Goal: Information Seeking & Learning: Learn about a topic

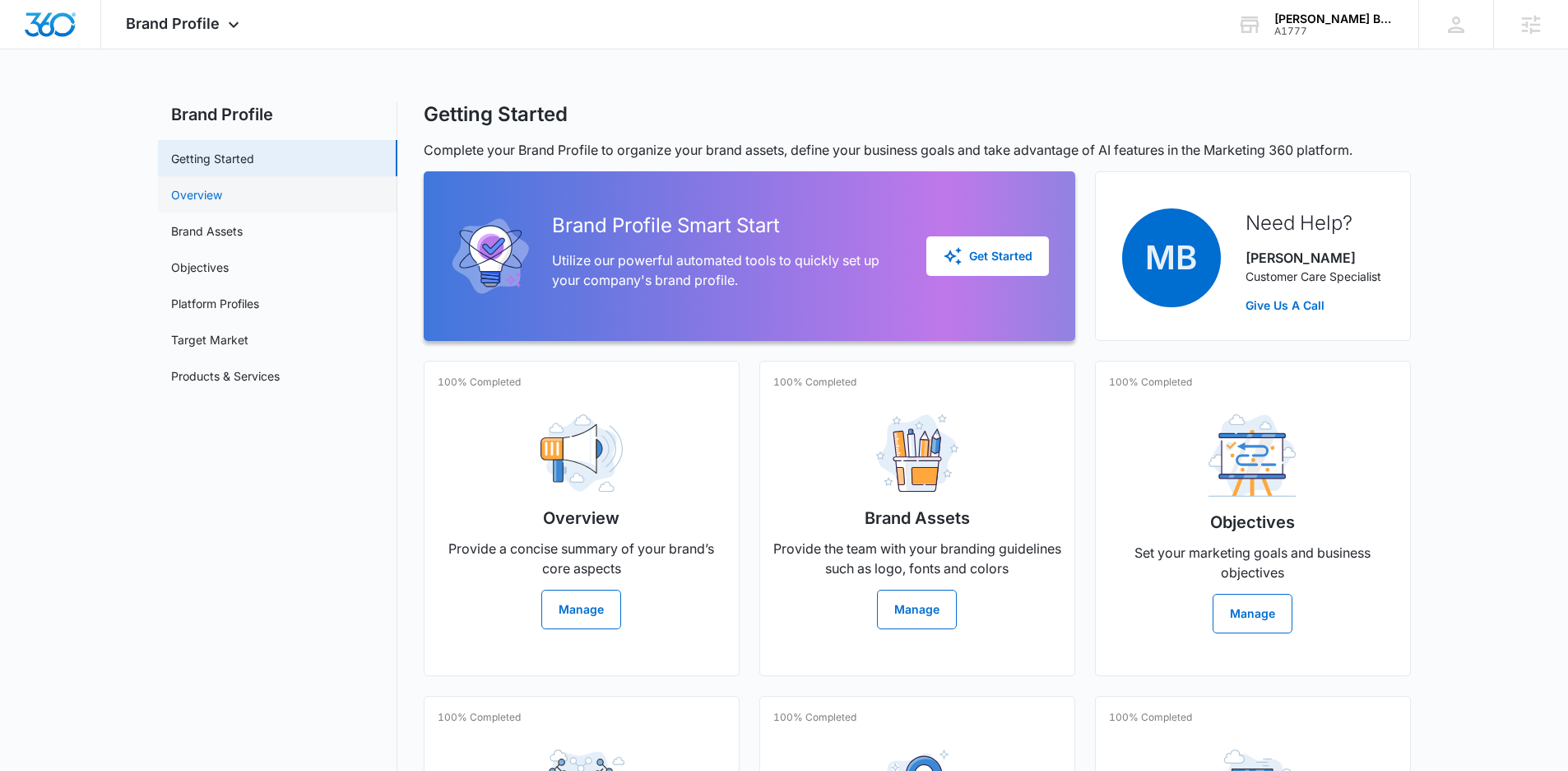
click at [222, 190] on link "Overview" at bounding box center [196, 195] width 51 height 17
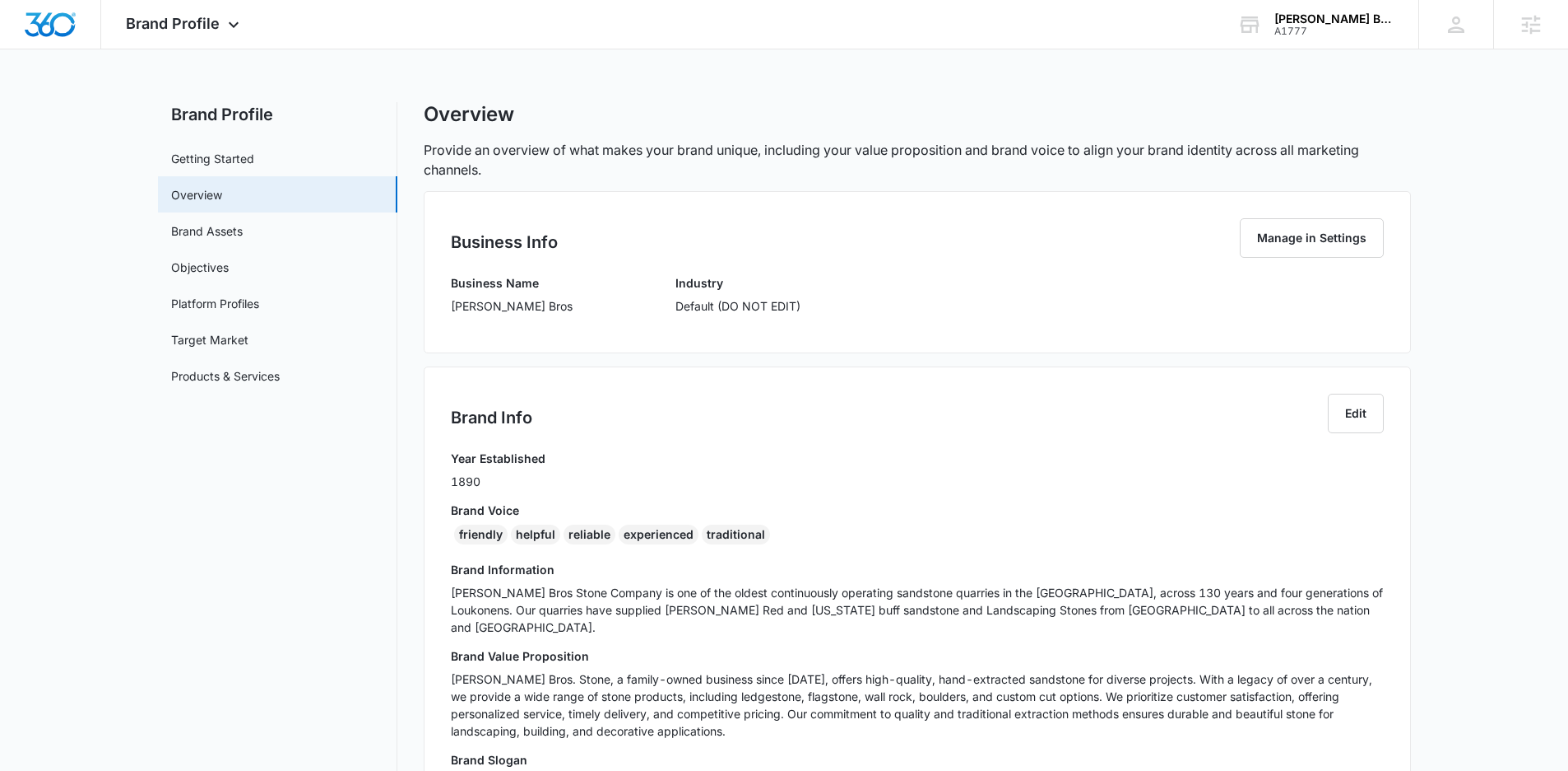
click at [463, 300] on p "Loukonen Bros" at bounding box center [511, 306] width 122 height 17
click at [464, 300] on p "Loukonen Bros" at bounding box center [511, 306] width 122 height 17
copy p "Loukonen Bros"
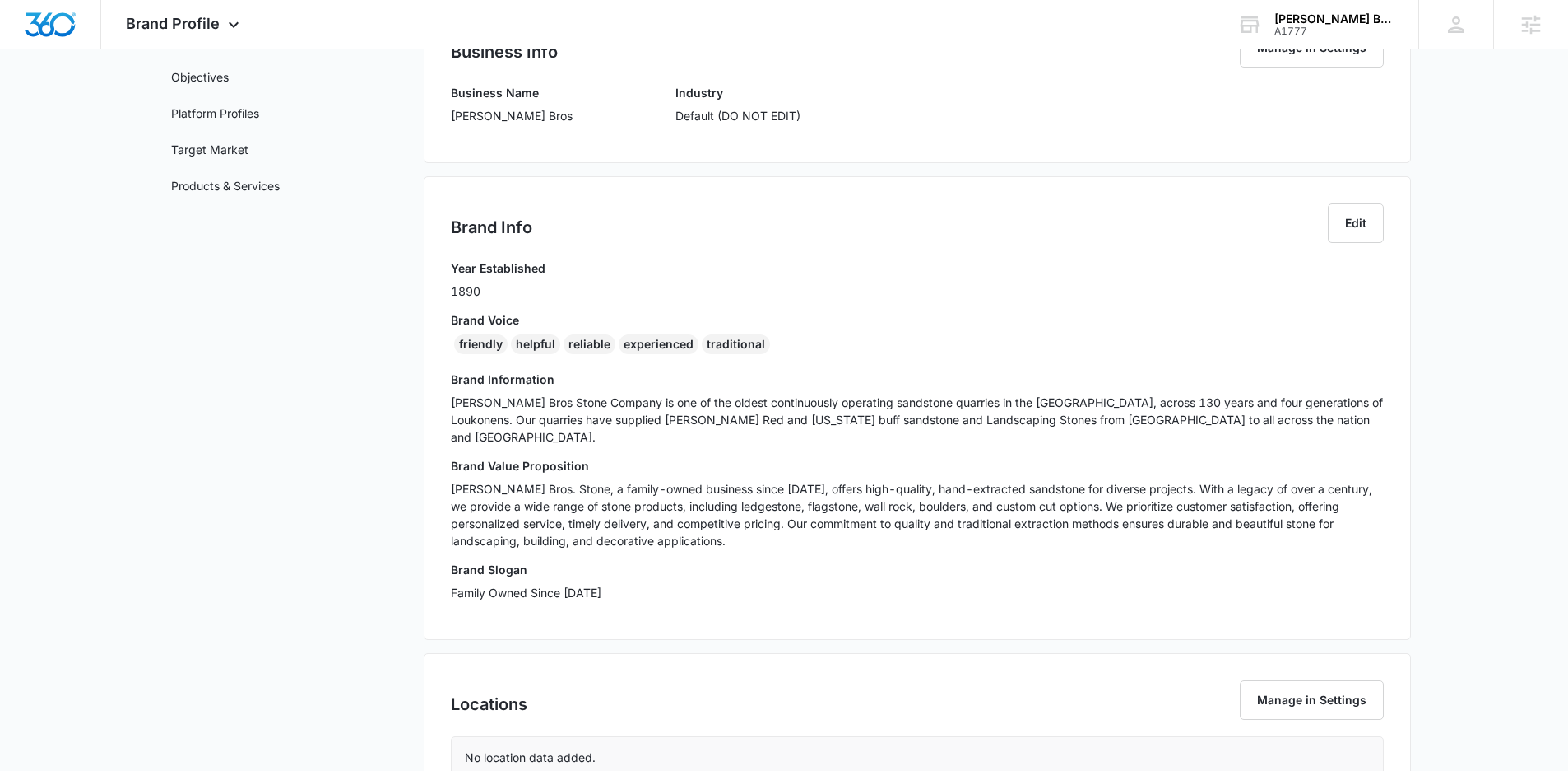
click at [549, 356] on div "friendly helpful reliable experienced traditional" at bounding box center [917, 347] width 933 height 26
click at [549, 343] on div "helpful" at bounding box center [535, 344] width 49 height 20
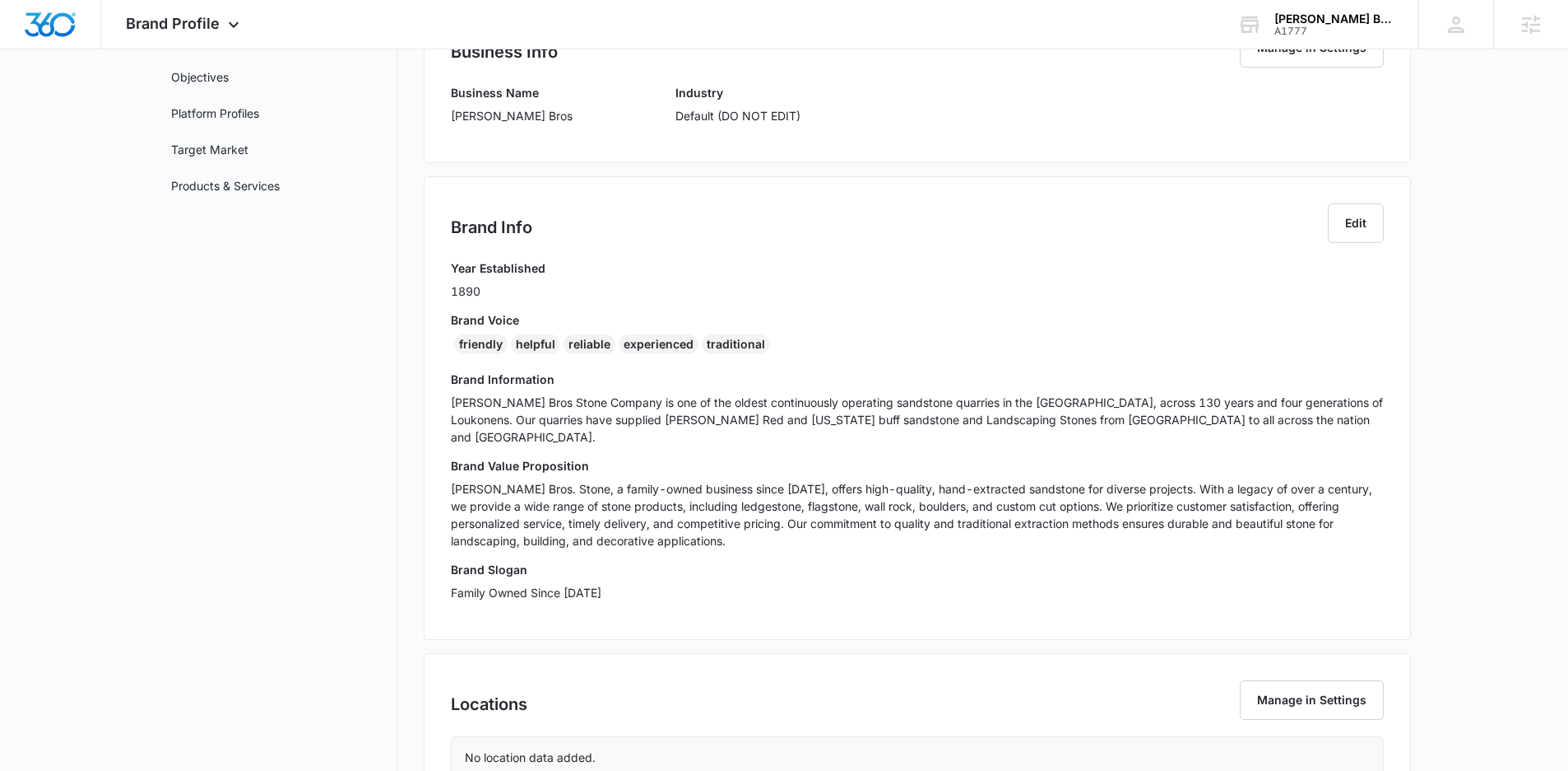
click at [465, 364] on div "Year Established 1890 Brand Voice friendly helpful reliable experienced traditi…" at bounding box center [917, 435] width 933 height 353
drag, startPoint x: 772, startPoint y: 341, endPoint x: 450, endPoint y: 343, distance: 322.0
click at [450, 343] on div "Brand Info Edit Year Established 1890 Brand Voice friendly helpful reliable exp…" at bounding box center [918, 408] width 988 height 463
copy div "friendly helpful reliable experienced traditional"
click at [465, 320] on h3 "Brand Voice" at bounding box center [917, 320] width 933 height 17
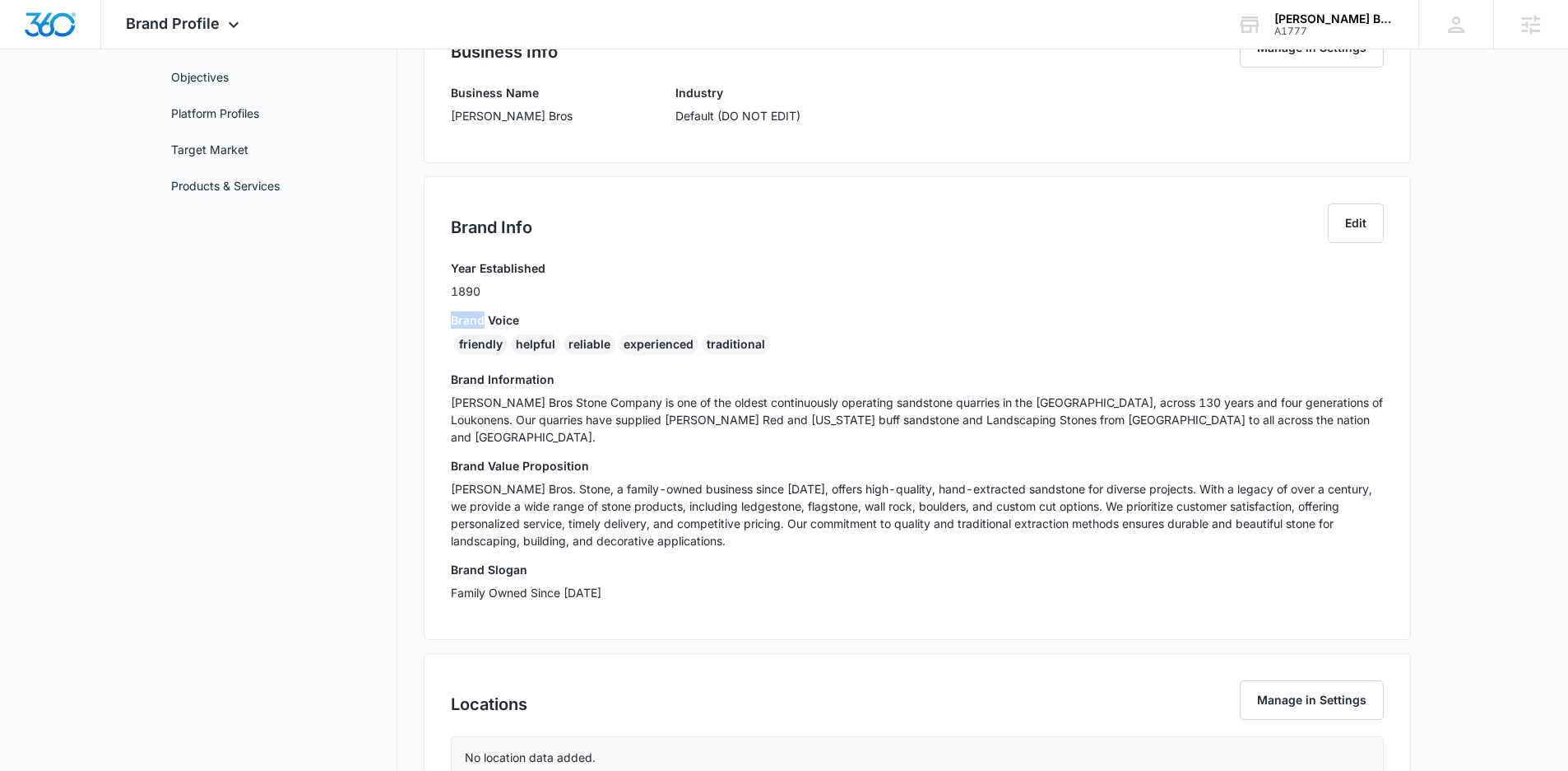
click at [465, 320] on h3 "Brand Voice" at bounding box center [917, 320] width 933 height 17
click at [465, 319] on h3 "Brand Voice" at bounding box center [917, 320] width 933 height 17
copy h3 "Brand Voice"
drag, startPoint x: 477, startPoint y: 289, endPoint x: 100, endPoint y: 404, distance: 394.1
click at [443, 270] on div "Brand Info Edit Year Established 1890 Brand Voice friendly helpful reliable exp…" at bounding box center [918, 408] width 988 height 463
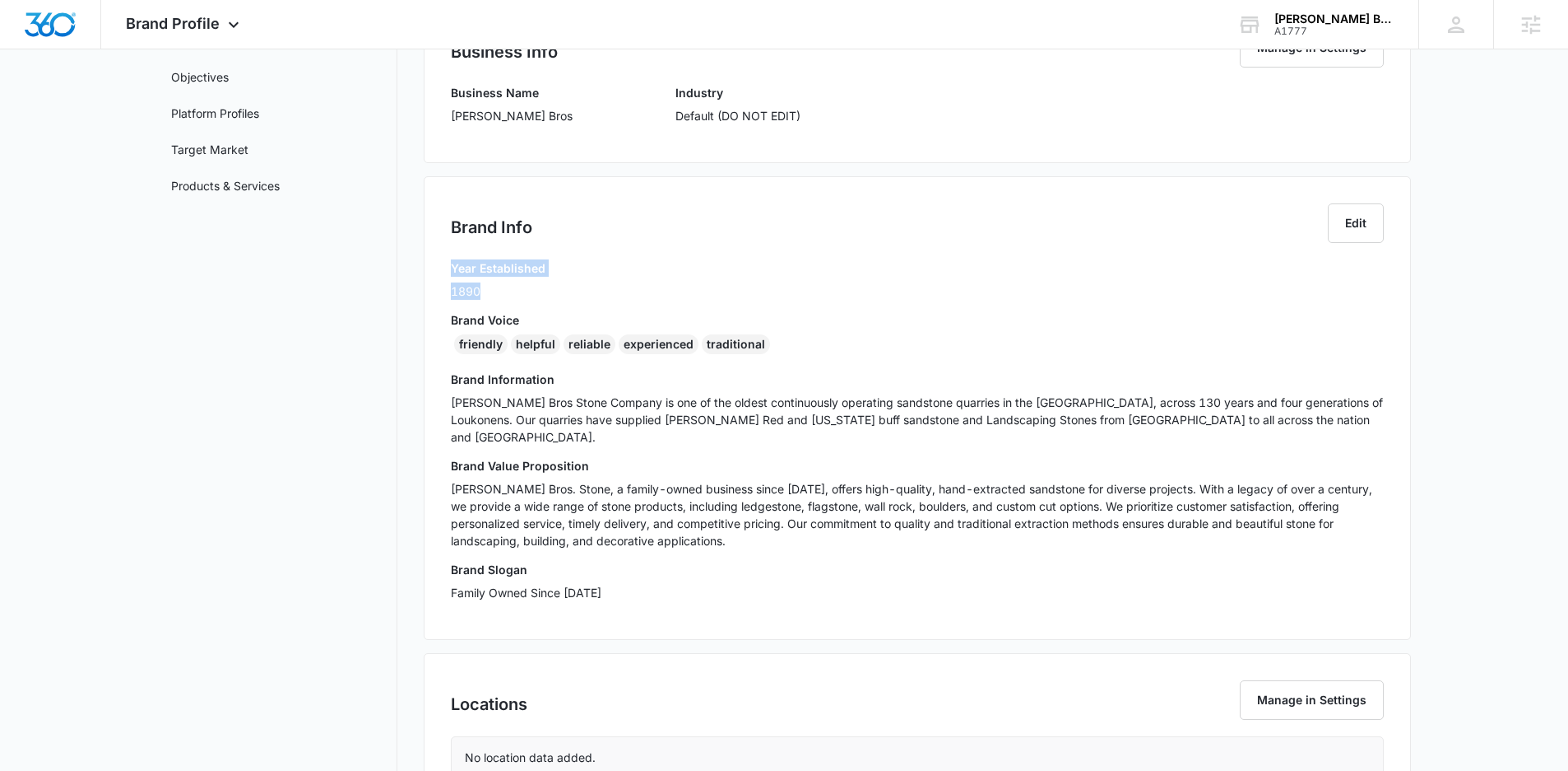
copy div "Year Established 1890"
click at [231, 146] on link "Target Market" at bounding box center [209, 149] width 77 height 17
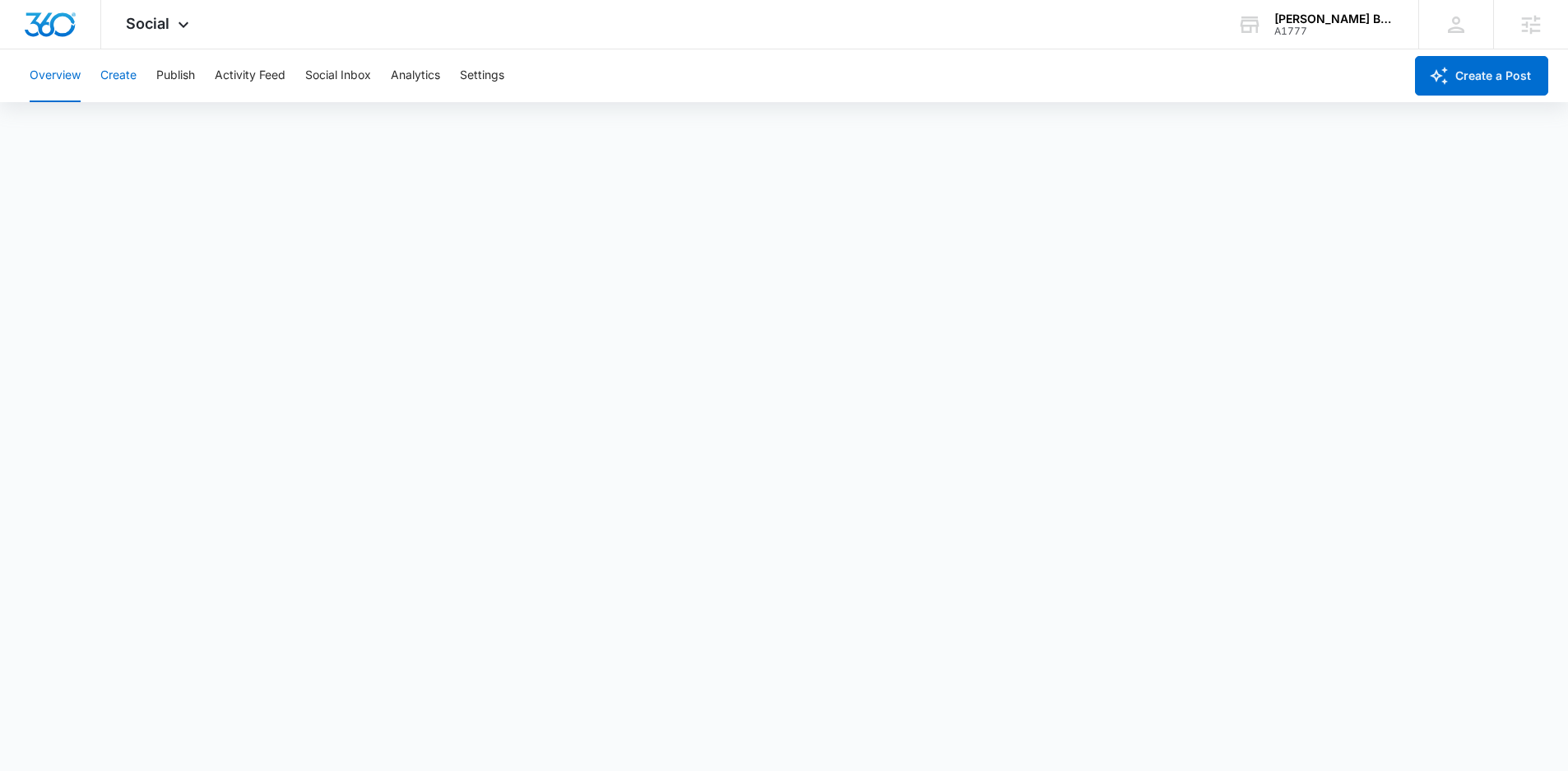
click at [118, 66] on button "Create" at bounding box center [118, 75] width 37 height 53
click at [152, 128] on button "Approvals" at bounding box center [160, 126] width 55 height 46
click at [163, 75] on button "Publish" at bounding box center [176, 75] width 38 height 53
click at [149, 120] on button "Schedules" at bounding box center [126, 126] width 56 height 46
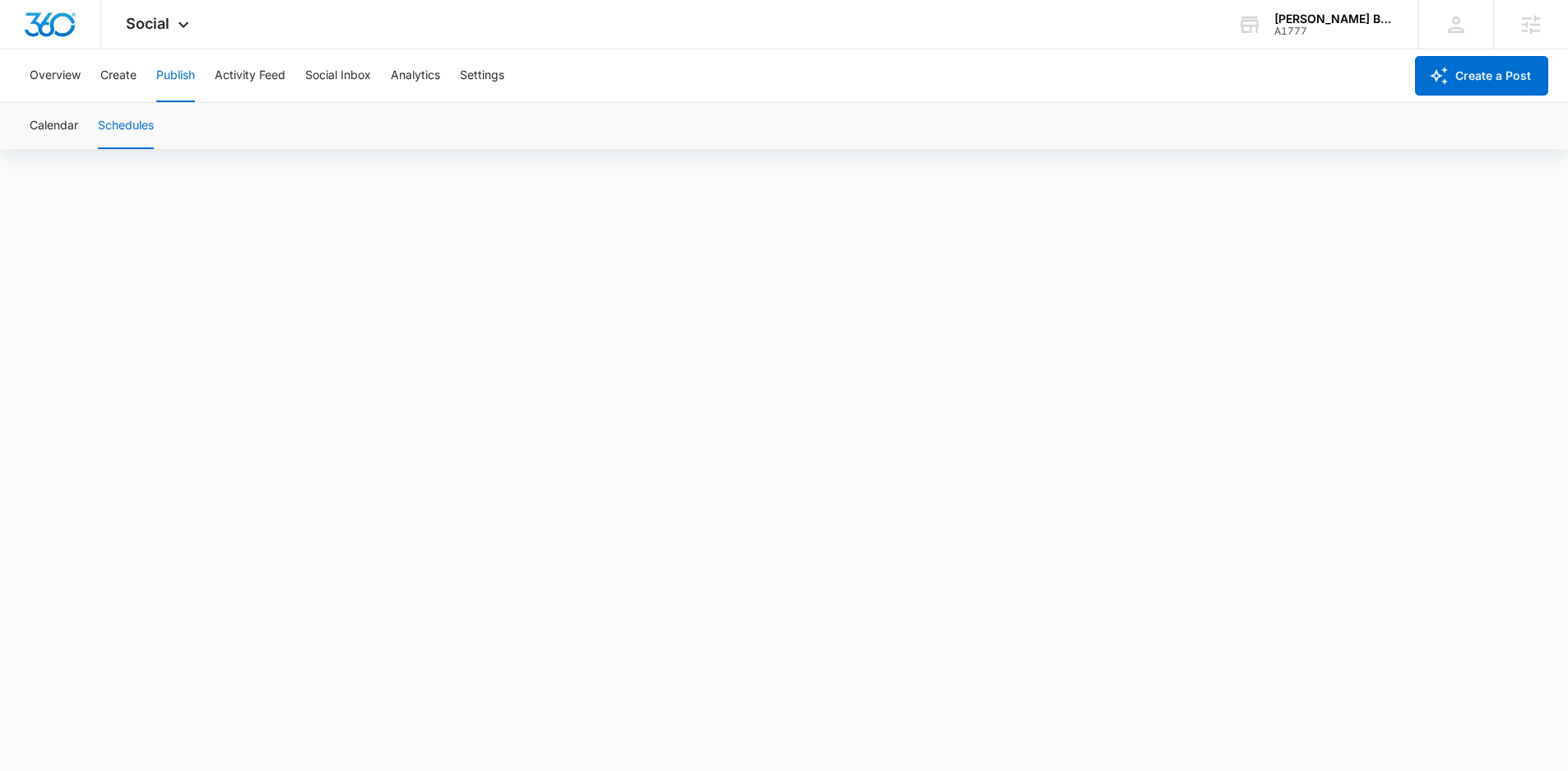
click at [28, 136] on div "Calendar Schedules" at bounding box center [784, 126] width 1529 height 46
click at [45, 137] on button "Calendar" at bounding box center [54, 126] width 49 height 46
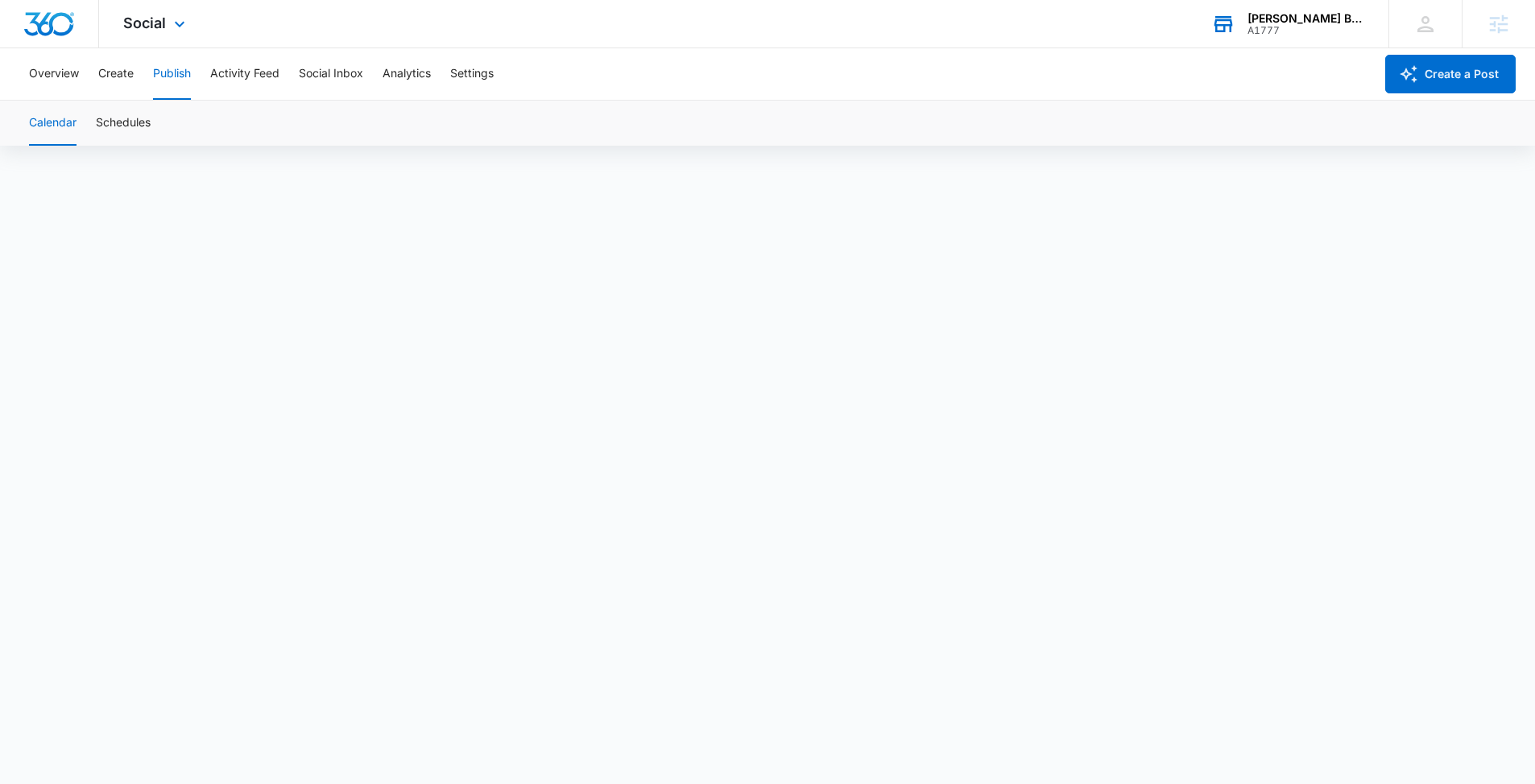
click at [1326, 21] on div "[PERSON_NAME] Bros" at bounding box center [1306, 19] width 118 height 13
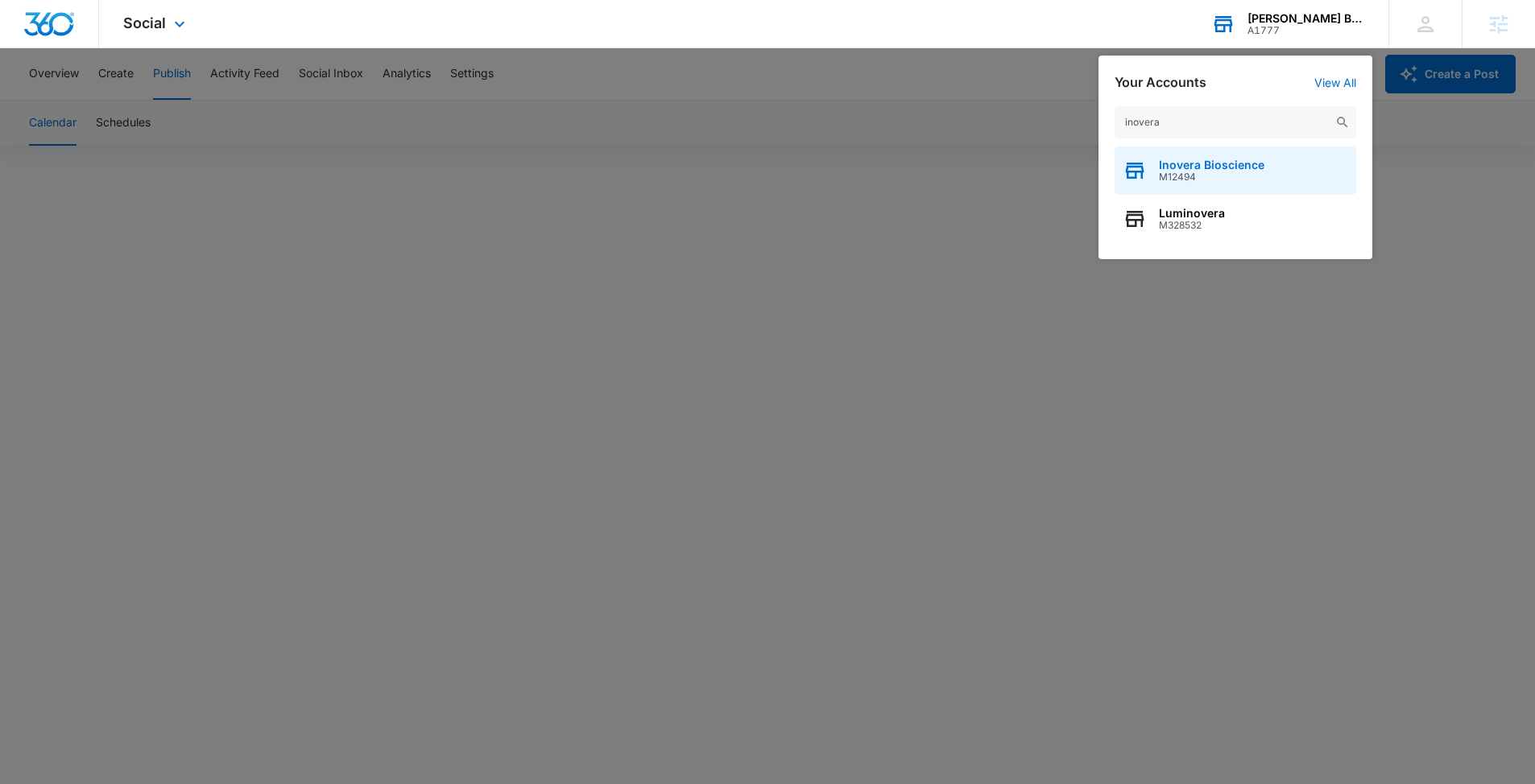
type input "inovera"
click at [1276, 180] on div "Inovera Bioscience M12494" at bounding box center [1235, 170] width 242 height 48
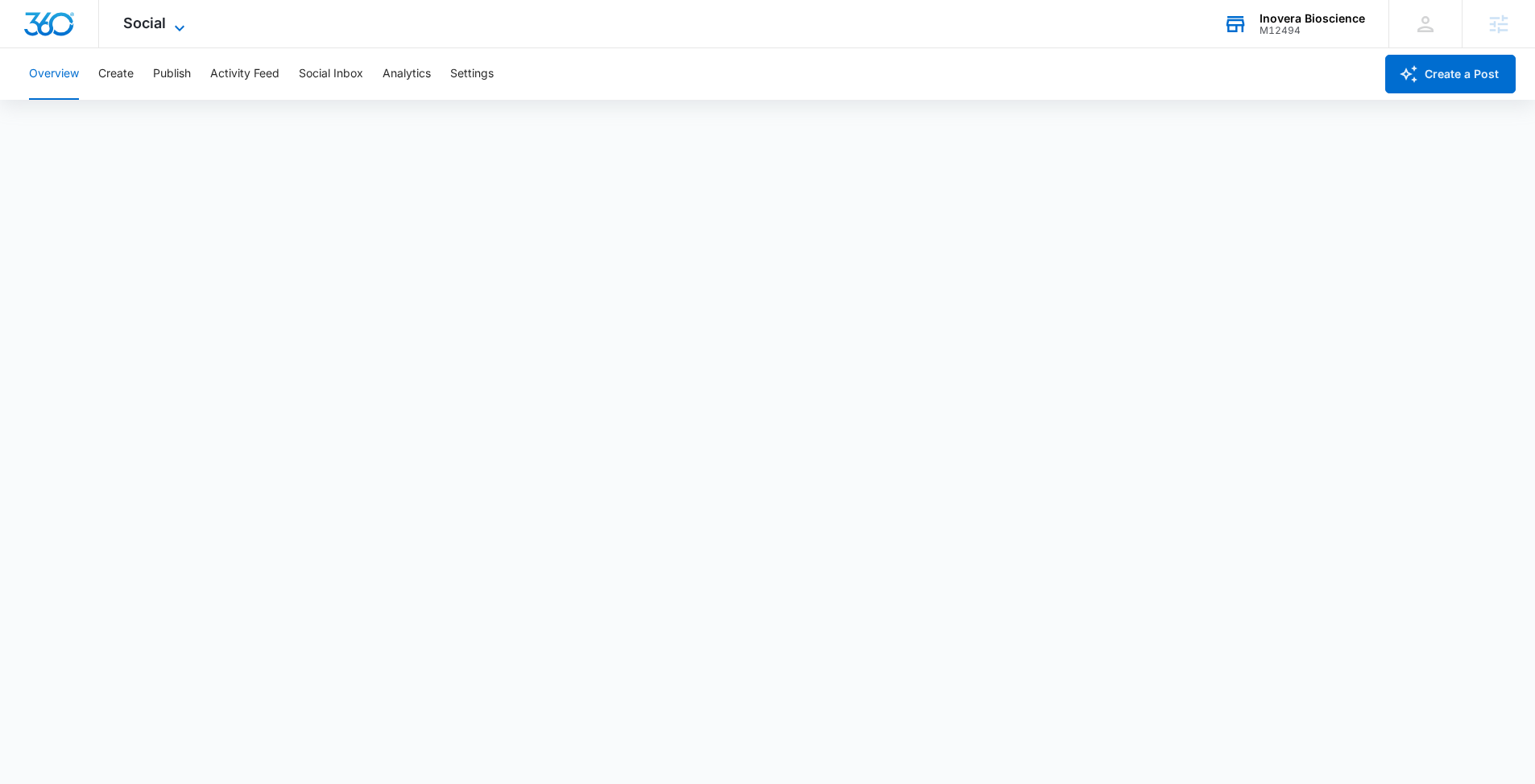
click at [164, 27] on span "Social" at bounding box center [144, 23] width 42 height 17
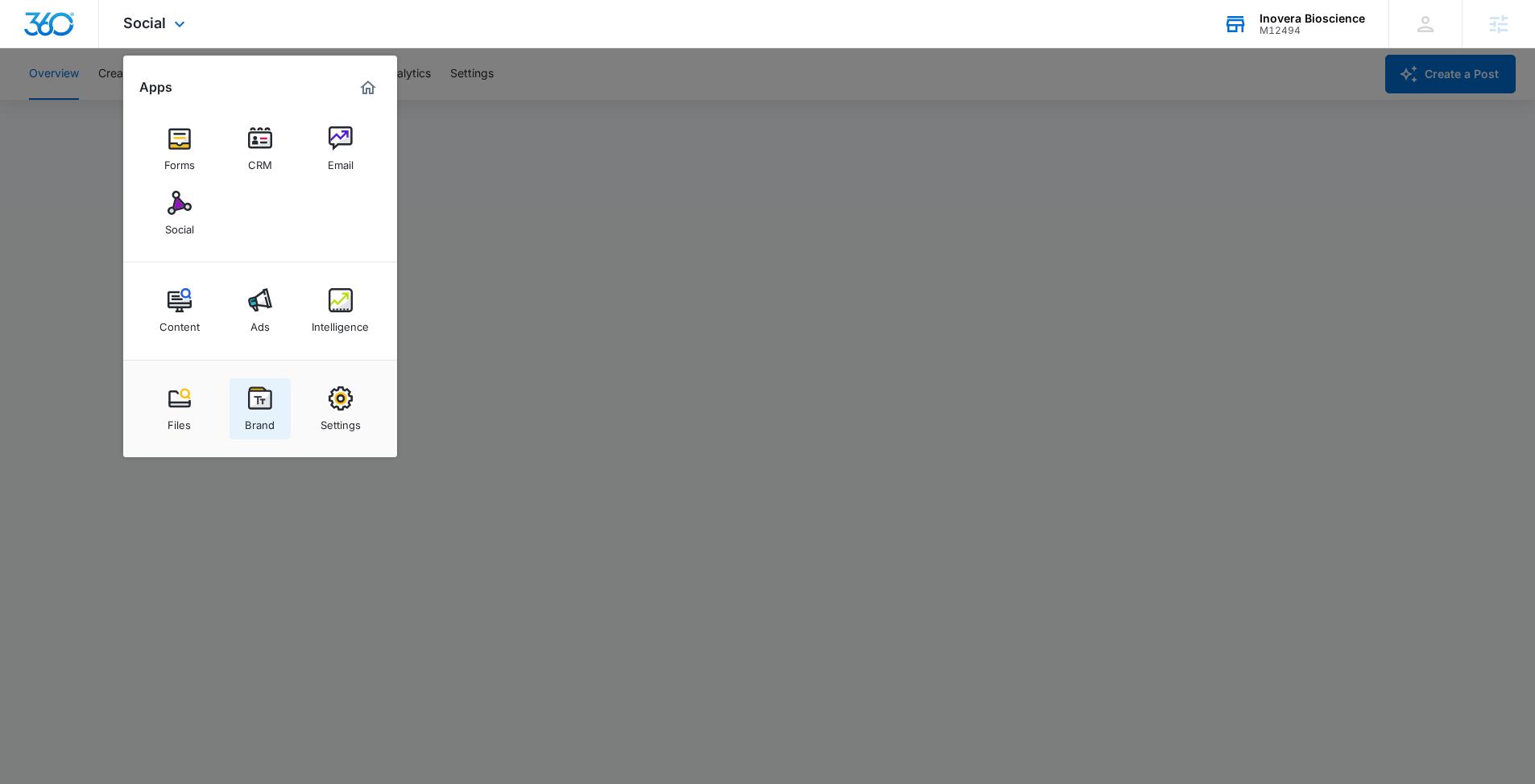
click at [271, 415] on div "Brand" at bounding box center [260, 421] width 30 height 21
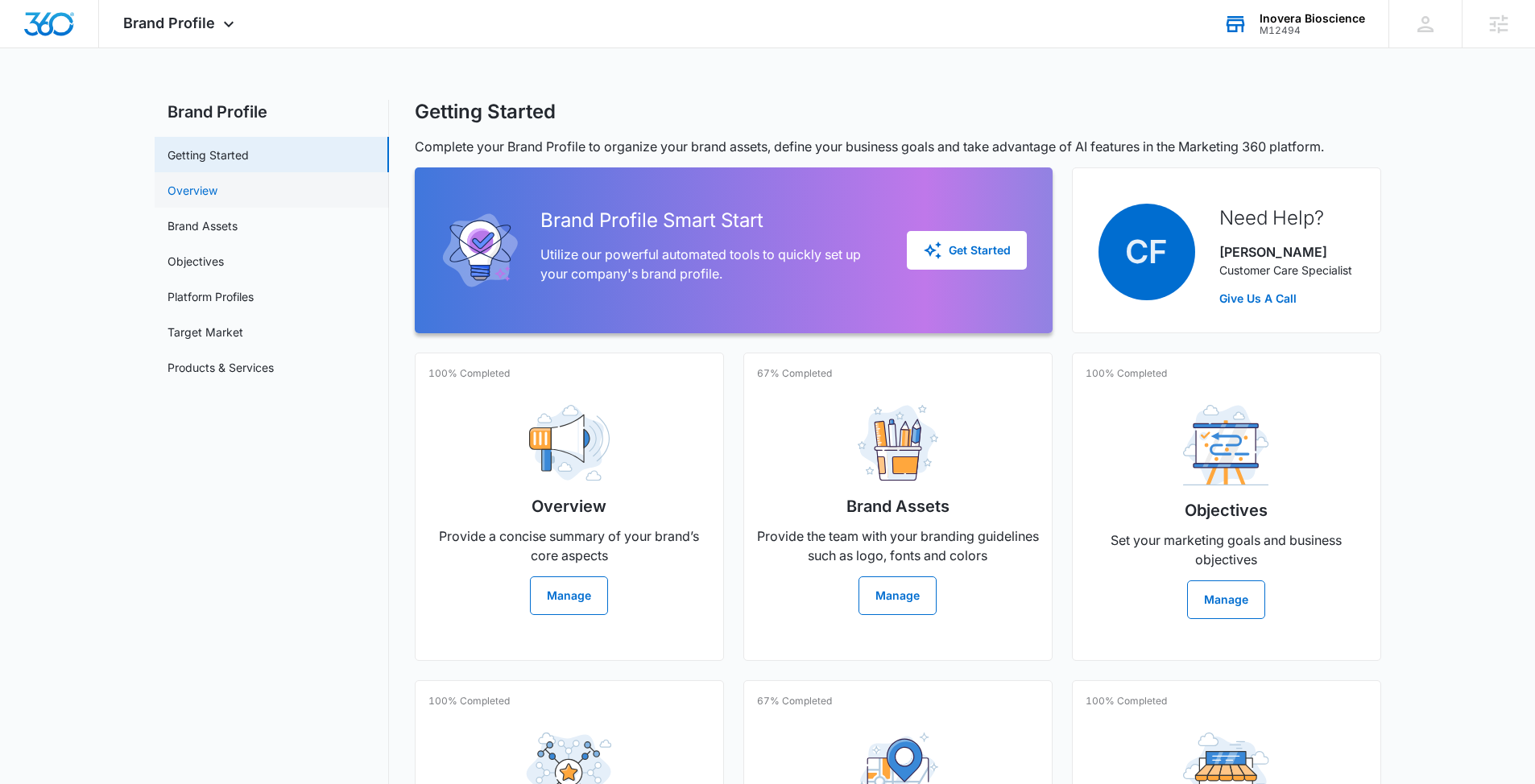
click at [212, 196] on link "Overview" at bounding box center [192, 191] width 50 height 17
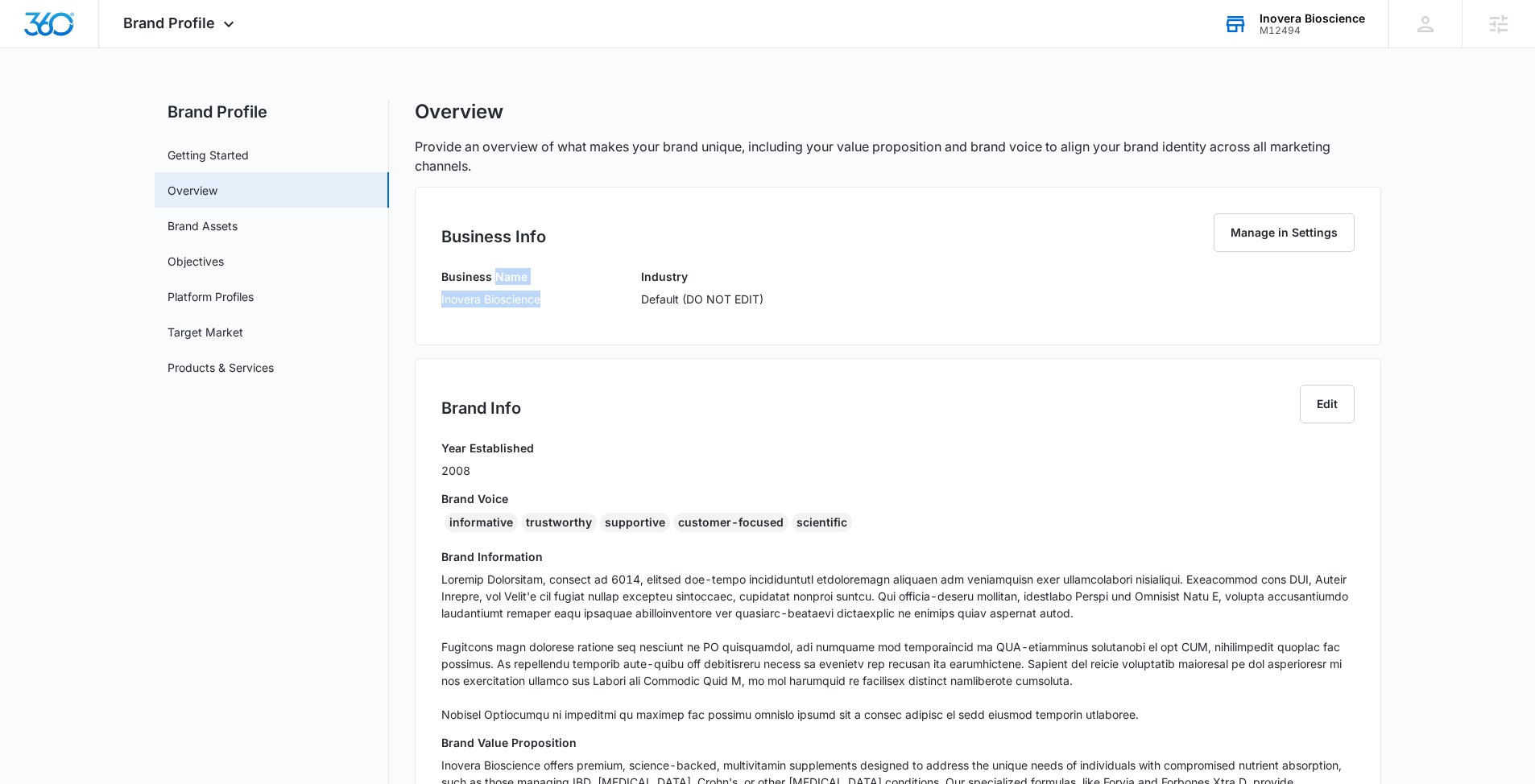
drag, startPoint x: 545, startPoint y: 303, endPoint x: 495, endPoint y: 274, distance: 57.8
click at [495, 274] on div "Business Name Inovera Bioscience Industry Default (DO NOT EDIT)" at bounding box center [897, 293] width 913 height 51
copy div "Name Inovera Bioscience"
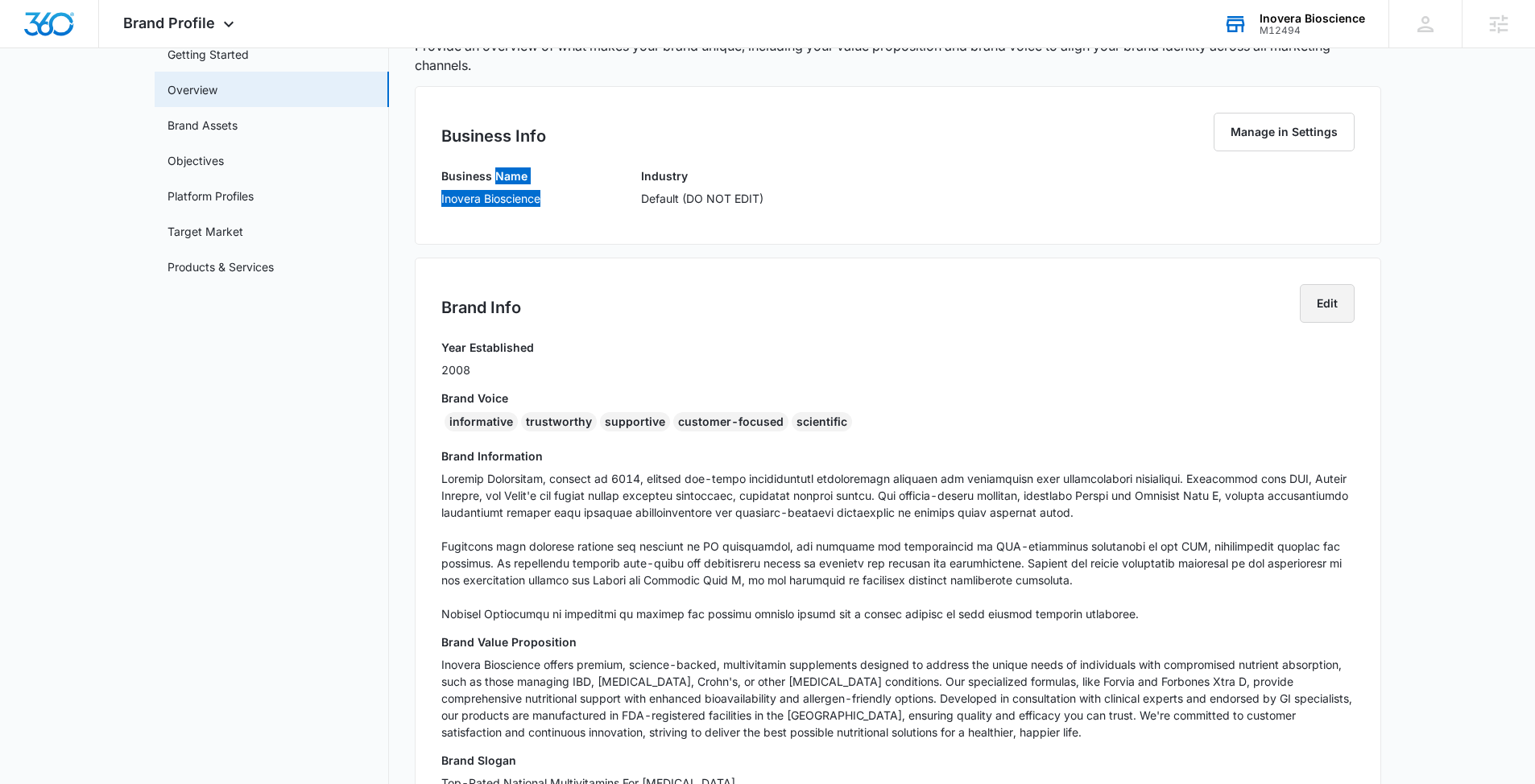
scroll to position [306, 0]
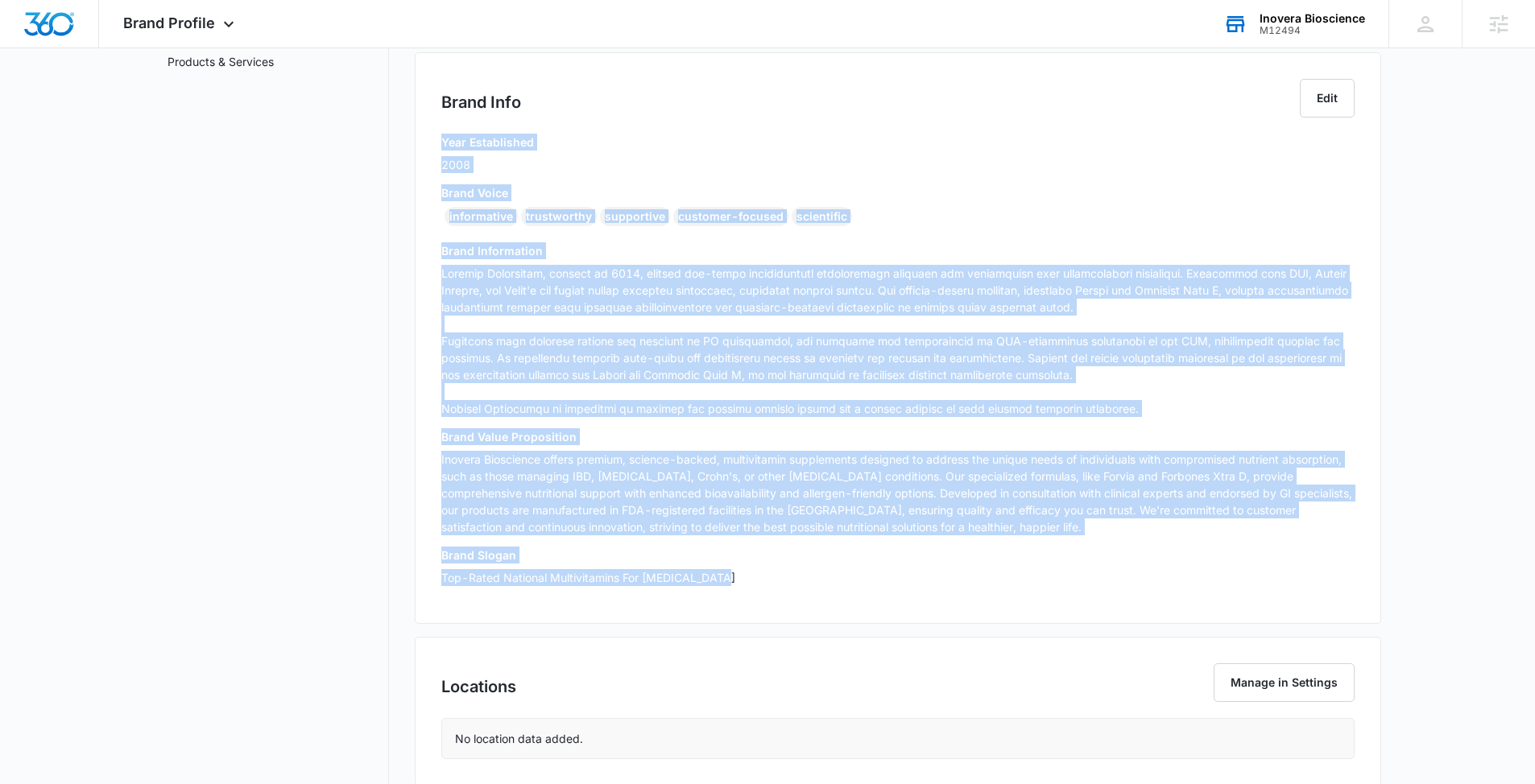
drag, startPoint x: 672, startPoint y: 563, endPoint x: 426, endPoint y: 143, distance: 486.7
click at [426, 143] on div "Brand Info Edit Year Established 2008 Brand Voice informative trustworthy suppo…" at bounding box center [898, 338] width 967 height 572
copy div "Year Established 2008 Brand Voice informative trustworthy supportive customer-f…"
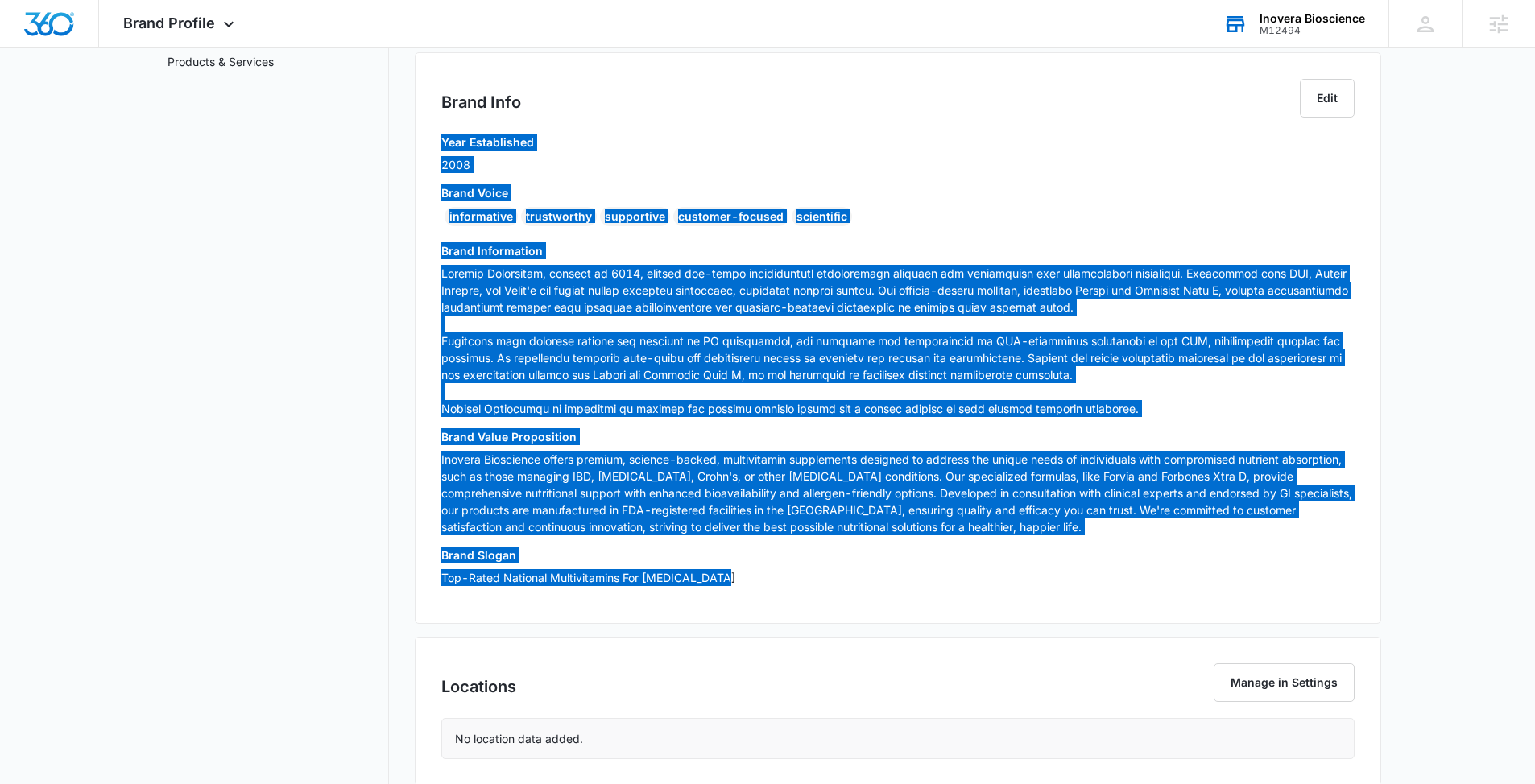
drag, startPoint x: 1211, startPoint y: 107, endPoint x: 887, endPoint y: 193, distance: 335.2
click at [887, 193] on h3 "Brand Voice" at bounding box center [897, 193] width 913 height 17
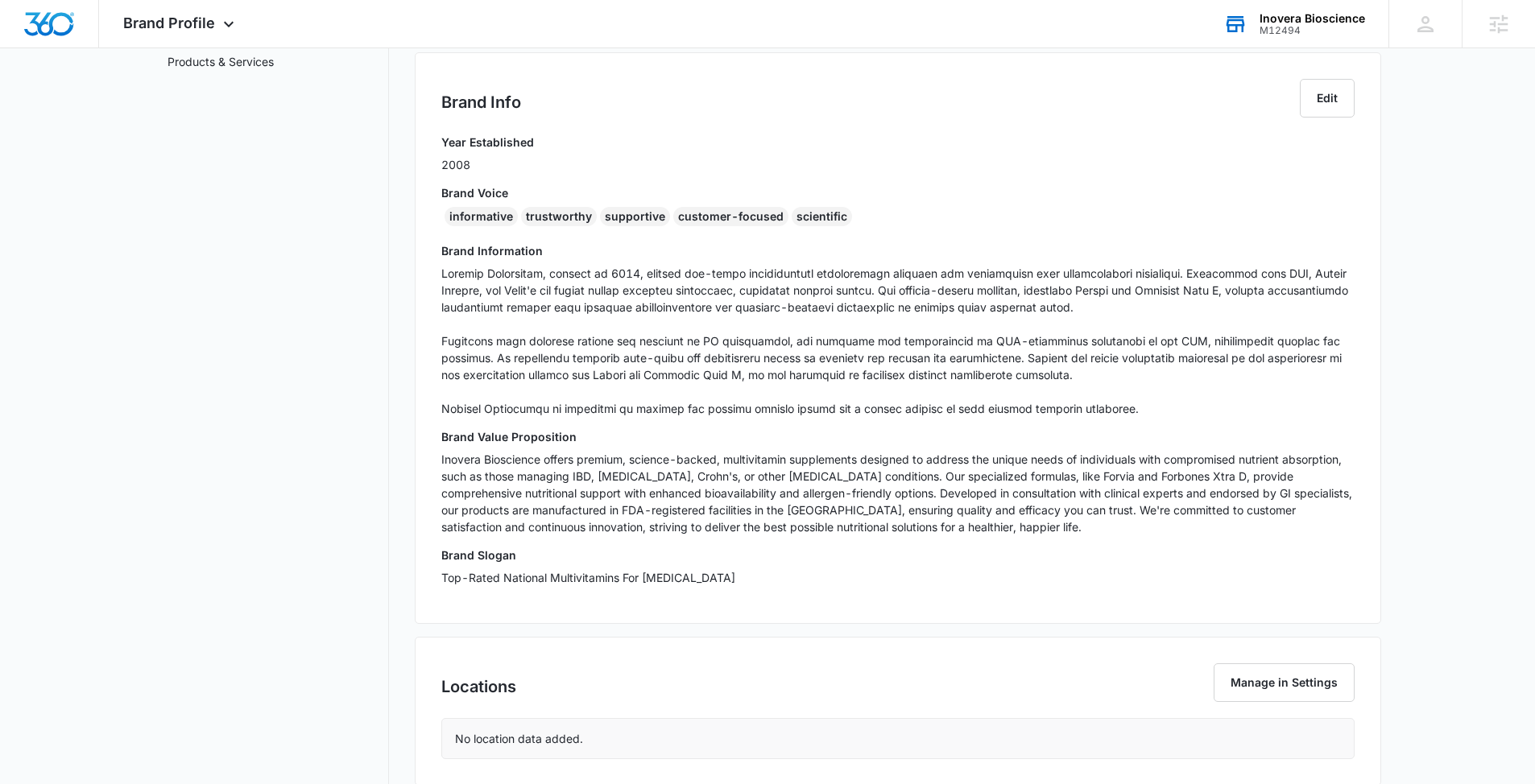
click at [886, 226] on div "informative trustworthy supportive customer-focused scientific" at bounding box center [897, 219] width 913 height 25
click at [878, 221] on div "informative trustworthy supportive customer-focused scientific" at bounding box center [897, 219] width 913 height 25
drag, startPoint x: 878, startPoint y: 220, endPoint x: 947, endPoint y: 240, distance: 71.8
click at [878, 221] on div "informative trustworthy supportive customer-focused scientific" at bounding box center [897, 219] width 913 height 25
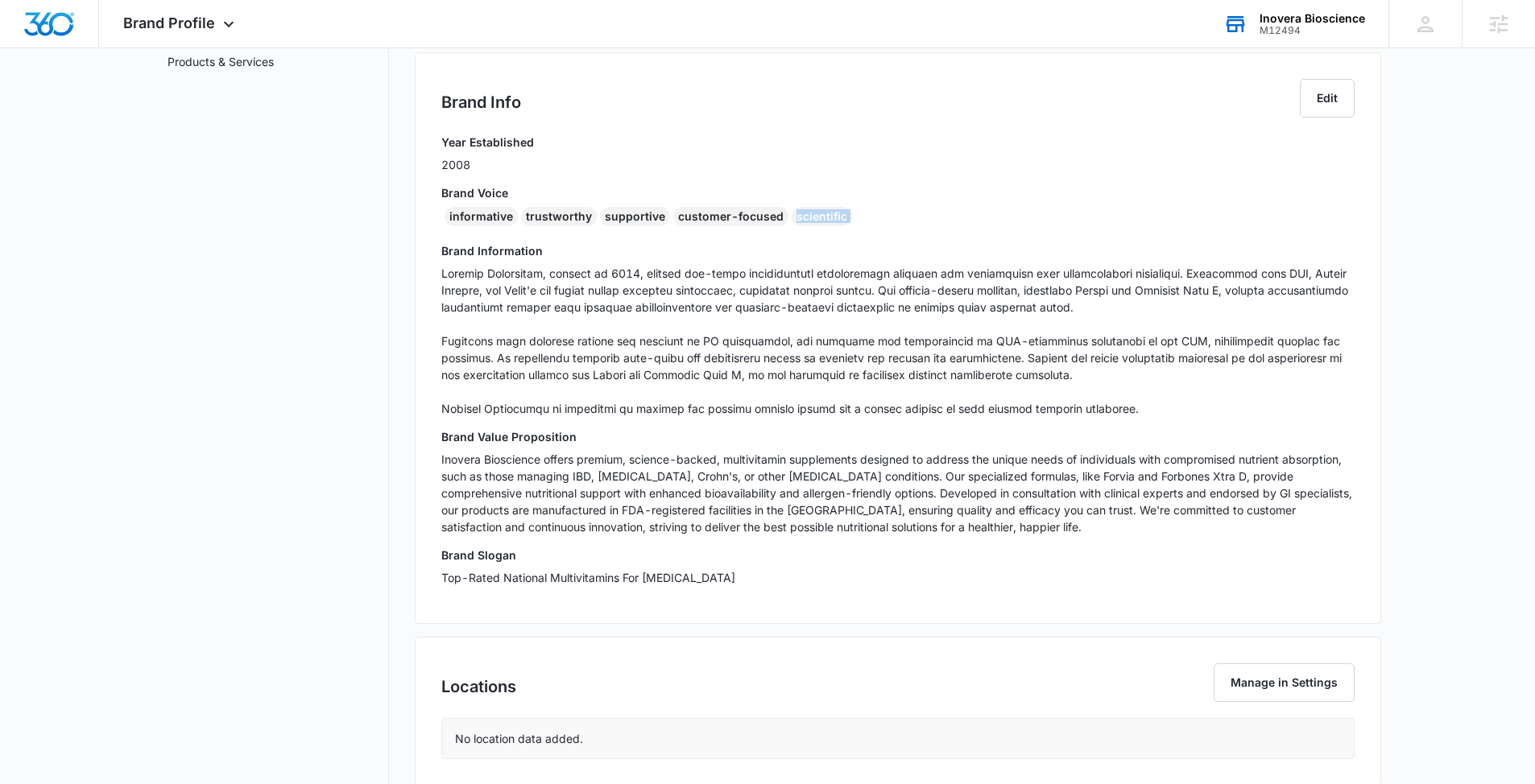
click at [977, 221] on div "informative trustworthy supportive customer-focused scientific" at bounding box center [897, 219] width 913 height 25
drag, startPoint x: 884, startPoint y: 222, endPoint x: 1161, endPoint y: 233, distance: 277.2
click at [451, 223] on div "informative trustworthy supportive customer-focused scientific" at bounding box center [897, 219] width 913 height 25
copy div "informative trustworthy supportive customer-focused scientific"
click at [791, 503] on p "Inovera Bioscience offers premium, science-backed, multivitamin supplements des…" at bounding box center [897, 494] width 913 height 85
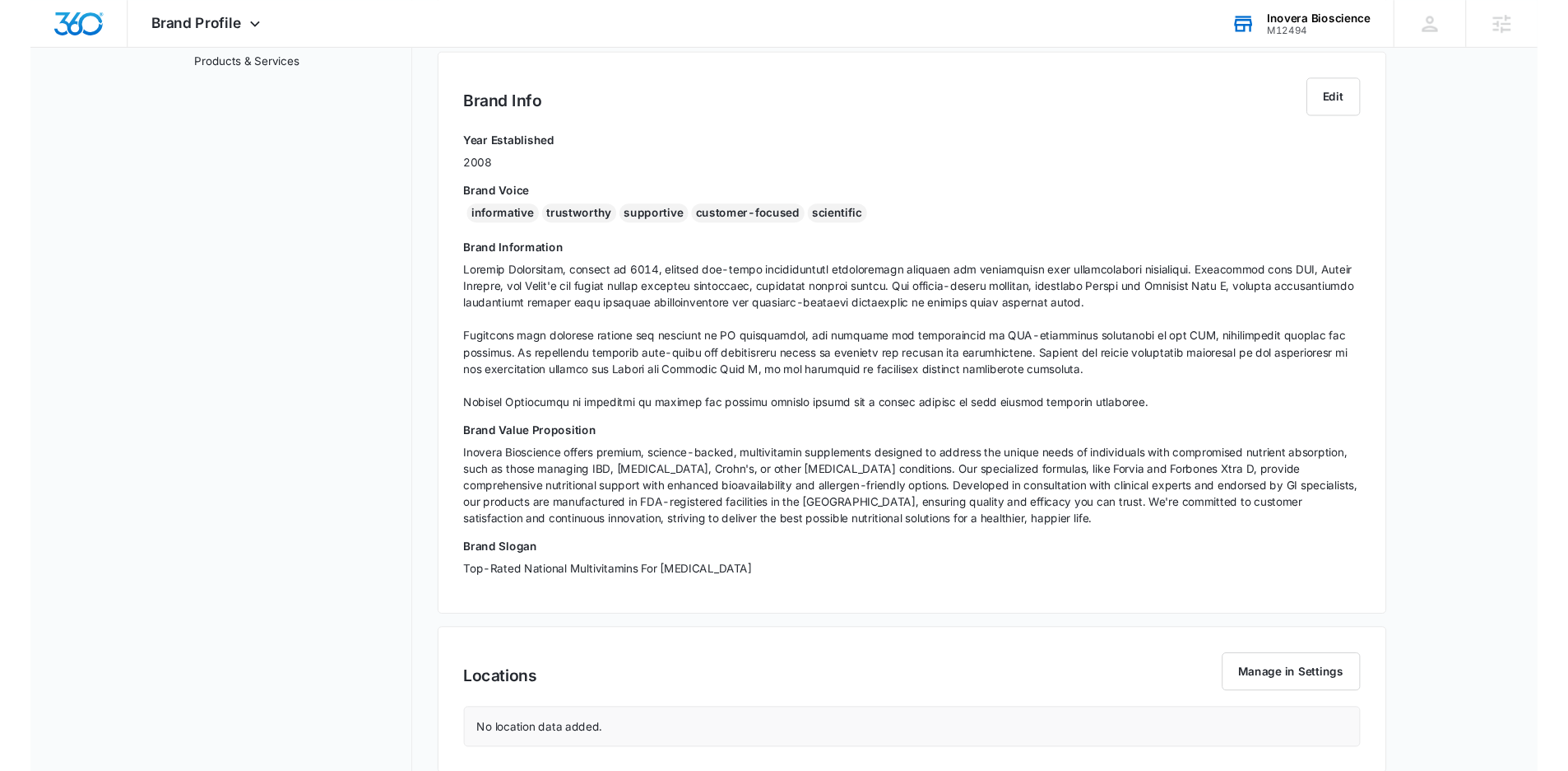
scroll to position [0, 0]
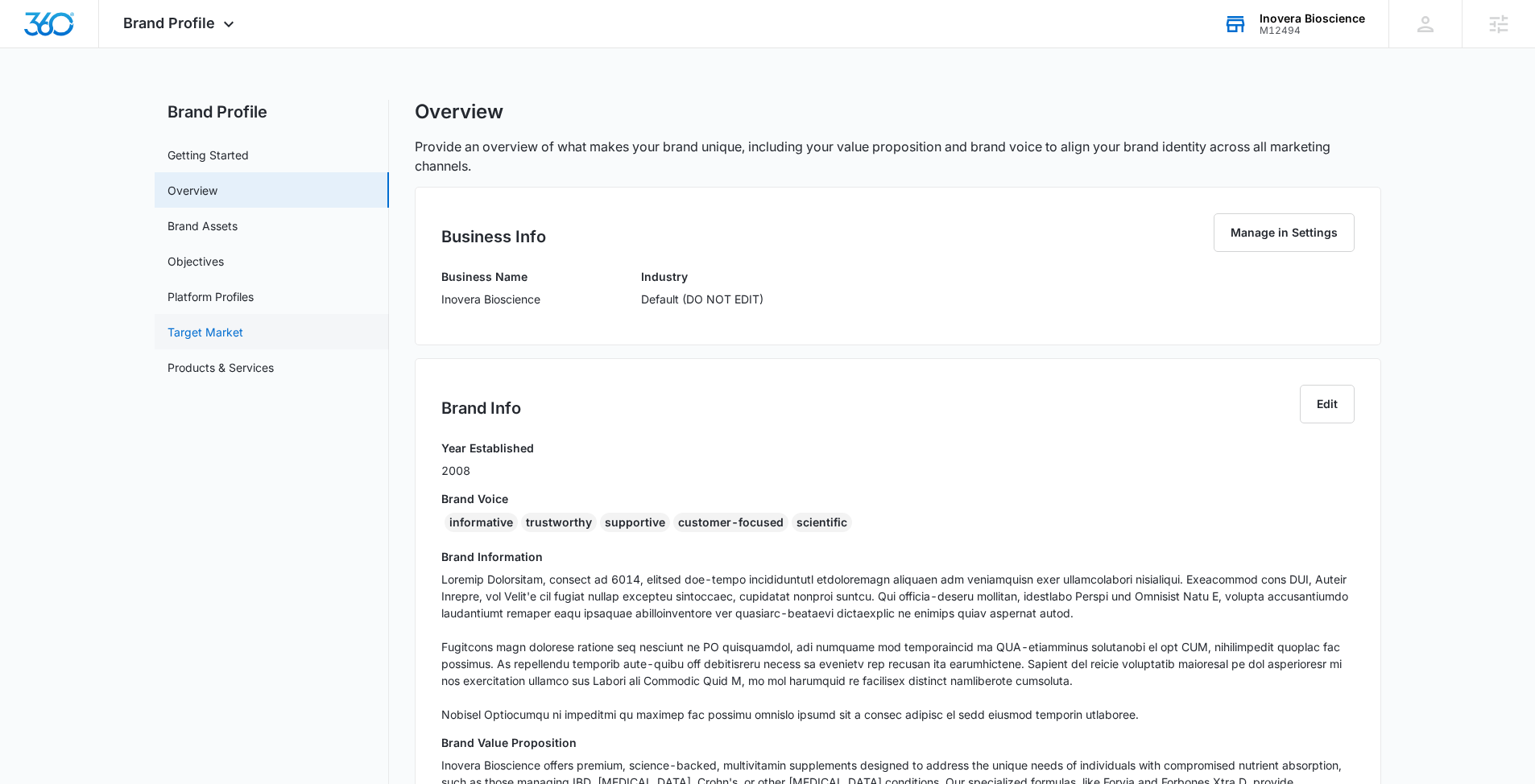
click at [244, 340] on link "Target Market" at bounding box center [205, 332] width 75 height 17
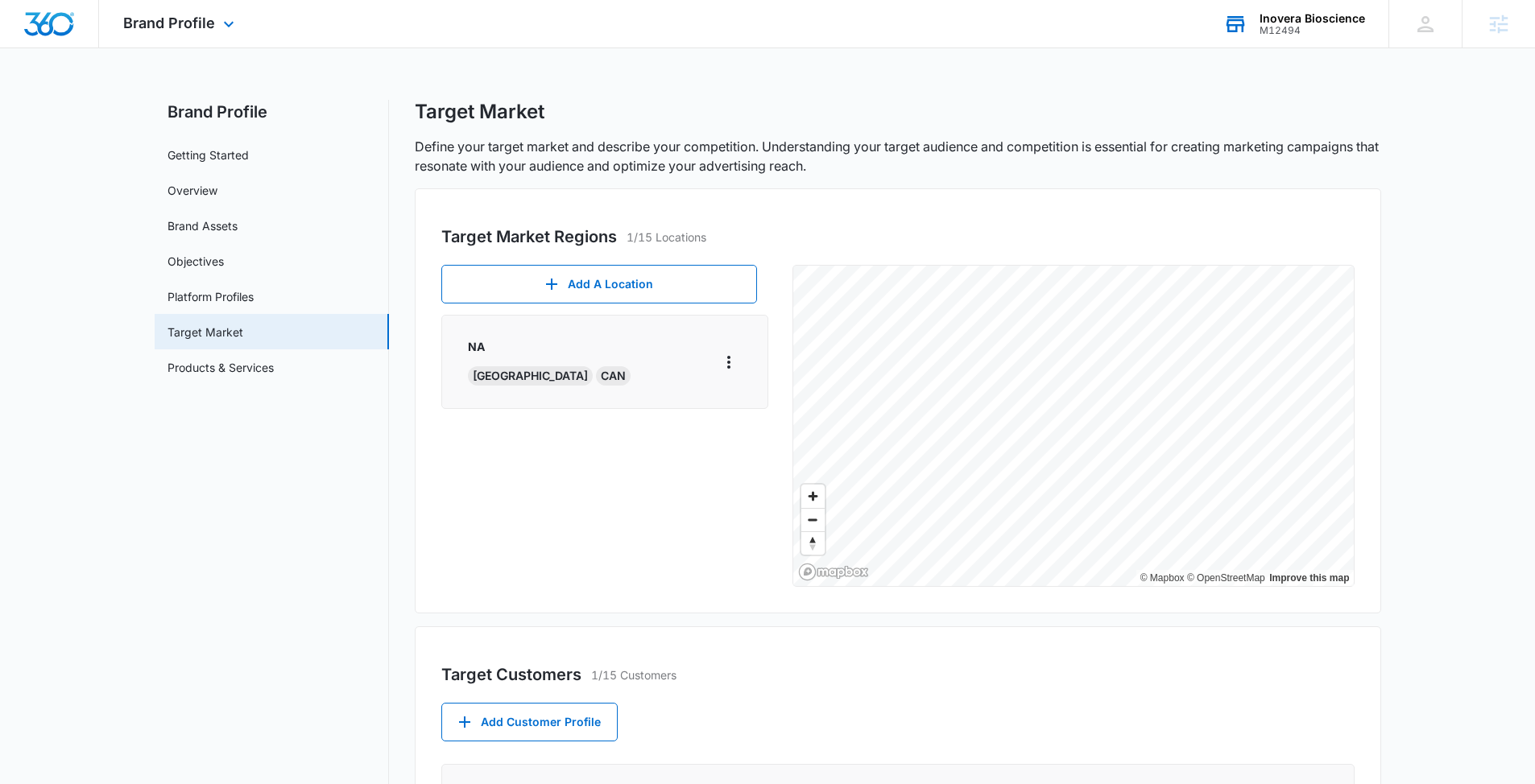
click at [194, 35] on div "Brand Profile Apps Forms CRM Email Social Content Ads Intelligence Files Brand …" at bounding box center [181, 24] width 164 height 48
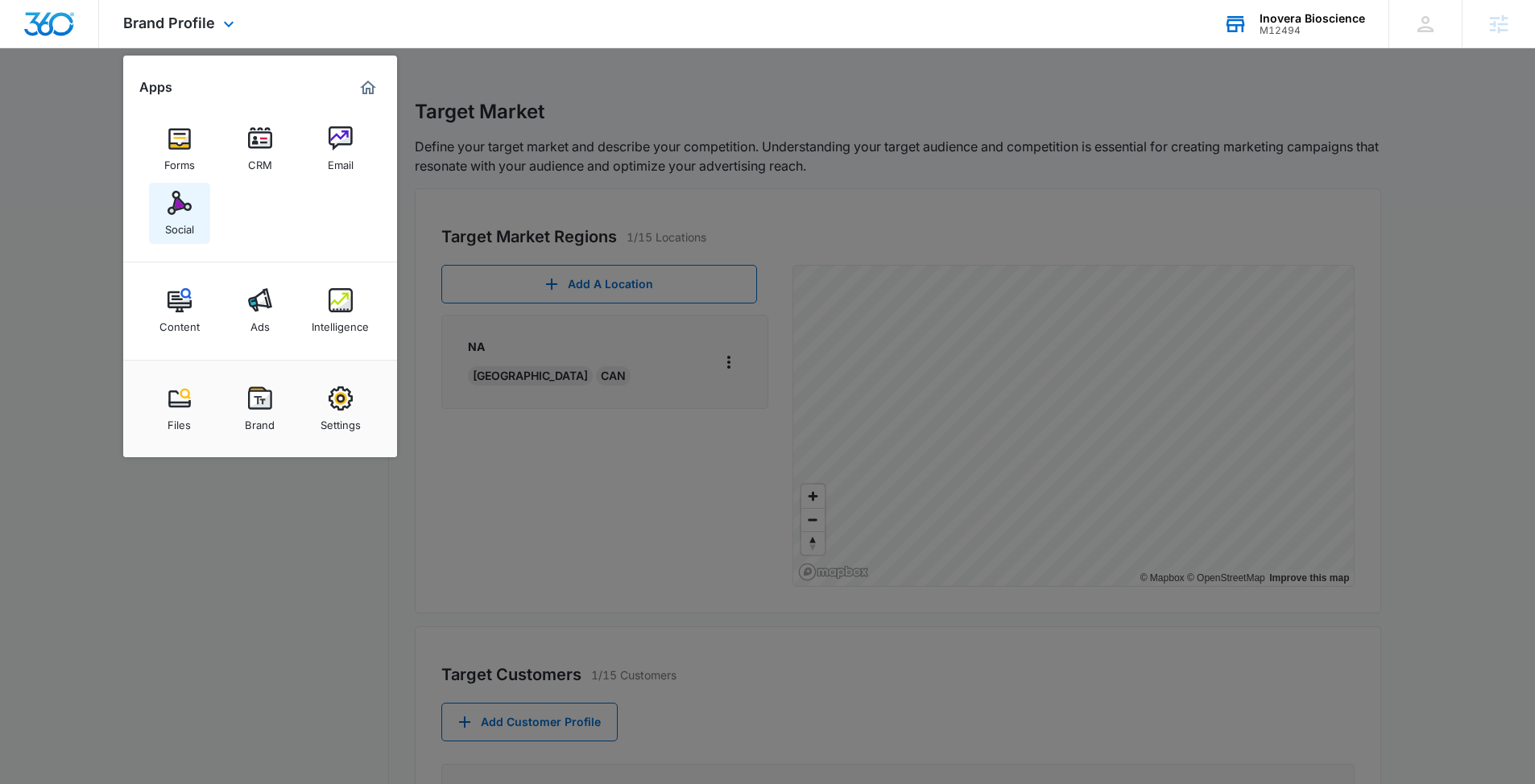
click at [169, 215] on div "Social" at bounding box center [180, 226] width 29 height 21
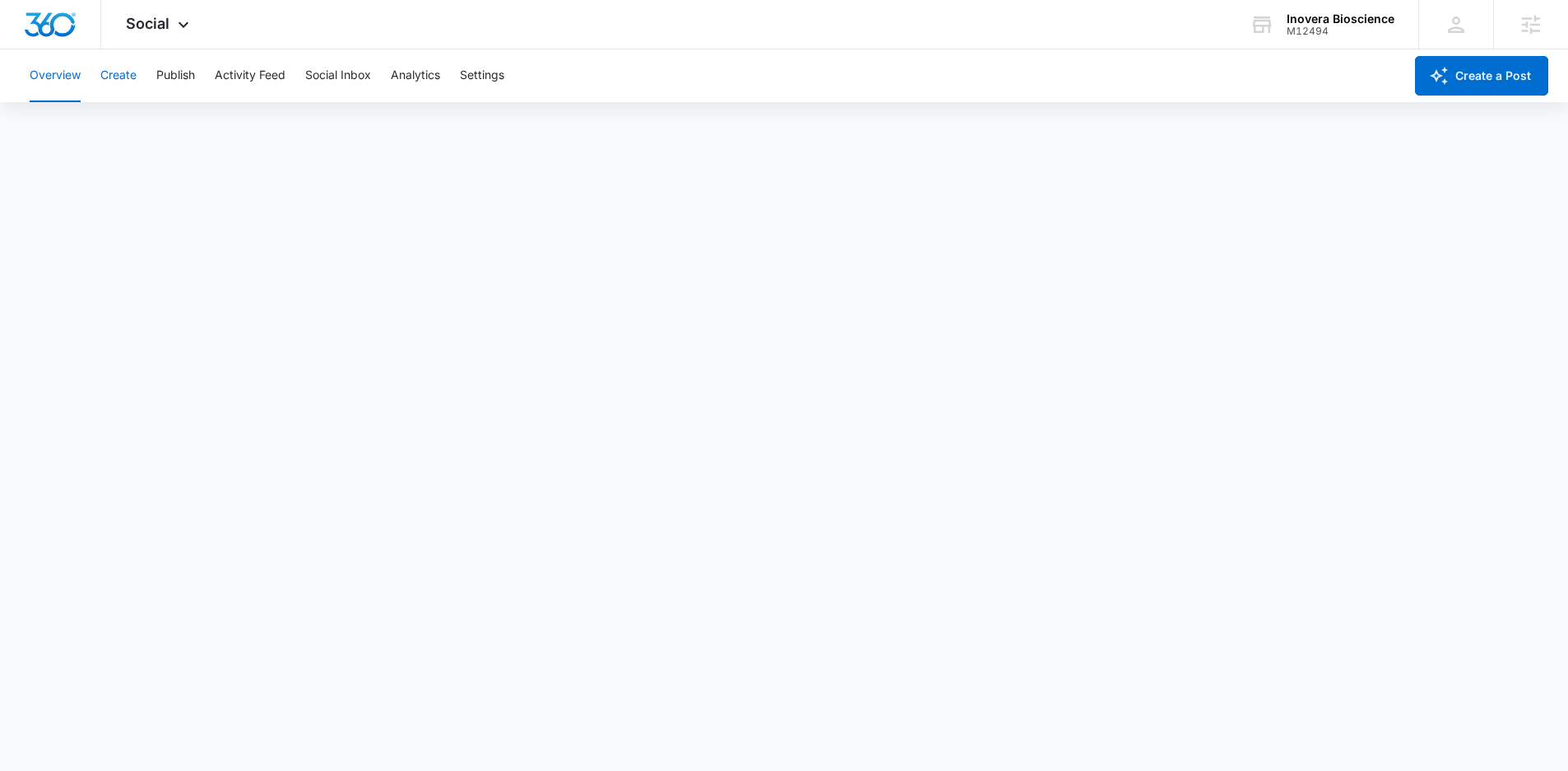
click at [120, 85] on button "Create" at bounding box center [118, 75] width 37 height 53
click at [1309, 27] on div "M12494" at bounding box center [1340, 32] width 108 height 12
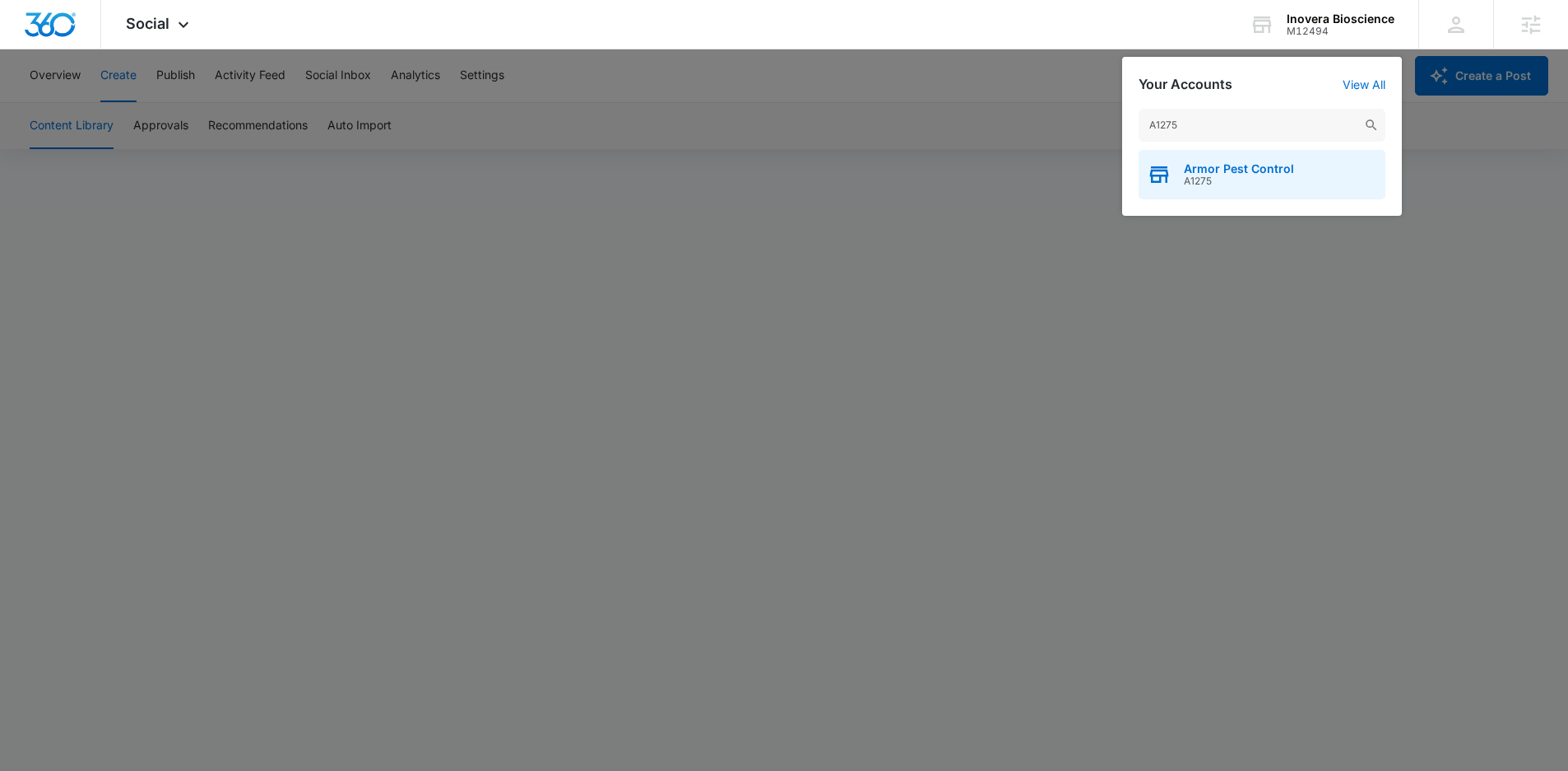
type input "A1275"
click at [1285, 192] on div "Armor Pest Control A1275" at bounding box center [1262, 174] width 247 height 49
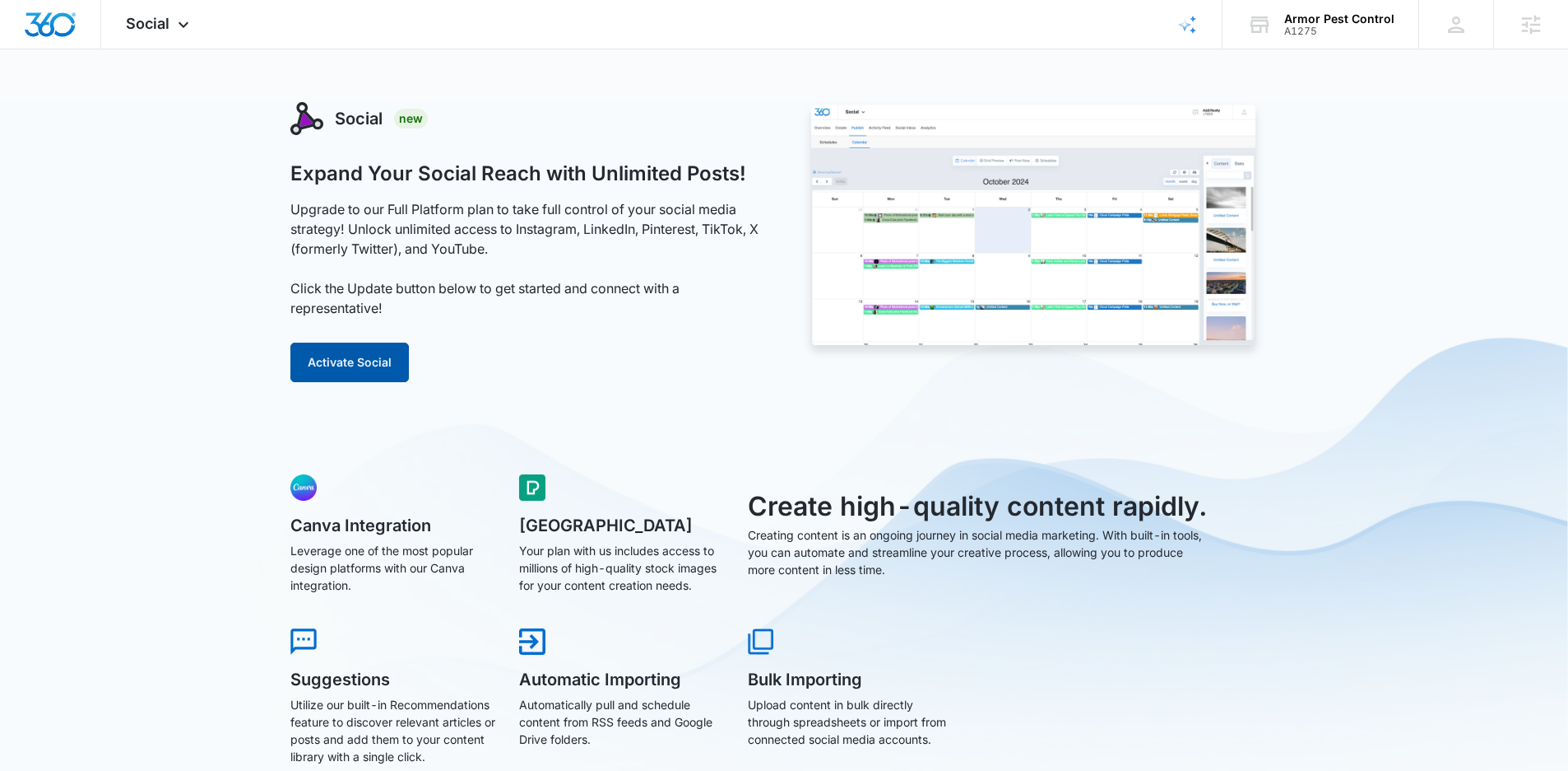
click at [358, 361] on button "Activate Social" at bounding box center [349, 361] width 118 height 39
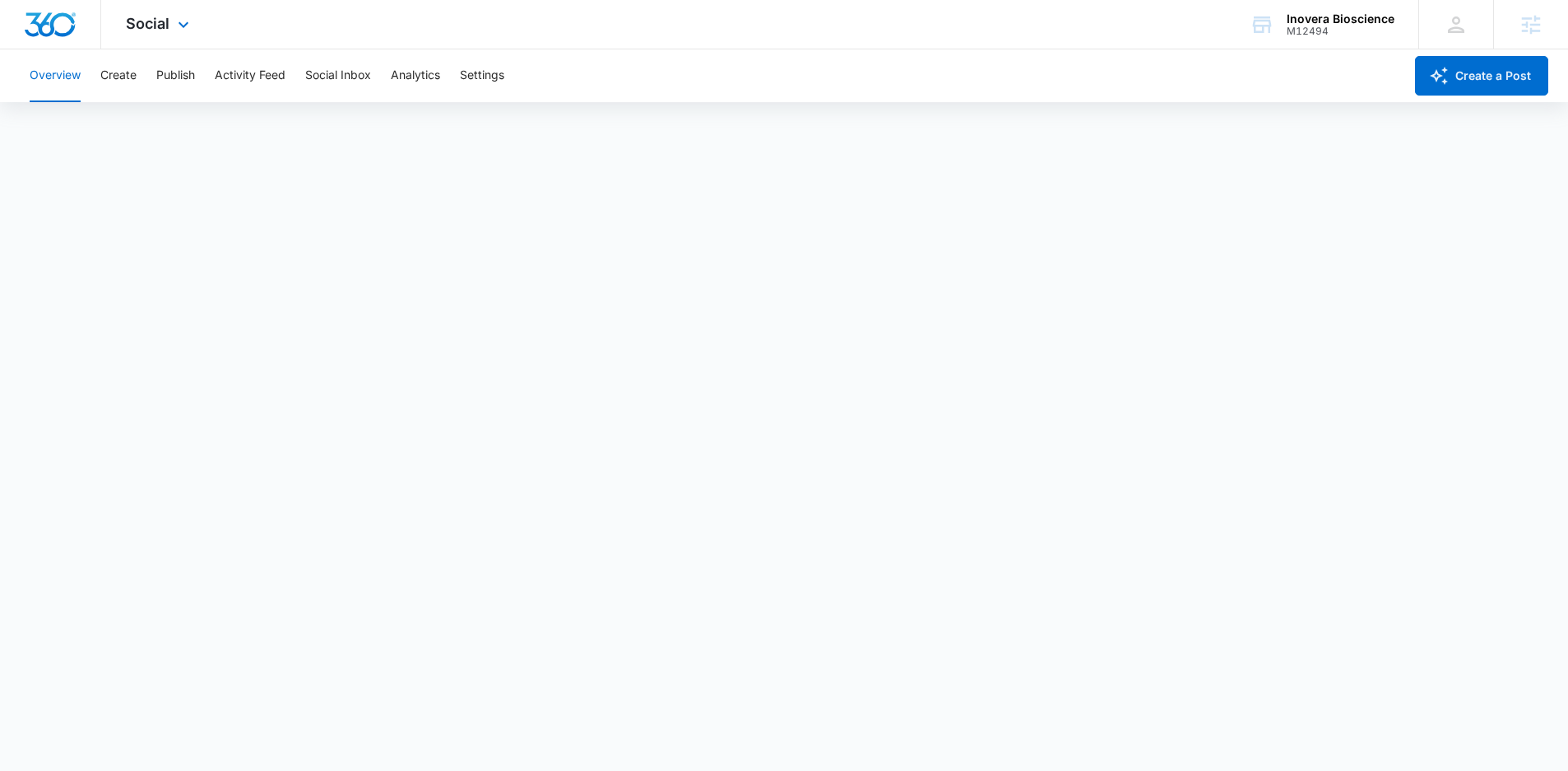
drag, startPoint x: 159, startPoint y: 26, endPoint x: 278, endPoint y: 95, distance: 137.6
click at [159, 26] on span "Social" at bounding box center [147, 23] width 43 height 17
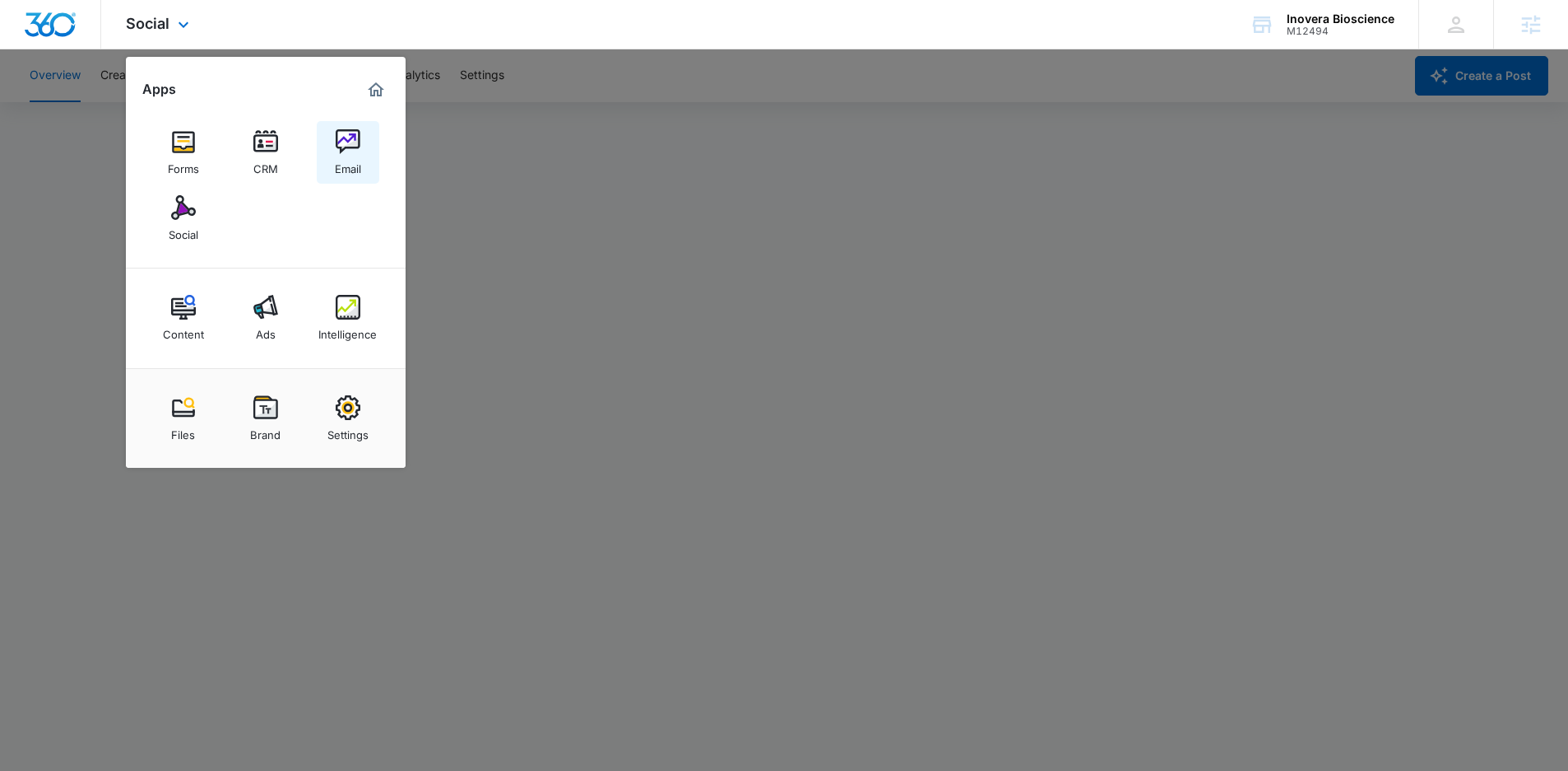
click at [338, 155] on div "Email" at bounding box center [348, 164] width 26 height 21
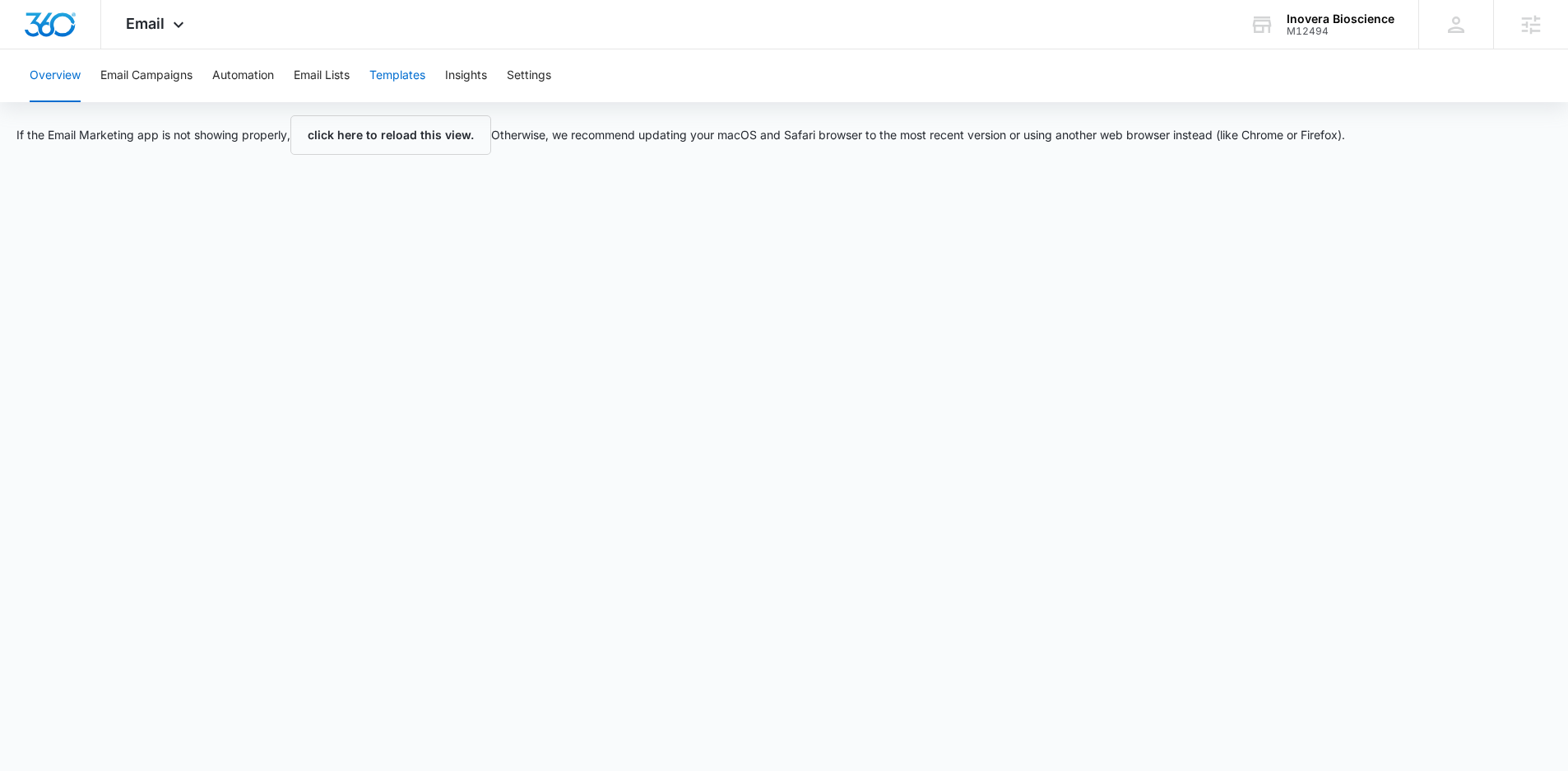
click at [411, 72] on button "Templates" at bounding box center [398, 75] width 56 height 53
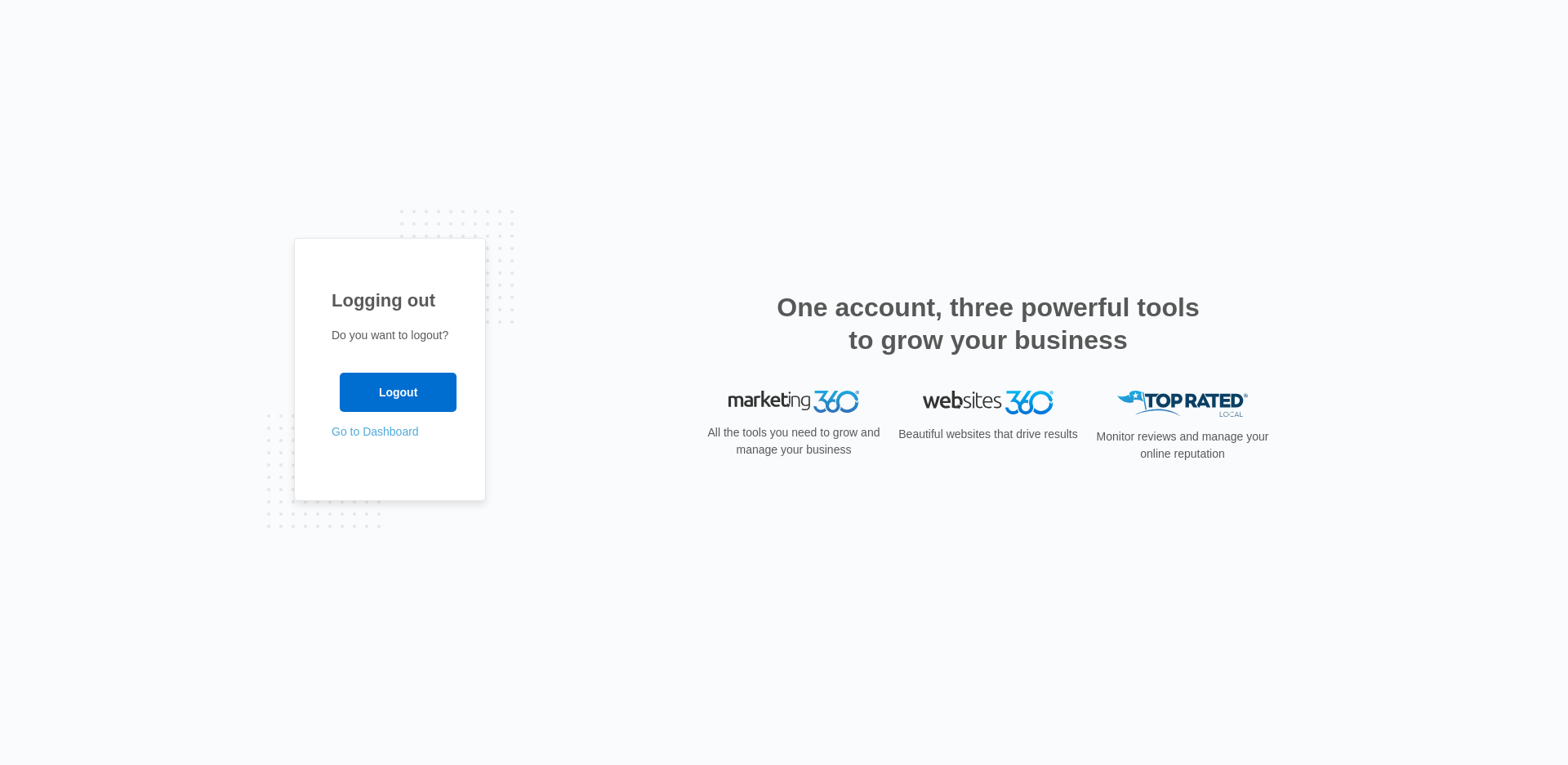
click at [365, 434] on link "Go to Dashboard" at bounding box center [376, 431] width 88 height 13
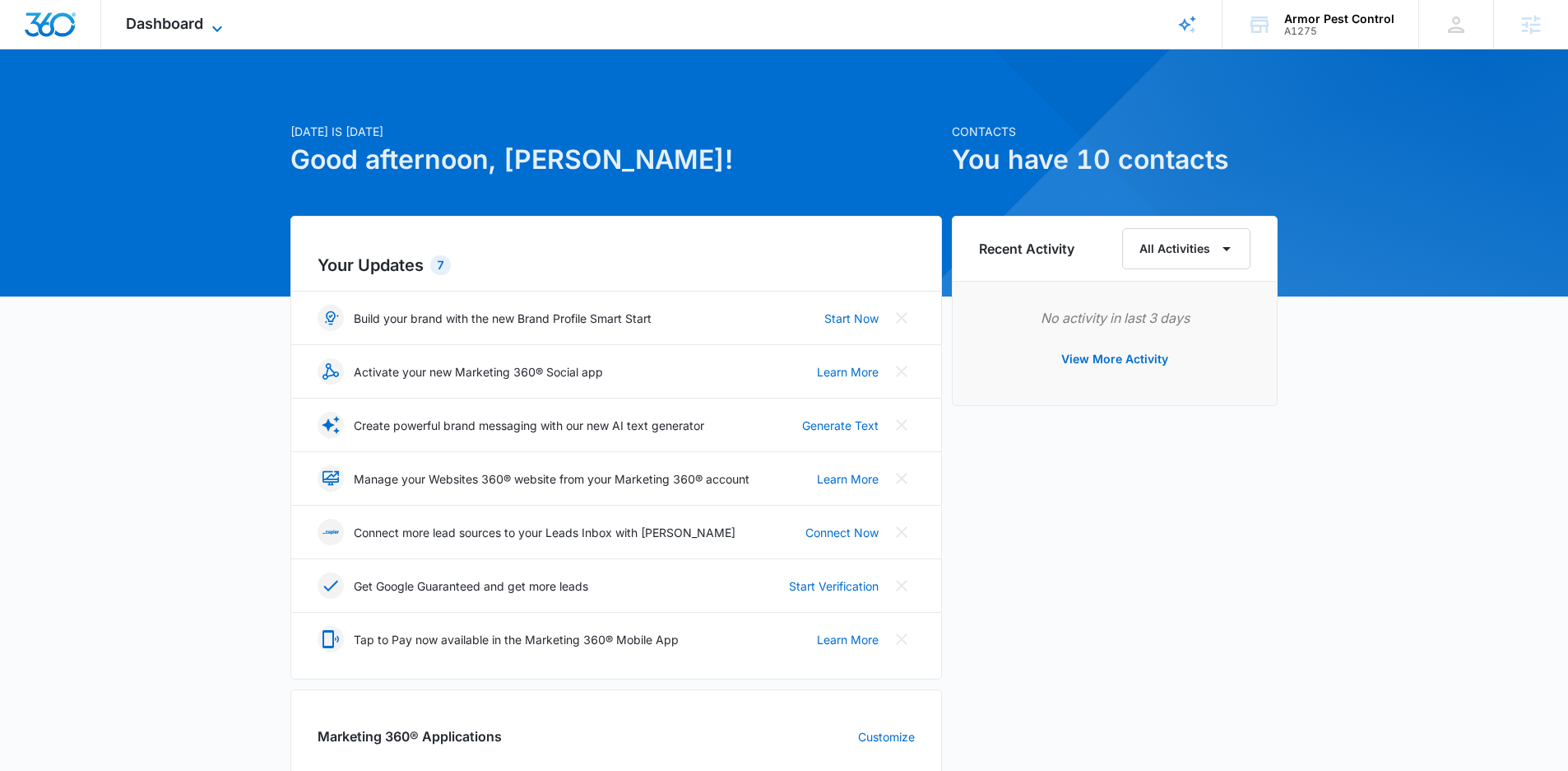
click at [193, 22] on span "Dashboard" at bounding box center [164, 23] width 77 height 17
click at [198, 16] on span "Dashboard" at bounding box center [164, 23] width 77 height 17
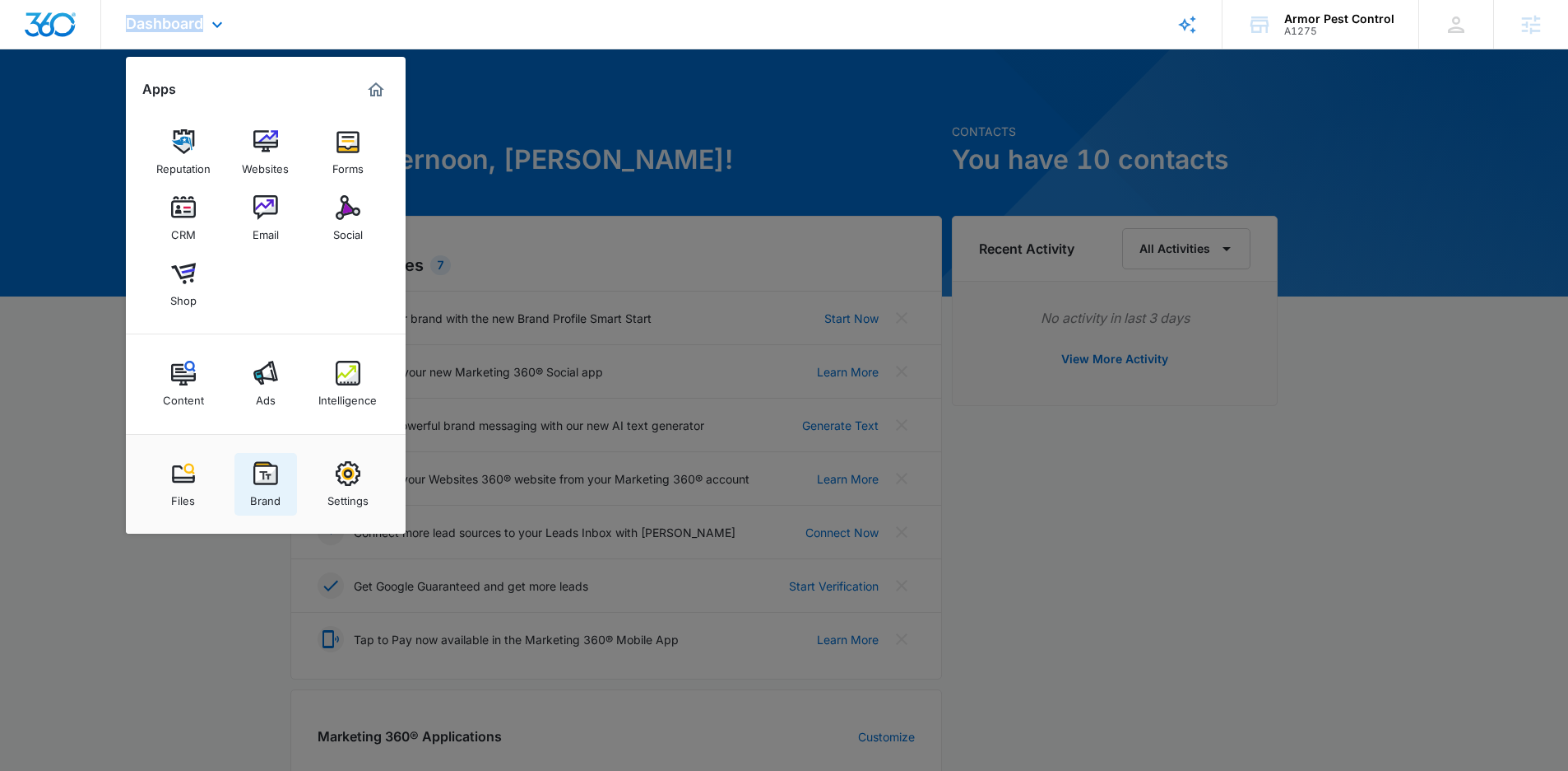
click at [257, 490] on div "Brand" at bounding box center [265, 496] width 31 height 21
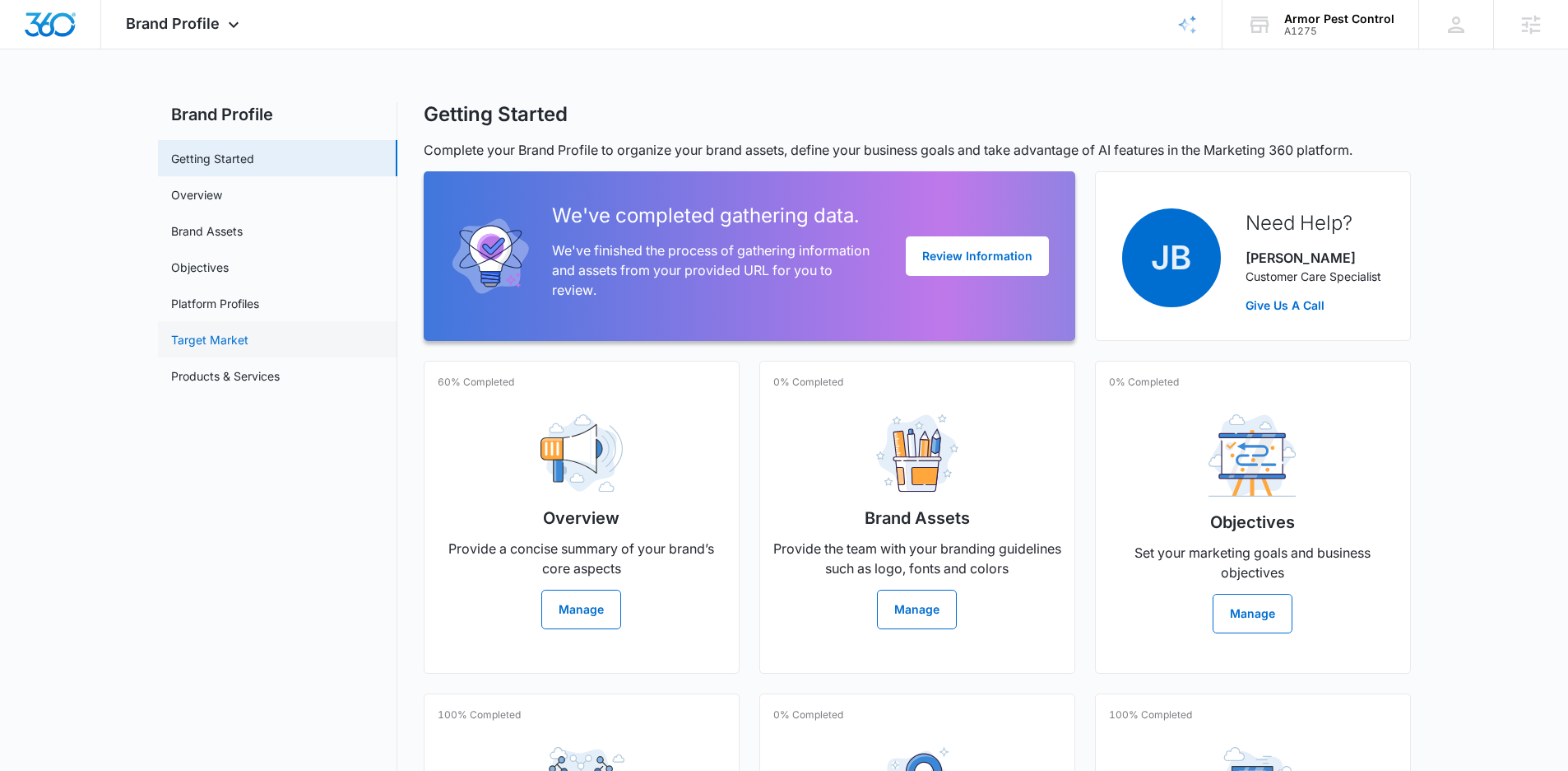
click at [212, 341] on link "Target Market" at bounding box center [209, 339] width 77 height 17
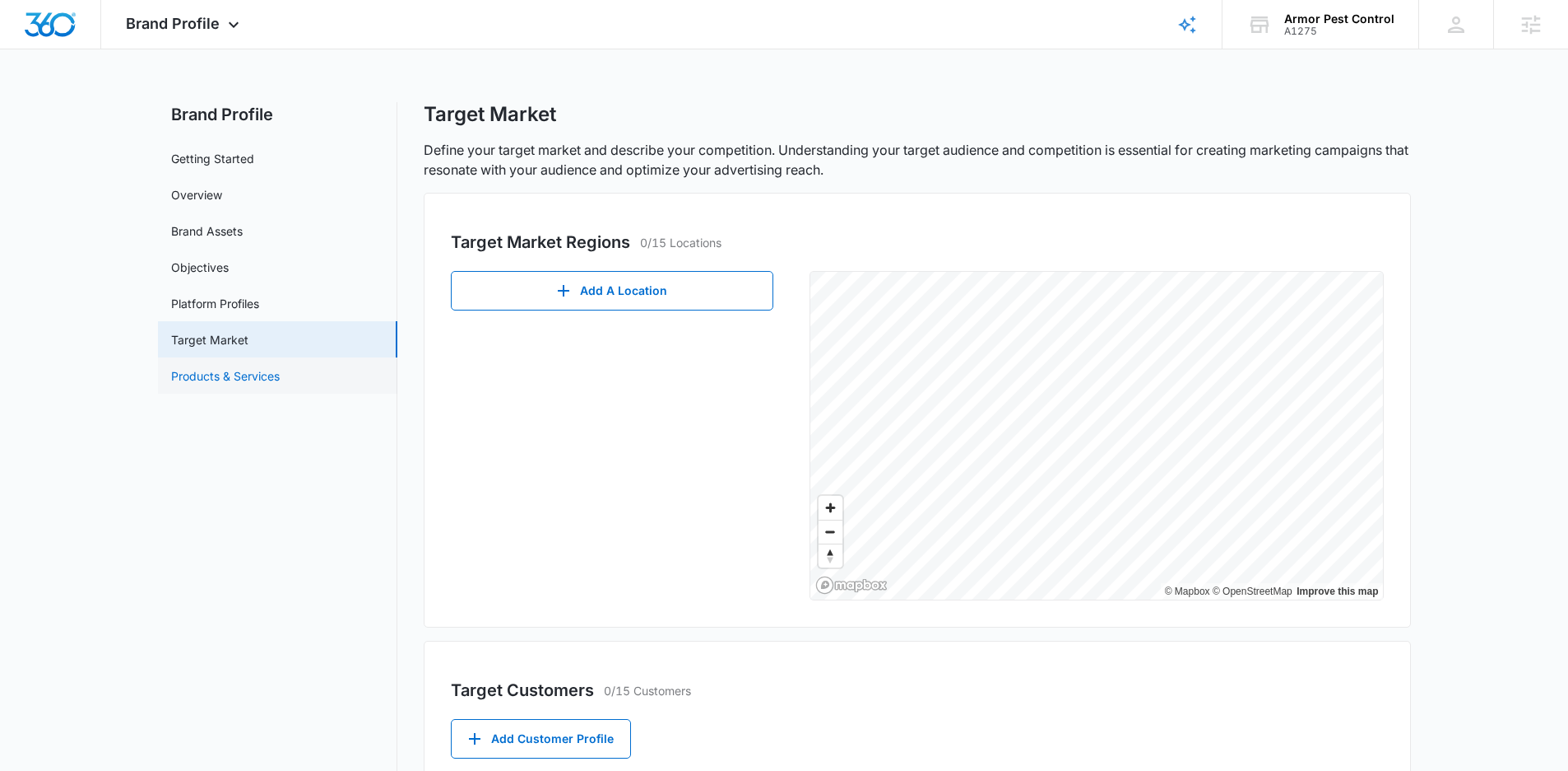
click at [243, 377] on link "Products & Services" at bounding box center [225, 376] width 109 height 17
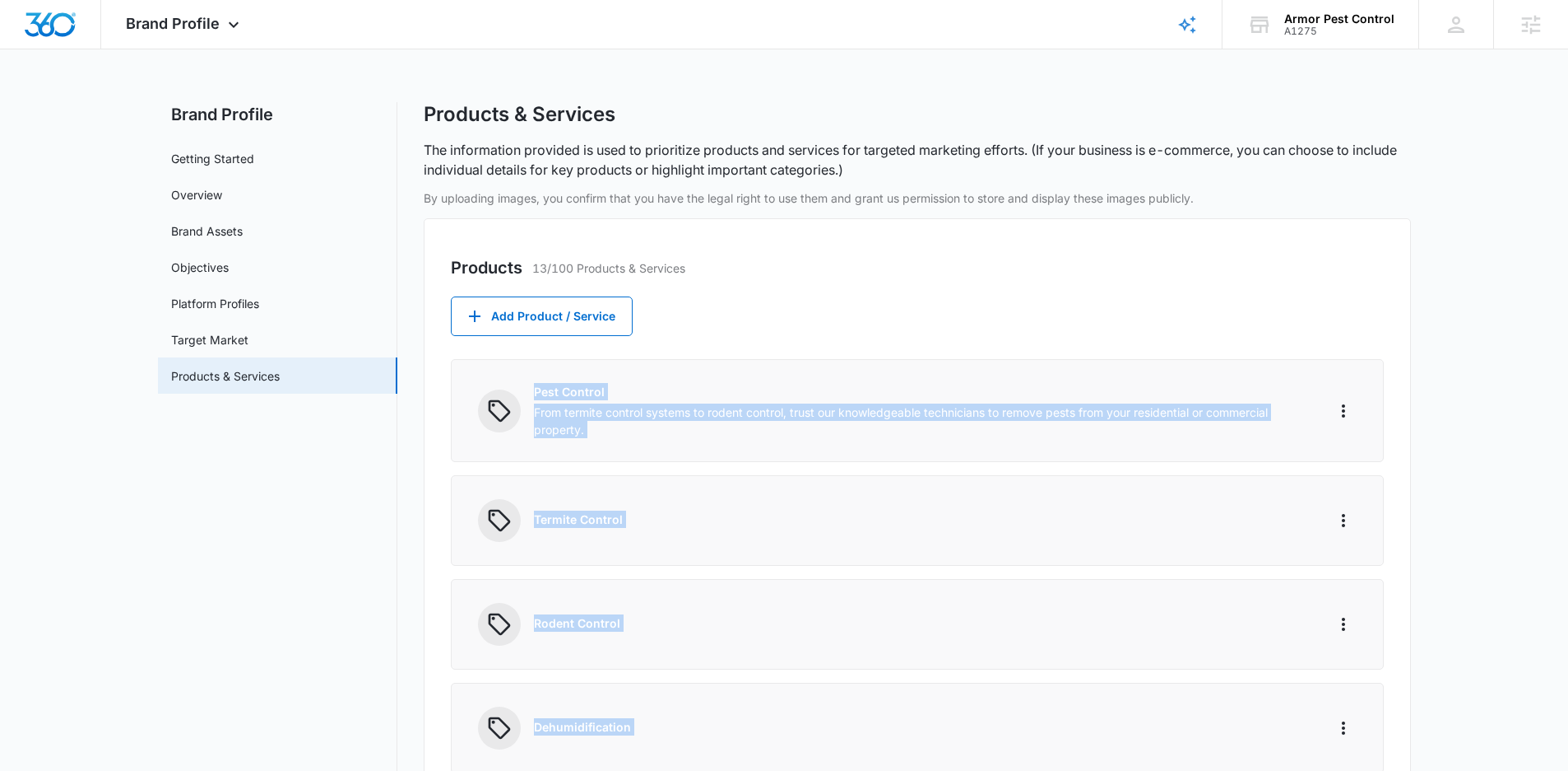
drag, startPoint x: 1165, startPoint y: 445, endPoint x: 535, endPoint y: 386, distance: 632.8
copy div "Pest Control From termite control systems to rodent control, trust our knowledg…"
click at [222, 188] on link "Overview" at bounding box center [196, 195] width 51 height 17
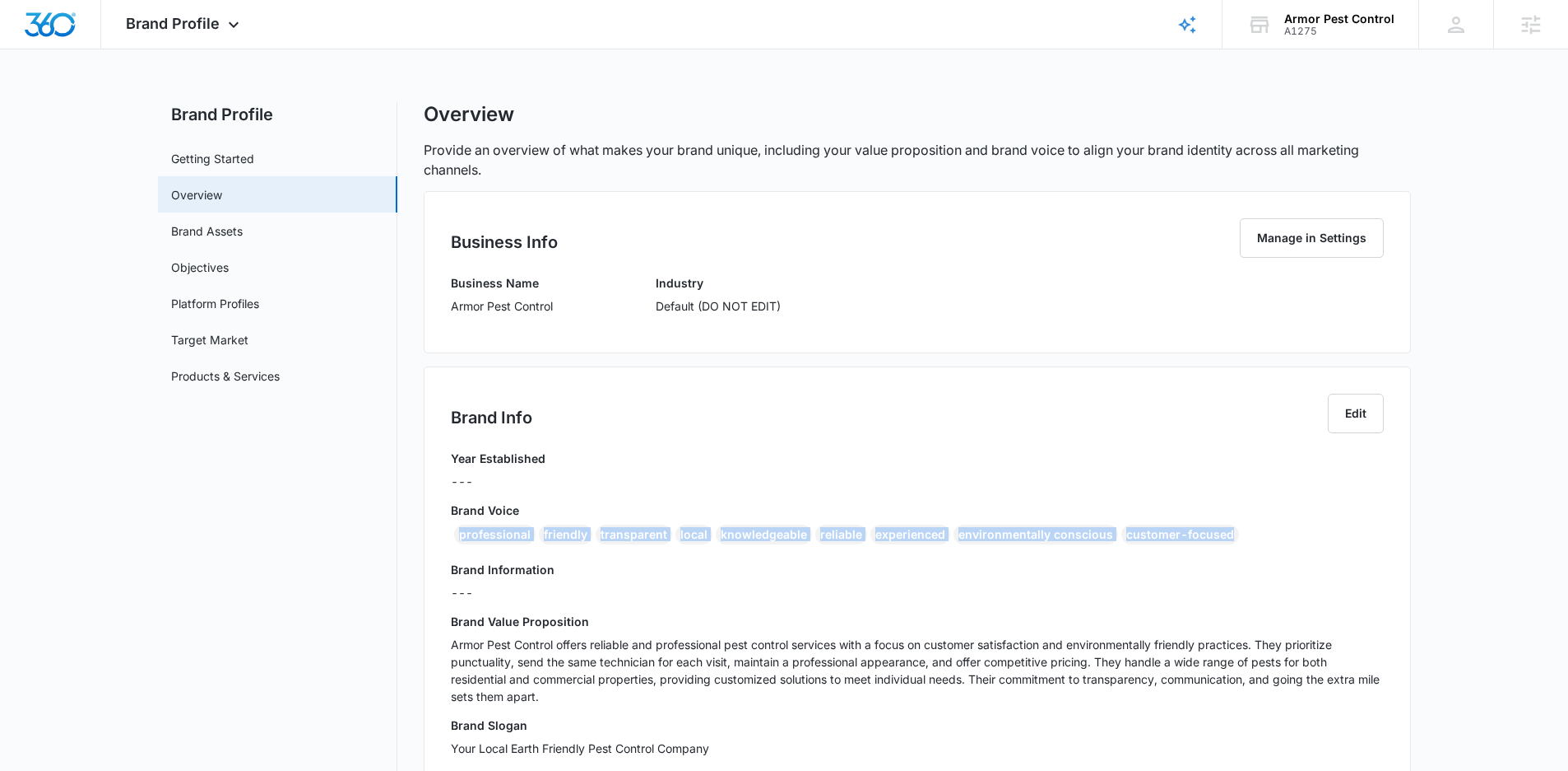
drag, startPoint x: 1166, startPoint y: 532, endPoint x: 483, endPoint y: 538, distance: 683.0
click at [434, 538] on div "Brand Info Edit Year Established --- Brand Voice professional friendly transpar…" at bounding box center [918, 581] width 988 height 429
copy div "professional friendly transparent local knowledgeable reliable experienced envi…"
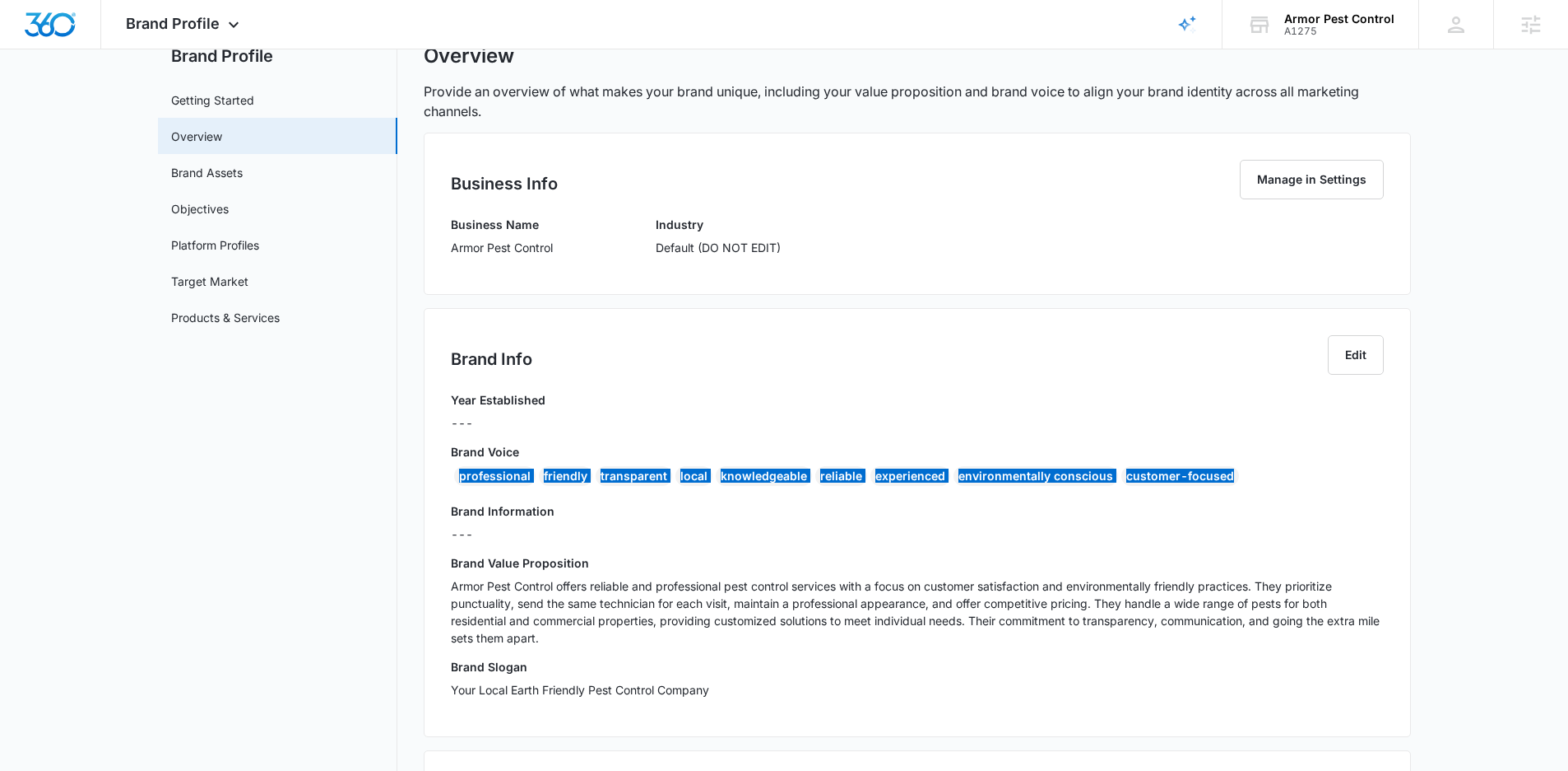
scroll to position [120, 0]
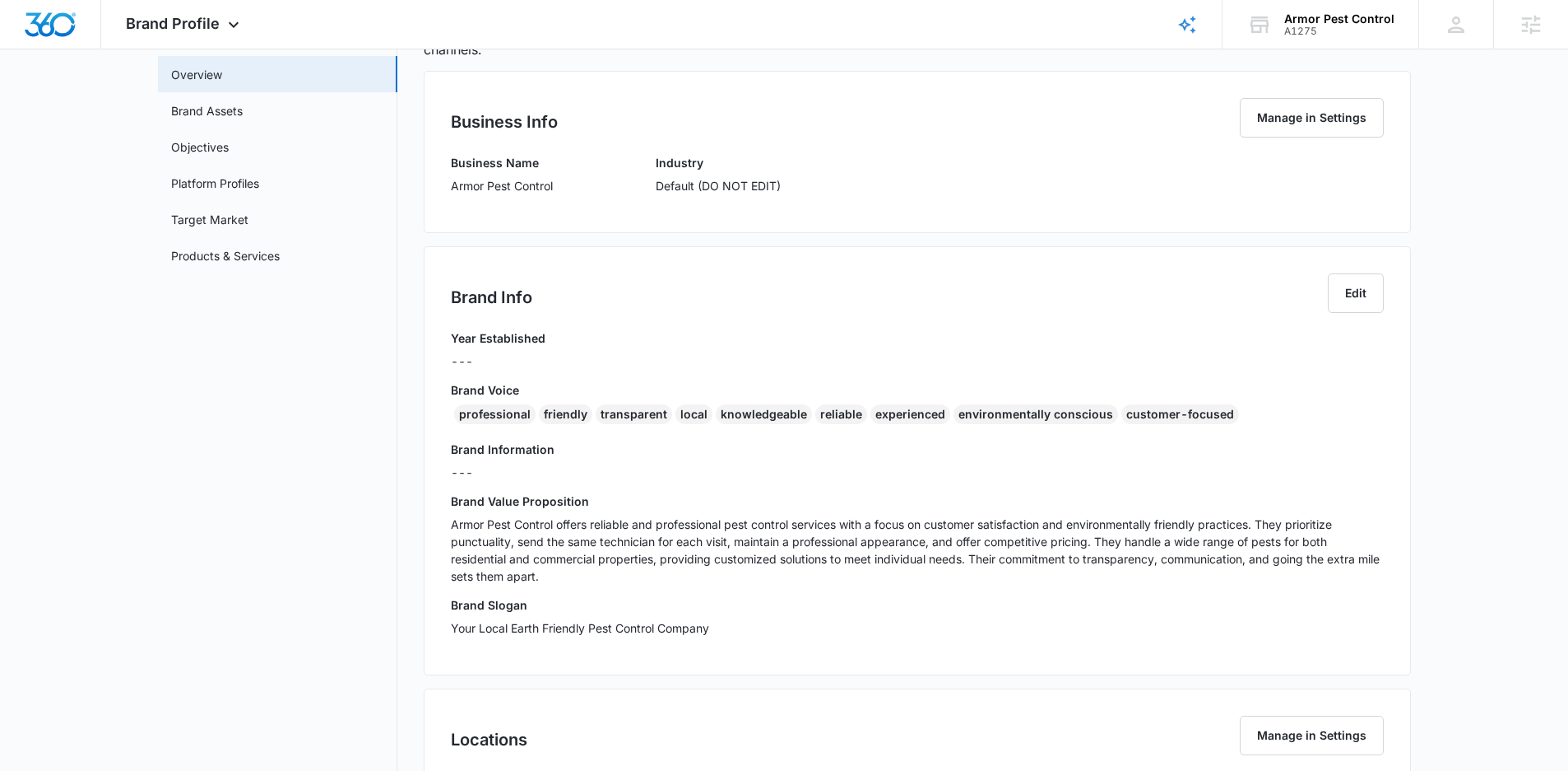
click at [531, 184] on p "Armor Pest Control" at bounding box center [502, 186] width 102 height 17
copy p "Armor Pest Control"
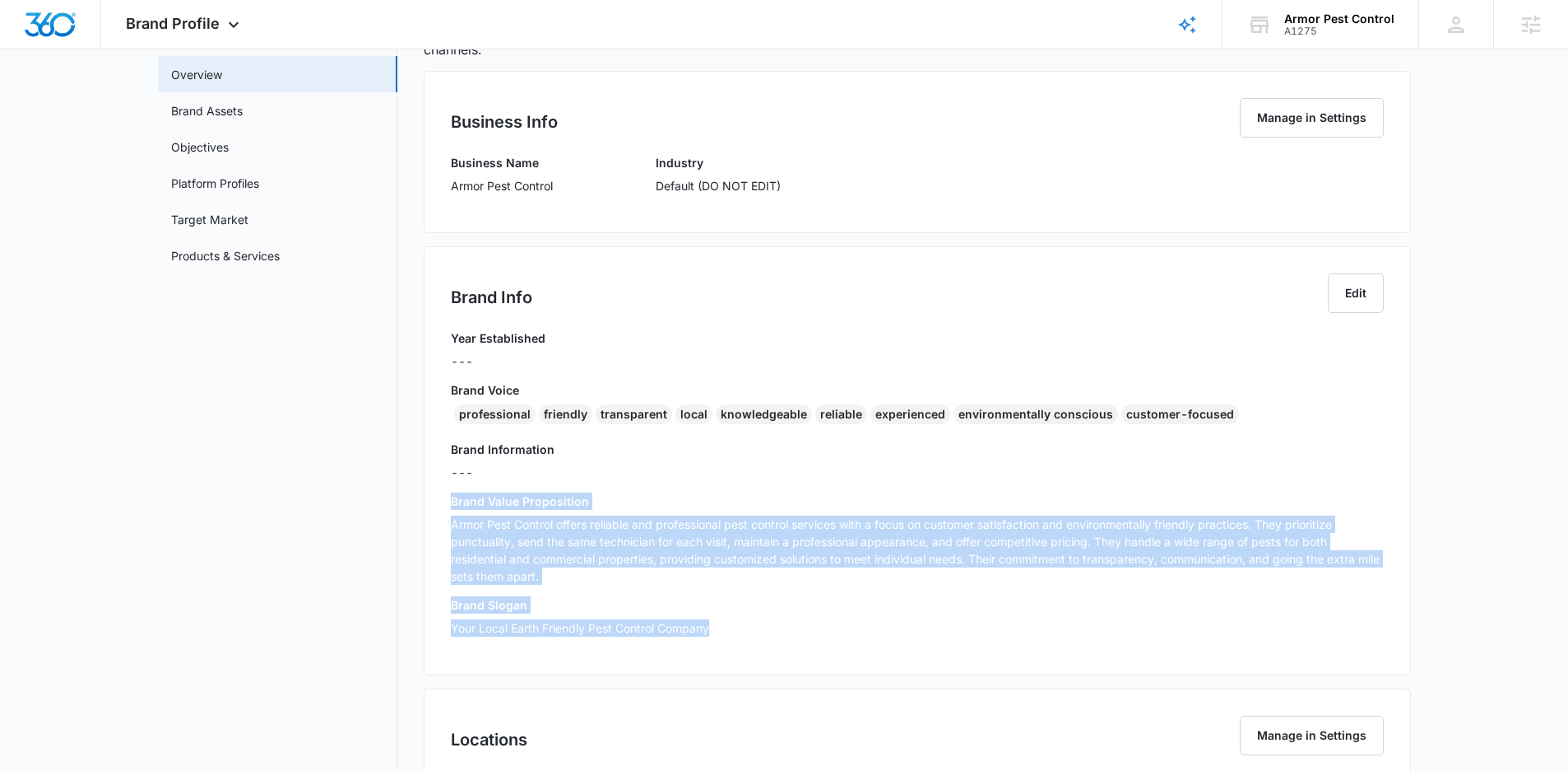
drag, startPoint x: 728, startPoint y: 627, endPoint x: 430, endPoint y: 494, distance: 326.3
click at [430, 494] on div "Brand Info Edit Year Established --- Brand Voice professional friendly transpar…" at bounding box center [918, 460] width 988 height 429
copy div "Brand Value Proposition Armor Pest Control offers reliable and professional pes…"
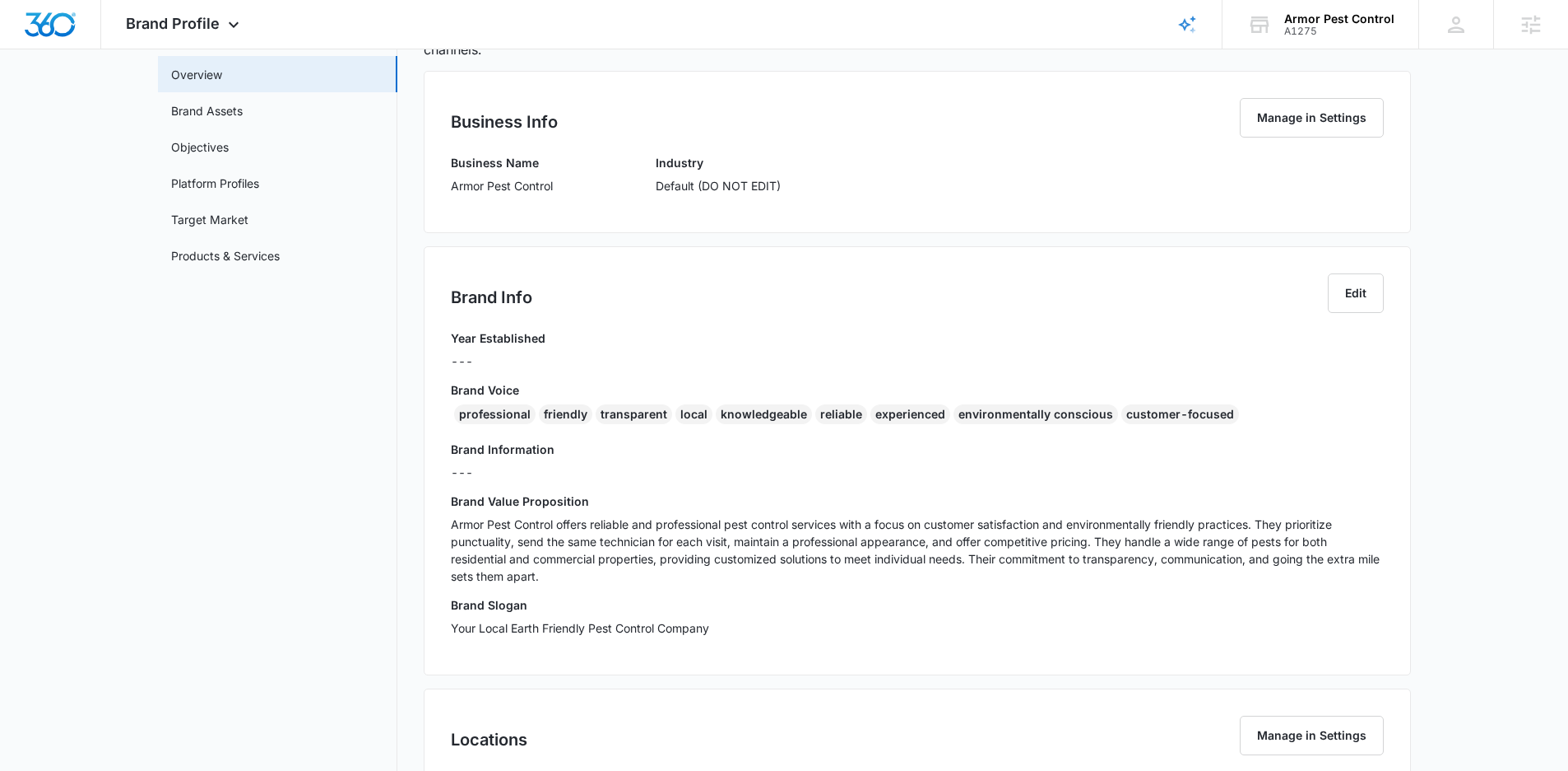
click at [1458, 407] on main "Brand Profile Getting Started Overview Brand Assets Objectives Platform Profile…" at bounding box center [784, 490] width 1568 height 1018
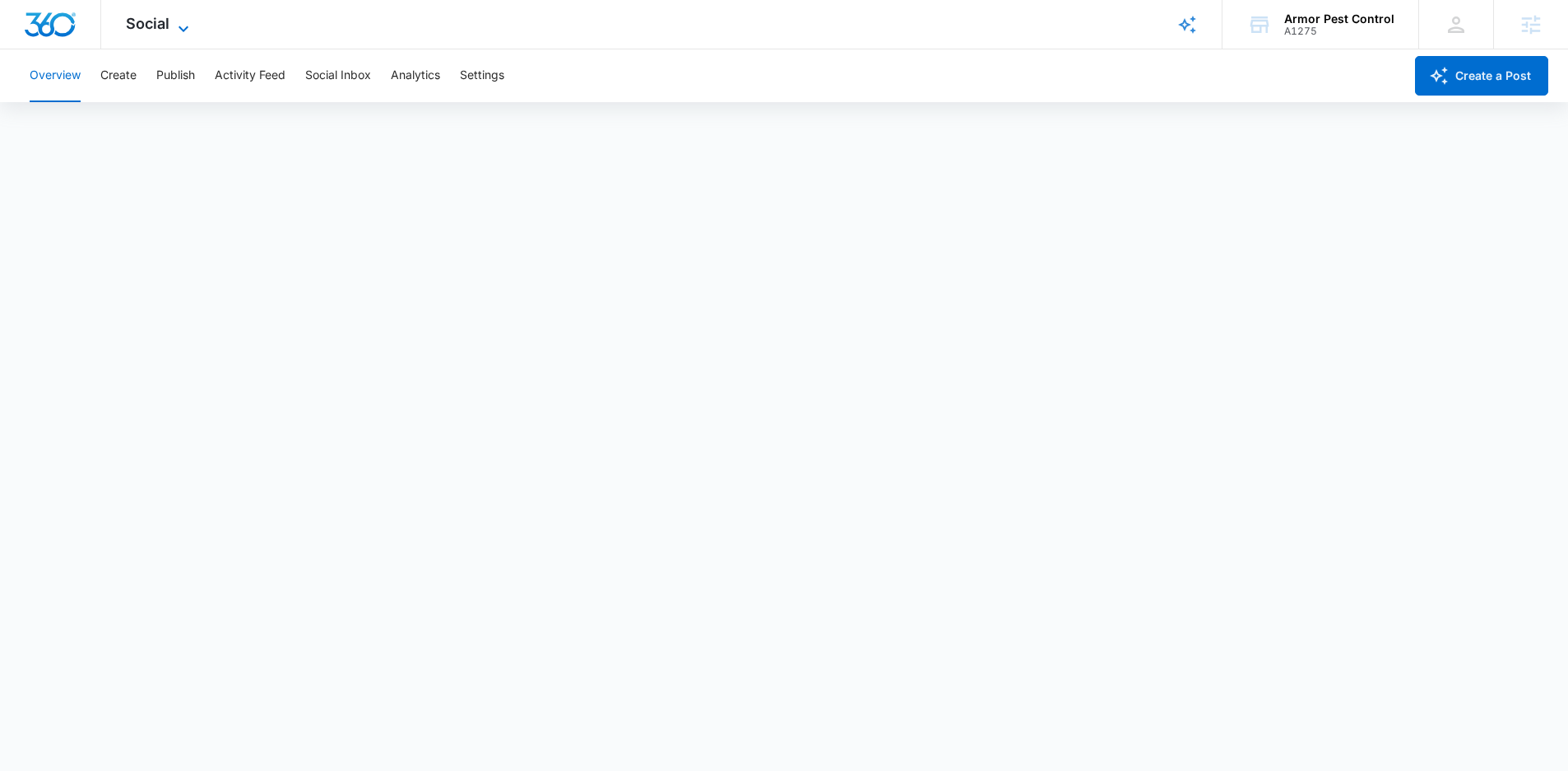
click at [145, 25] on span "Social" at bounding box center [147, 23] width 43 height 17
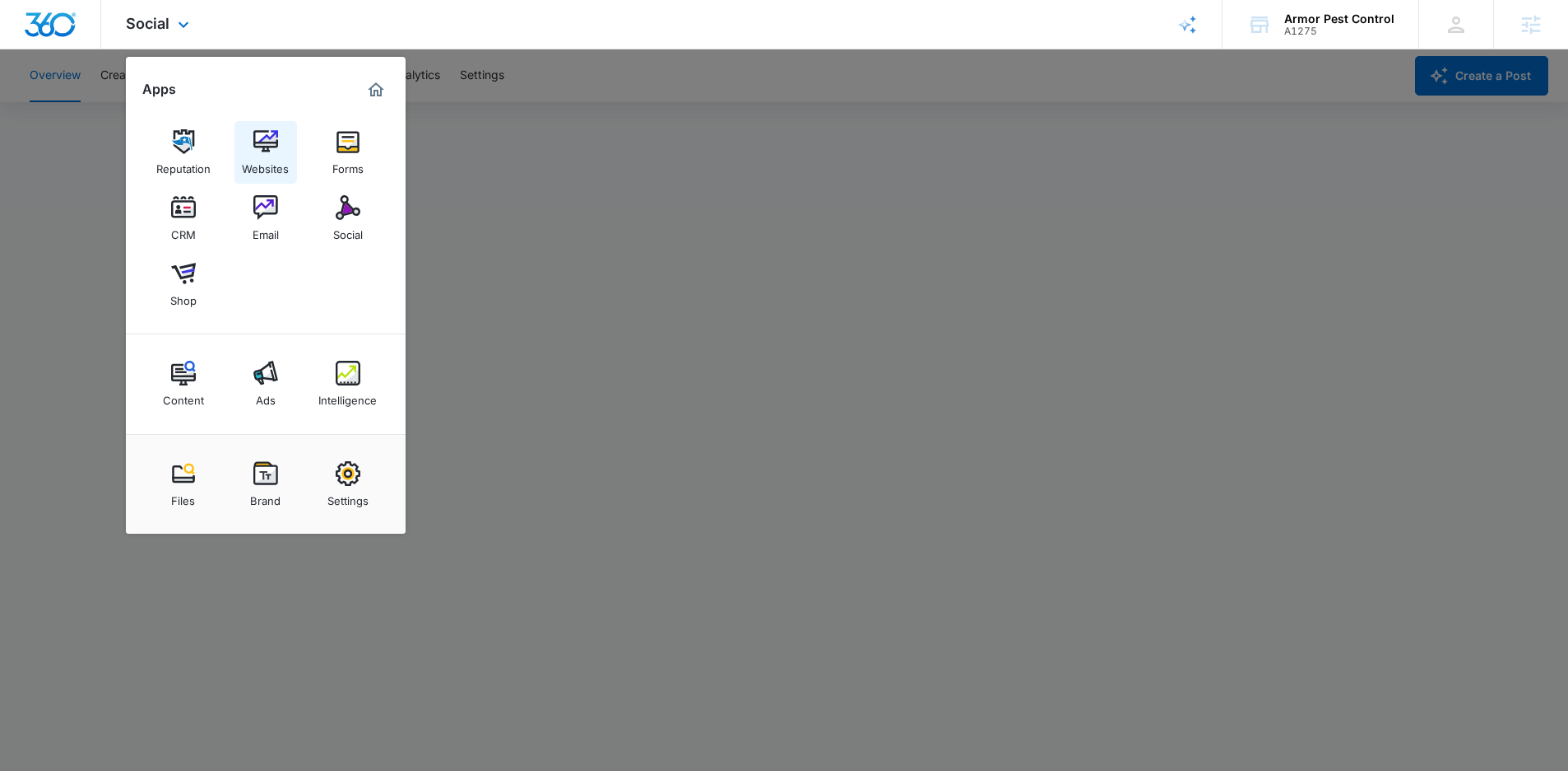
click at [276, 157] on div "Websites" at bounding box center [265, 164] width 47 height 21
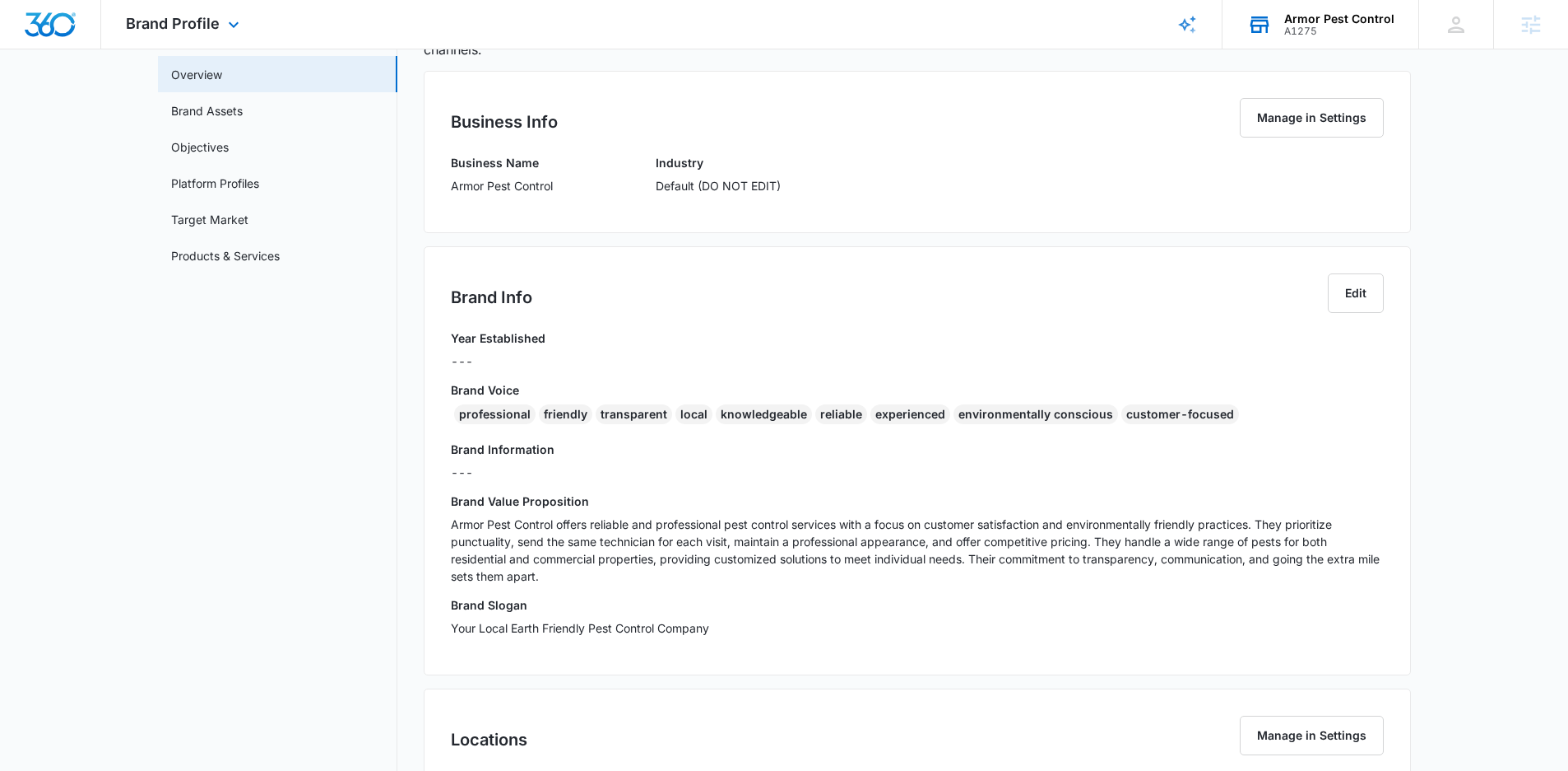
click at [1354, 23] on div "Armor Pest Control" at bounding box center [1339, 19] width 110 height 13
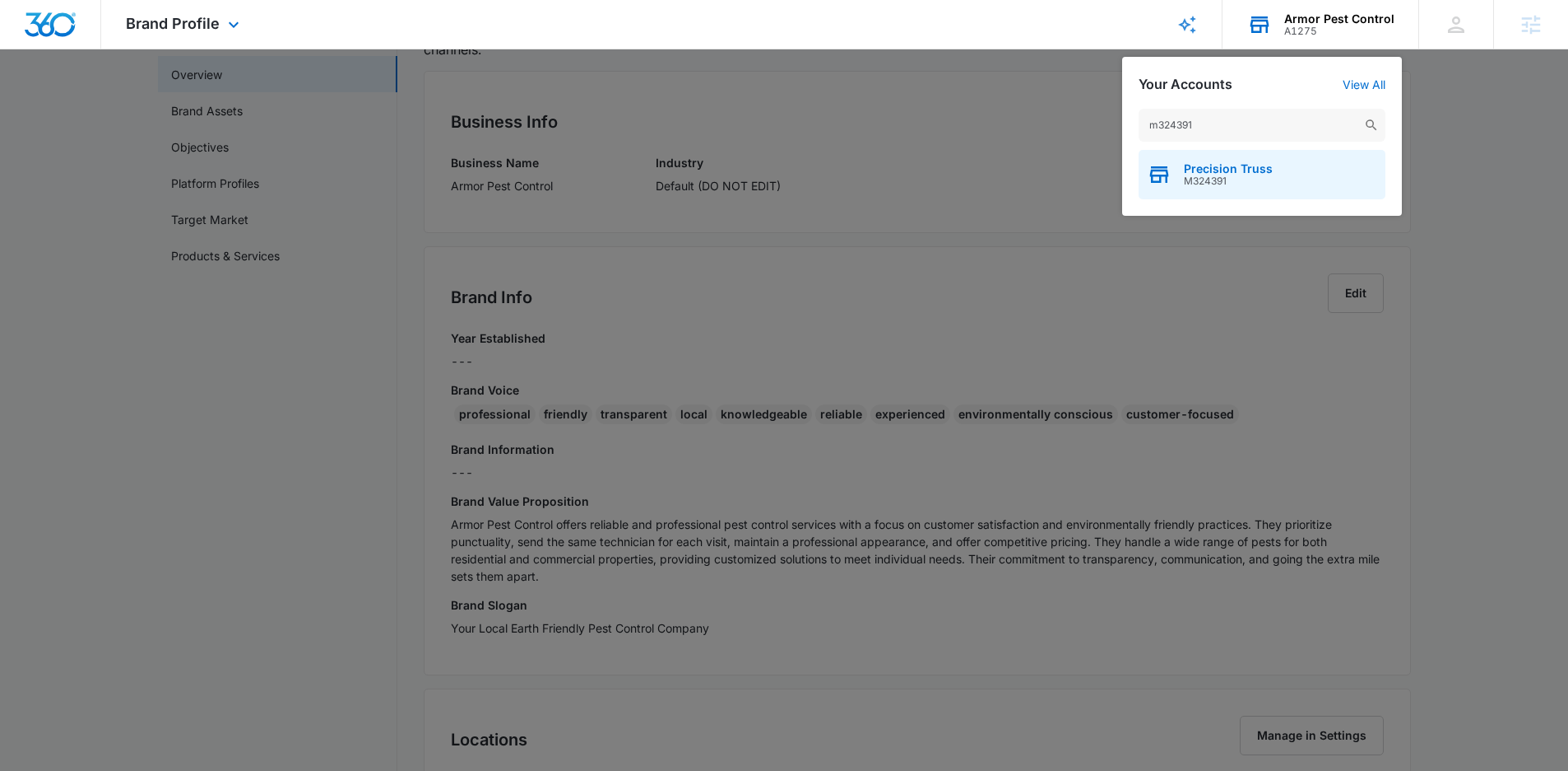
type input "m324391"
click at [1232, 162] on div "Precision Truss M324391" at bounding box center [1262, 174] width 247 height 49
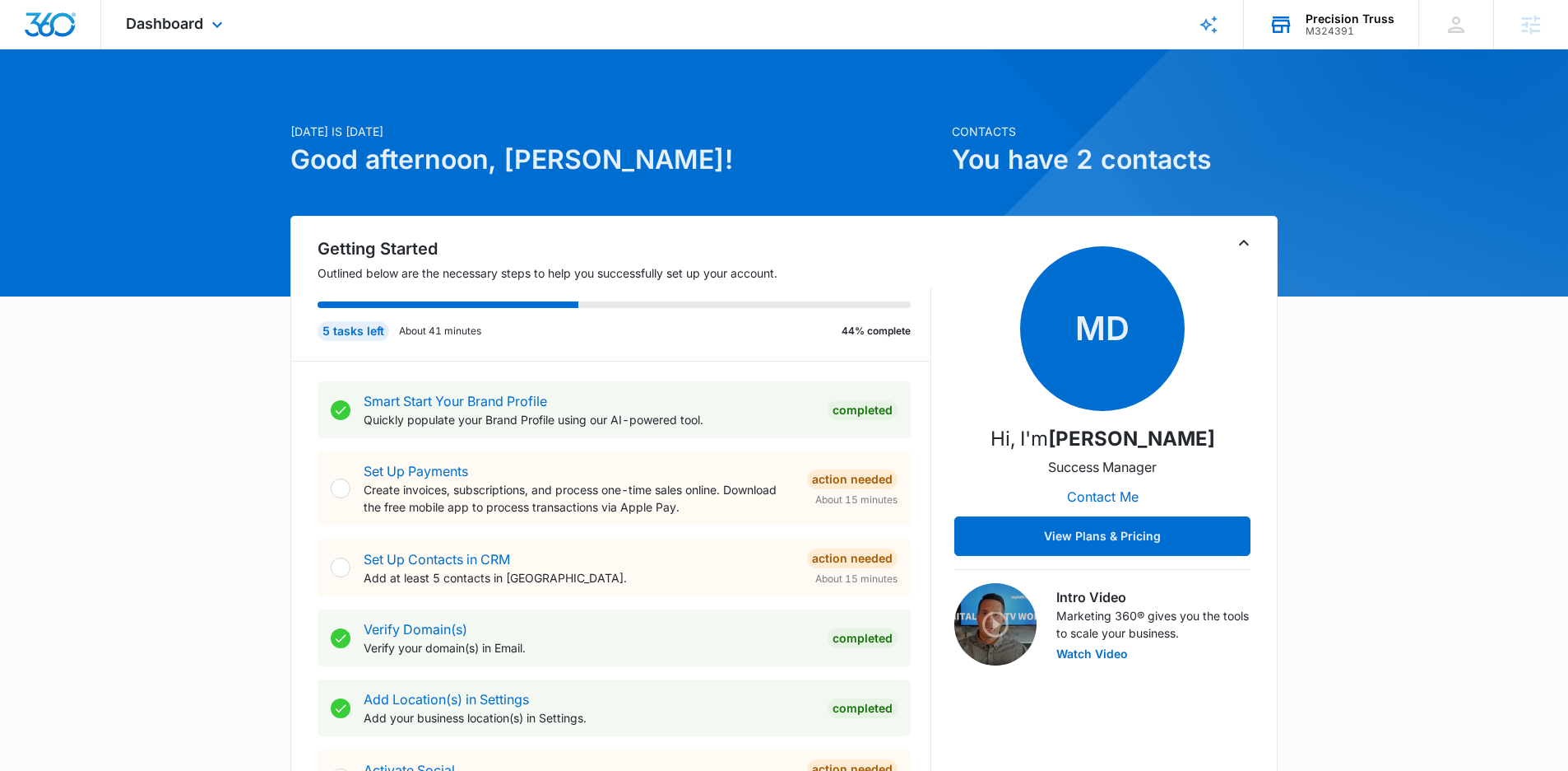
click at [203, 32] on div "Dashboard Apps Reputation Websites Forms CRM Email Social Content Ads Intellige…" at bounding box center [176, 24] width 151 height 49
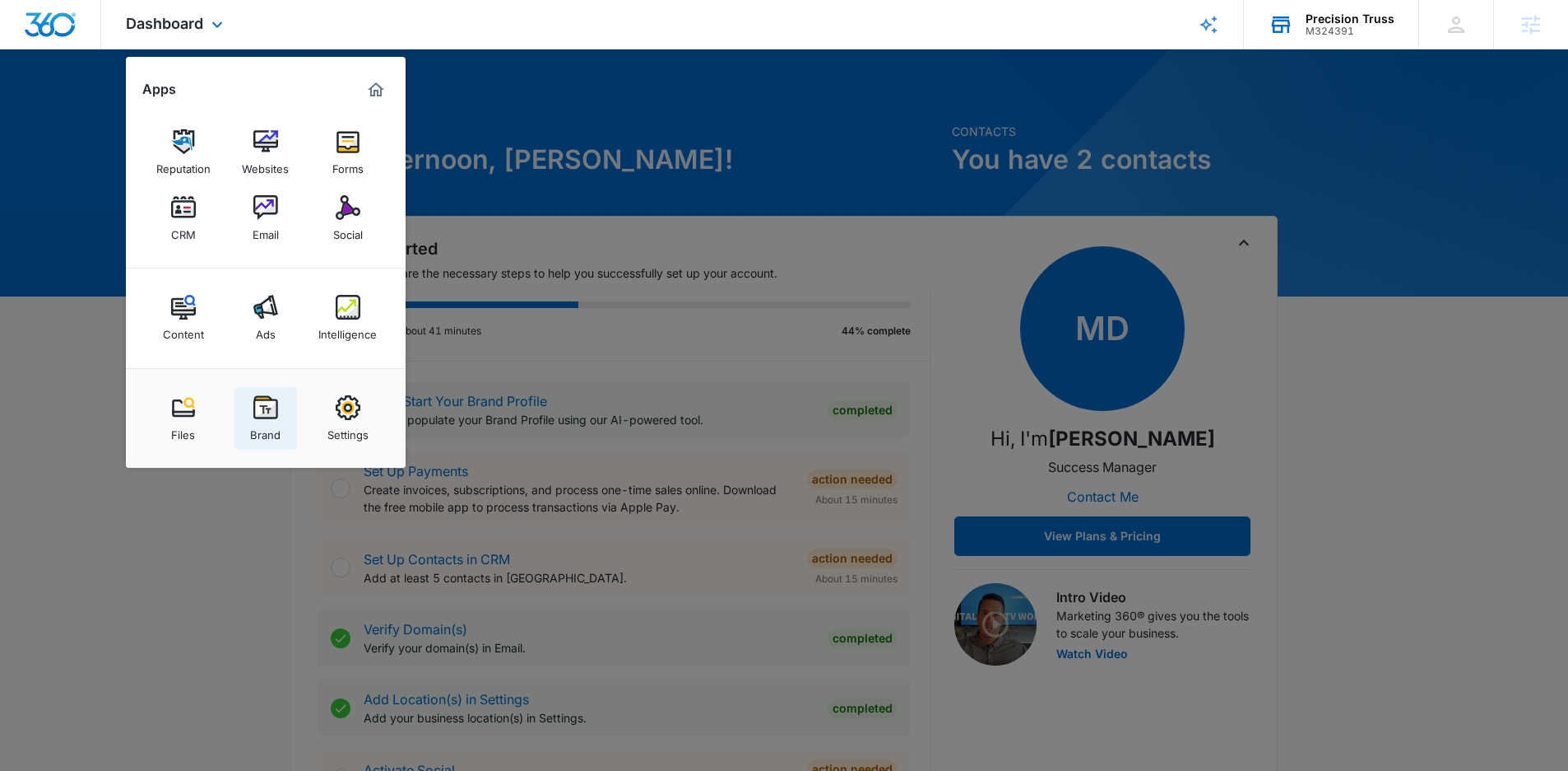
click at [272, 416] on img at bounding box center [266, 408] width 25 height 25
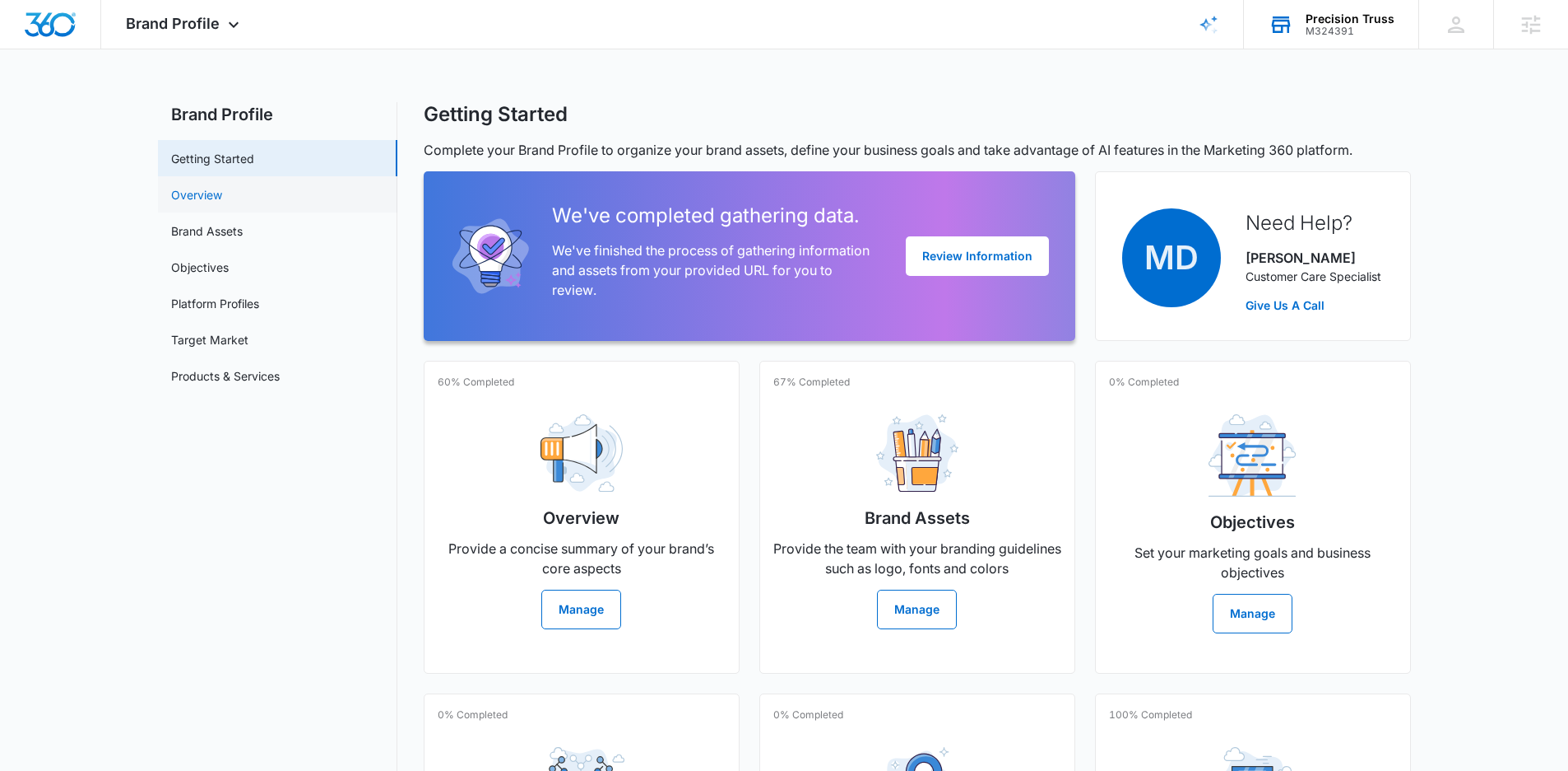
click at [222, 187] on link "Overview" at bounding box center [196, 195] width 51 height 17
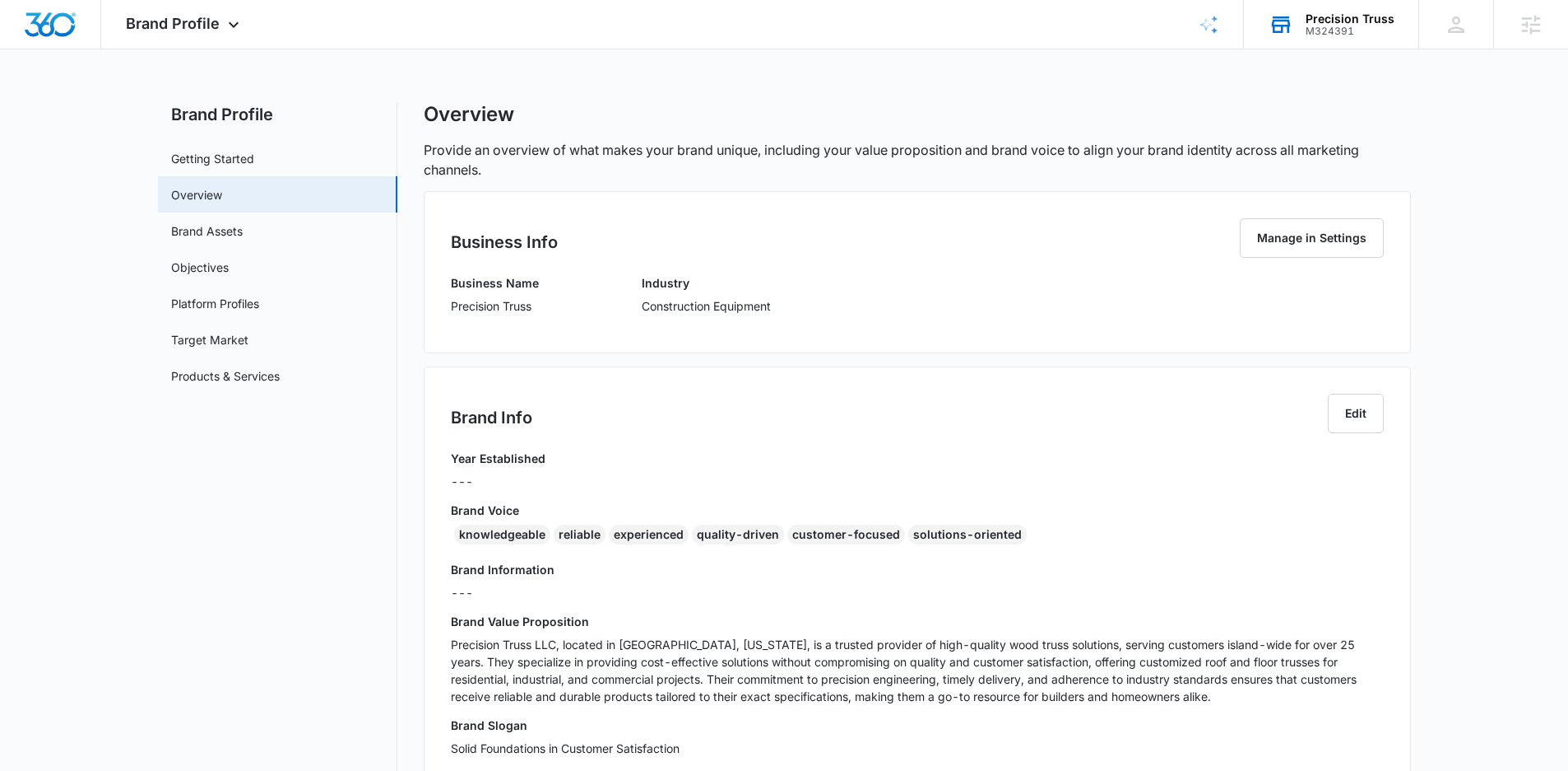
click at [509, 304] on p "Precision Truss" at bounding box center [495, 306] width 88 height 17
click at [510, 304] on p "Precision Truss" at bounding box center [495, 306] width 88 height 17
copy p "Precision Truss"
drag, startPoint x: 977, startPoint y: 538, endPoint x: 444, endPoint y: 537, distance: 533.0
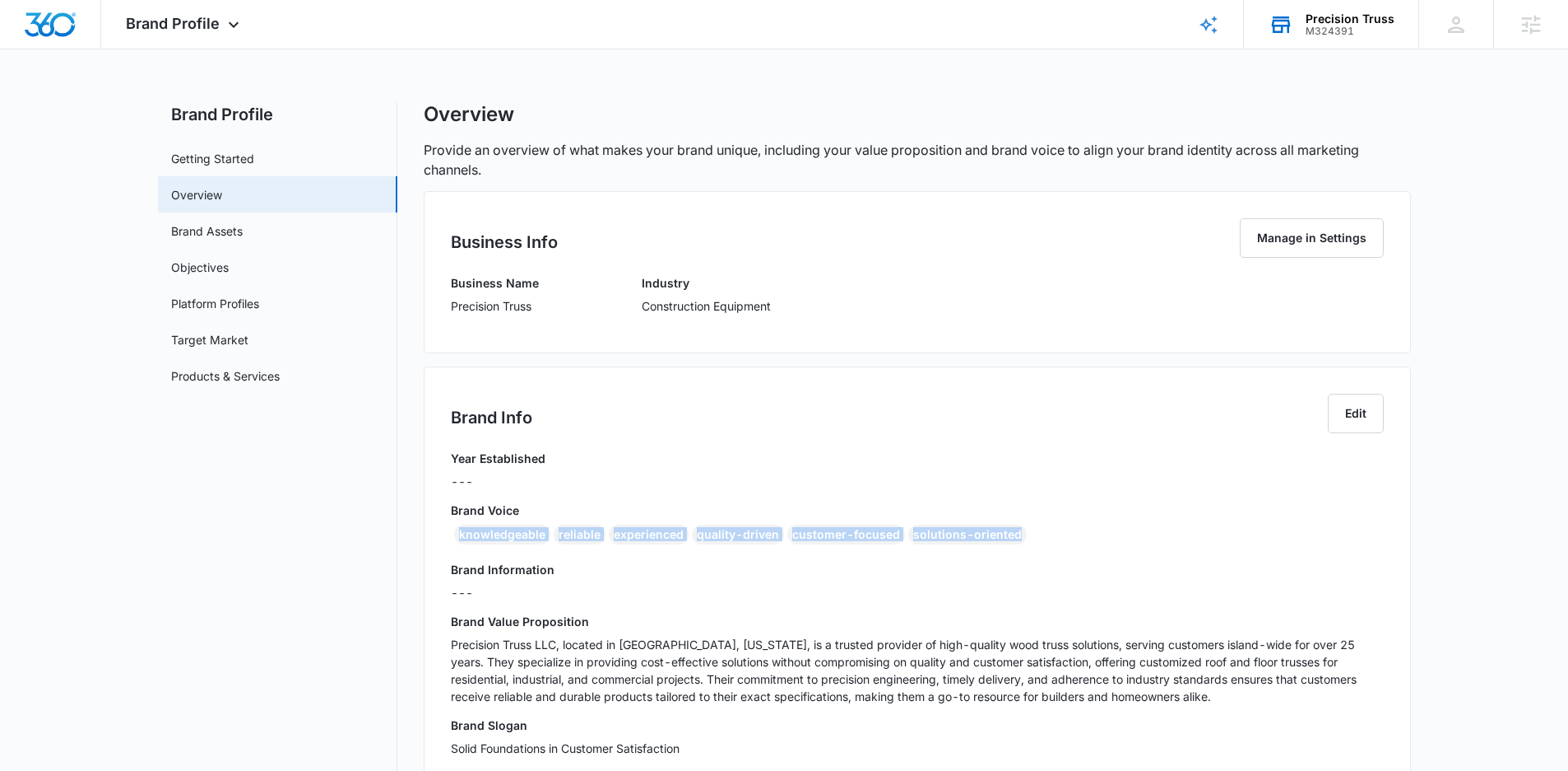
click at [444, 537] on div "Brand Info Edit Year Established --- Brand Voice knowledgeable reliable experie…" at bounding box center [918, 581] width 988 height 429
copy div "knowledgeable reliable experienced quality-driven customer-focused solutions-or…"
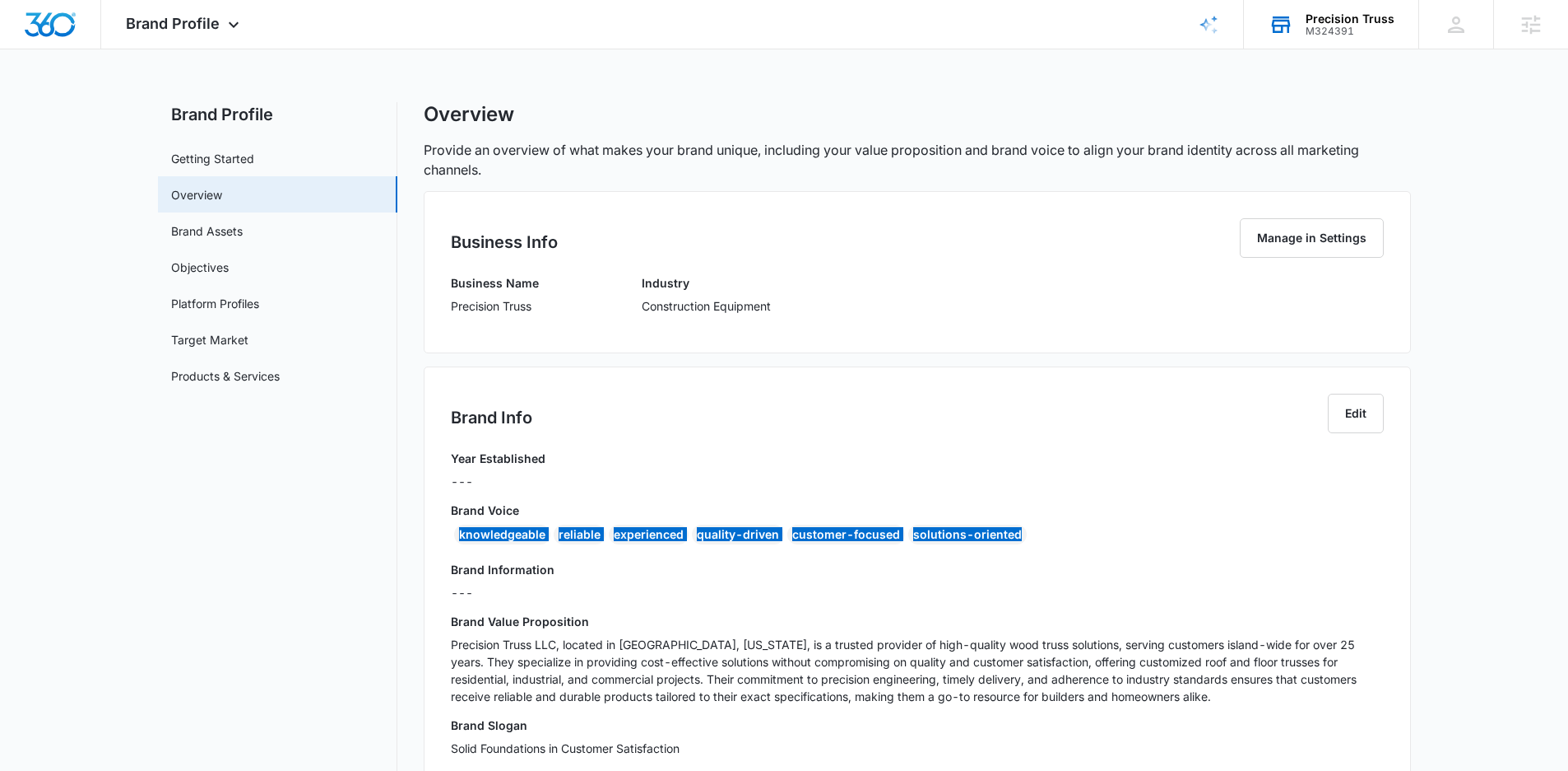
scroll to position [208, 0]
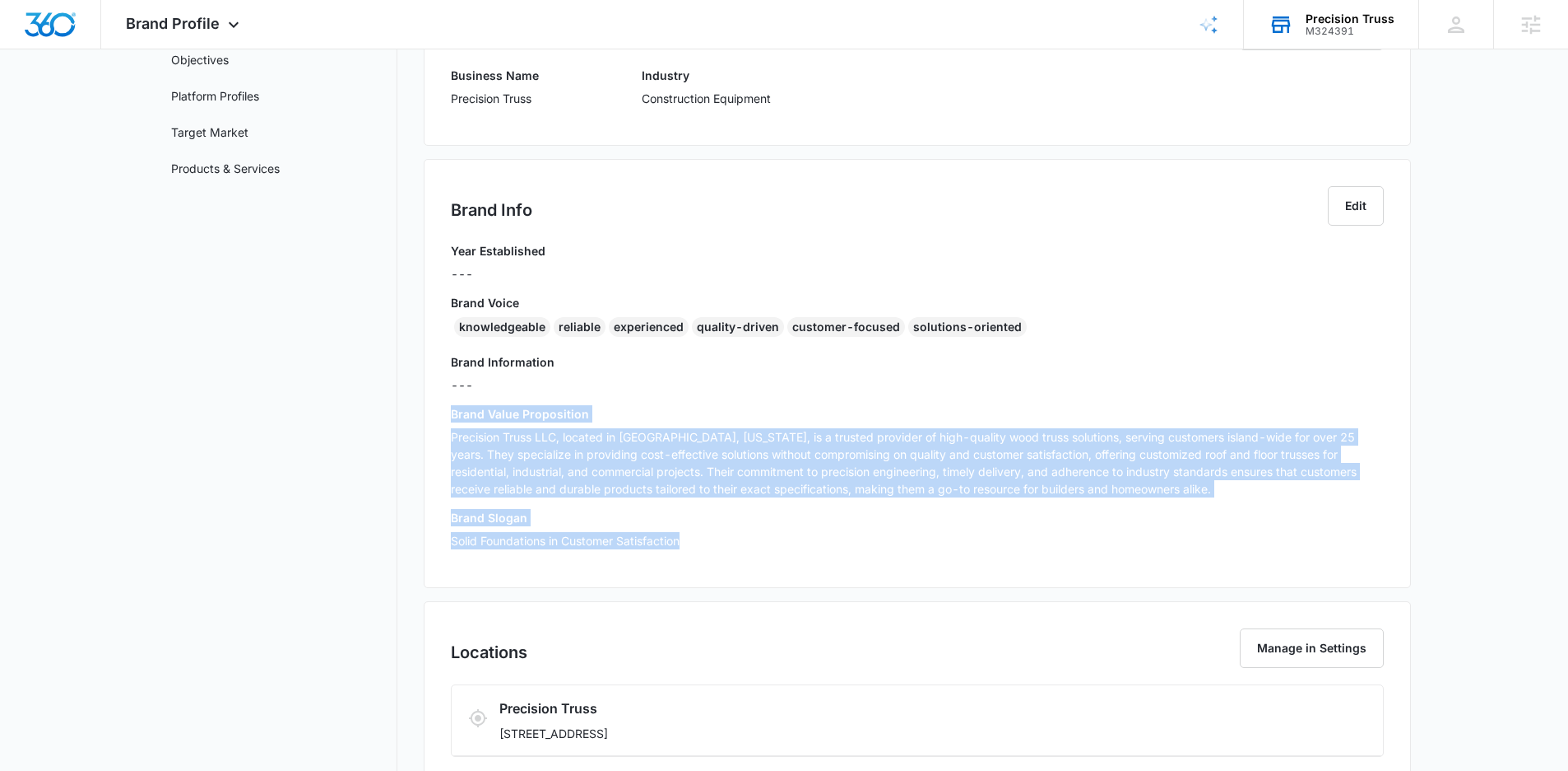
drag, startPoint x: 696, startPoint y: 542, endPoint x: 438, endPoint y: 416, distance: 287.1
click at [432, 415] on div "Brand Info Edit Year Established --- Brand Voice knowledgeable reliable experie…" at bounding box center [918, 373] width 988 height 429
copy div "Brand Value Proposition Precision Truss LLC, located in [GEOGRAPHIC_DATA], [US_…"
click at [376, 380] on nav "Brand Profile Getting Started Overview Brand Assets Objectives Platform Profile…" at bounding box center [277, 423] width 239 height 1057
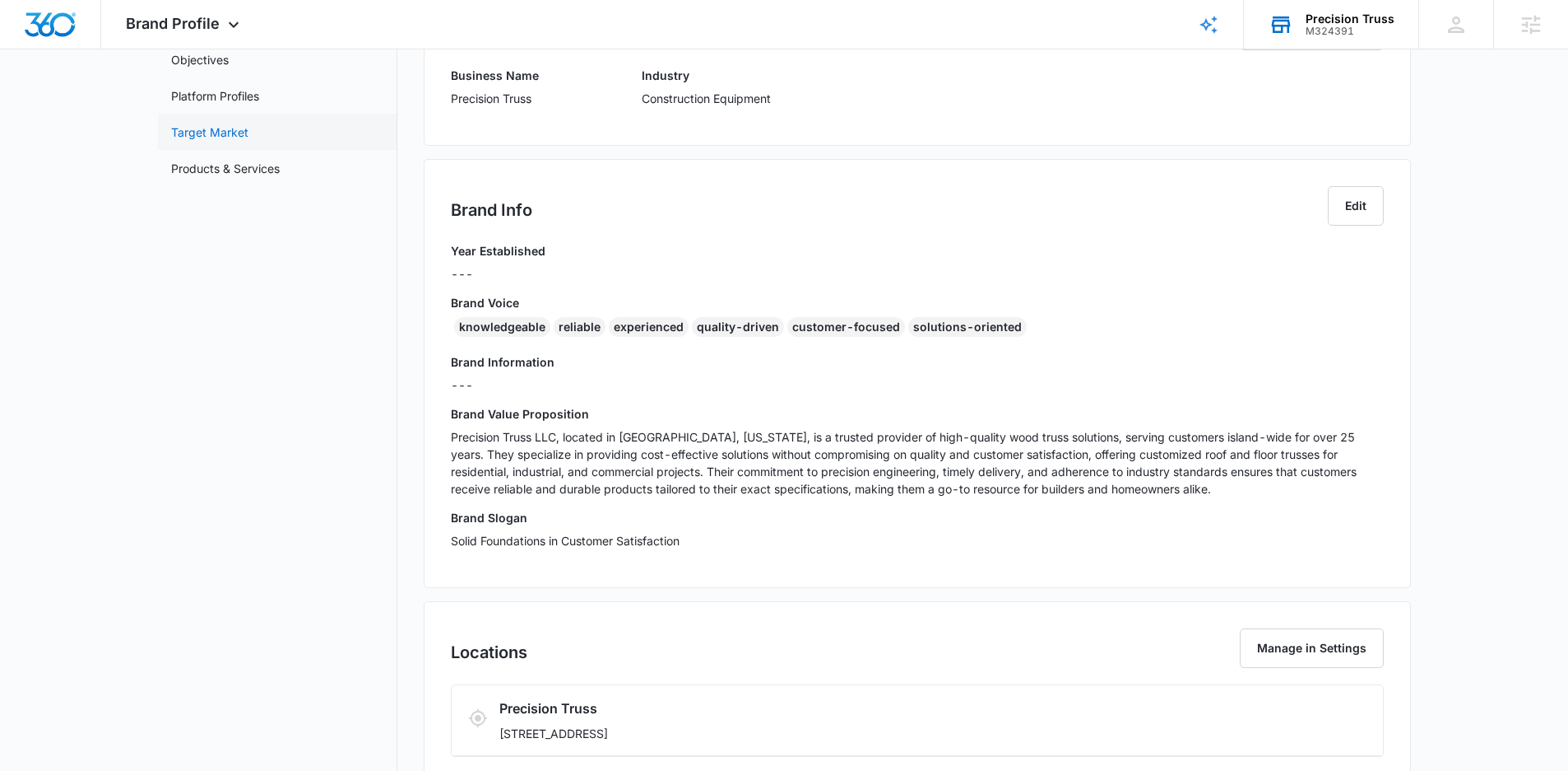
click at [249, 140] on link "Target Market" at bounding box center [209, 132] width 77 height 17
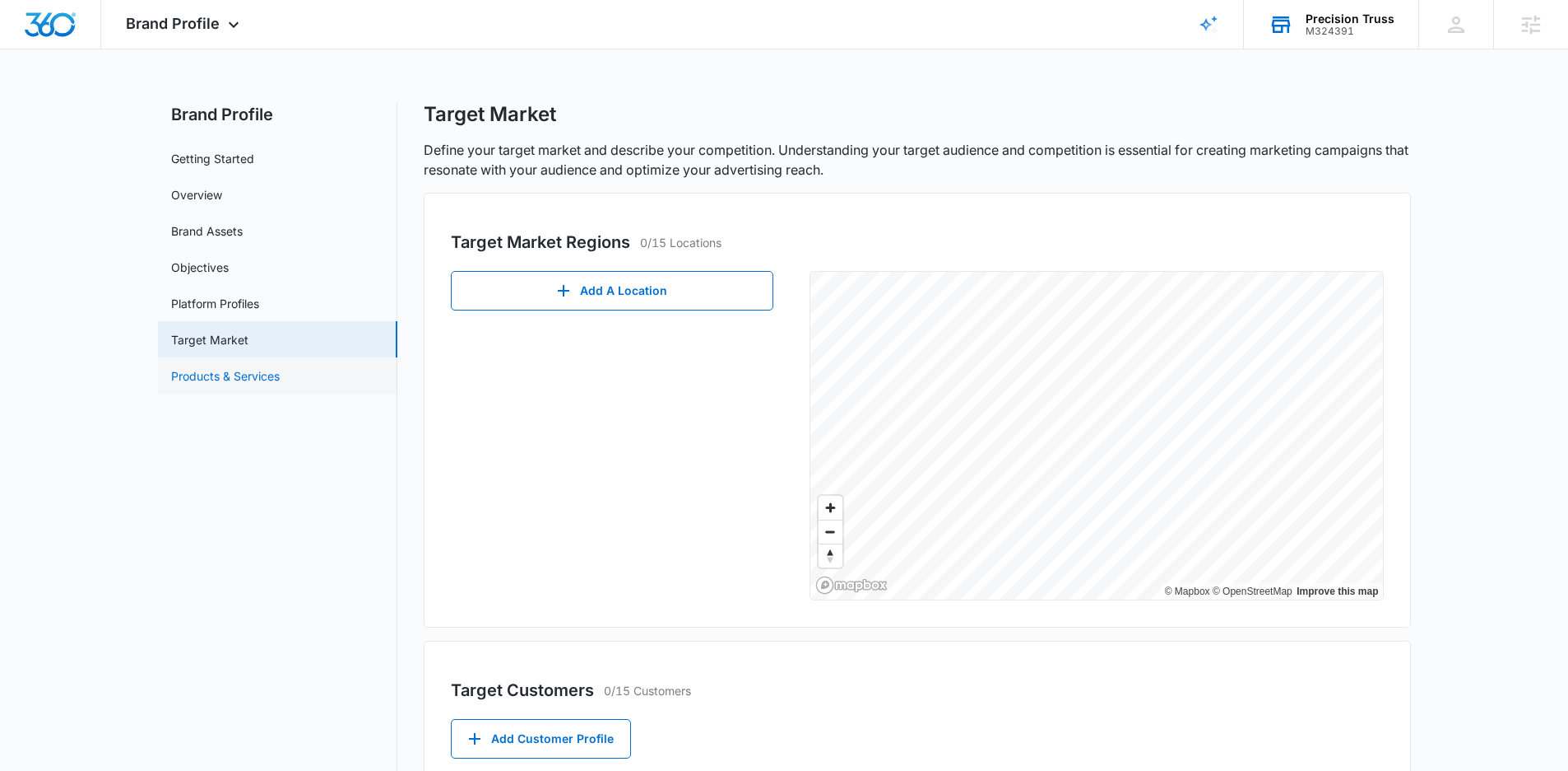
click at [192, 368] on link "Products & Services" at bounding box center [225, 376] width 109 height 17
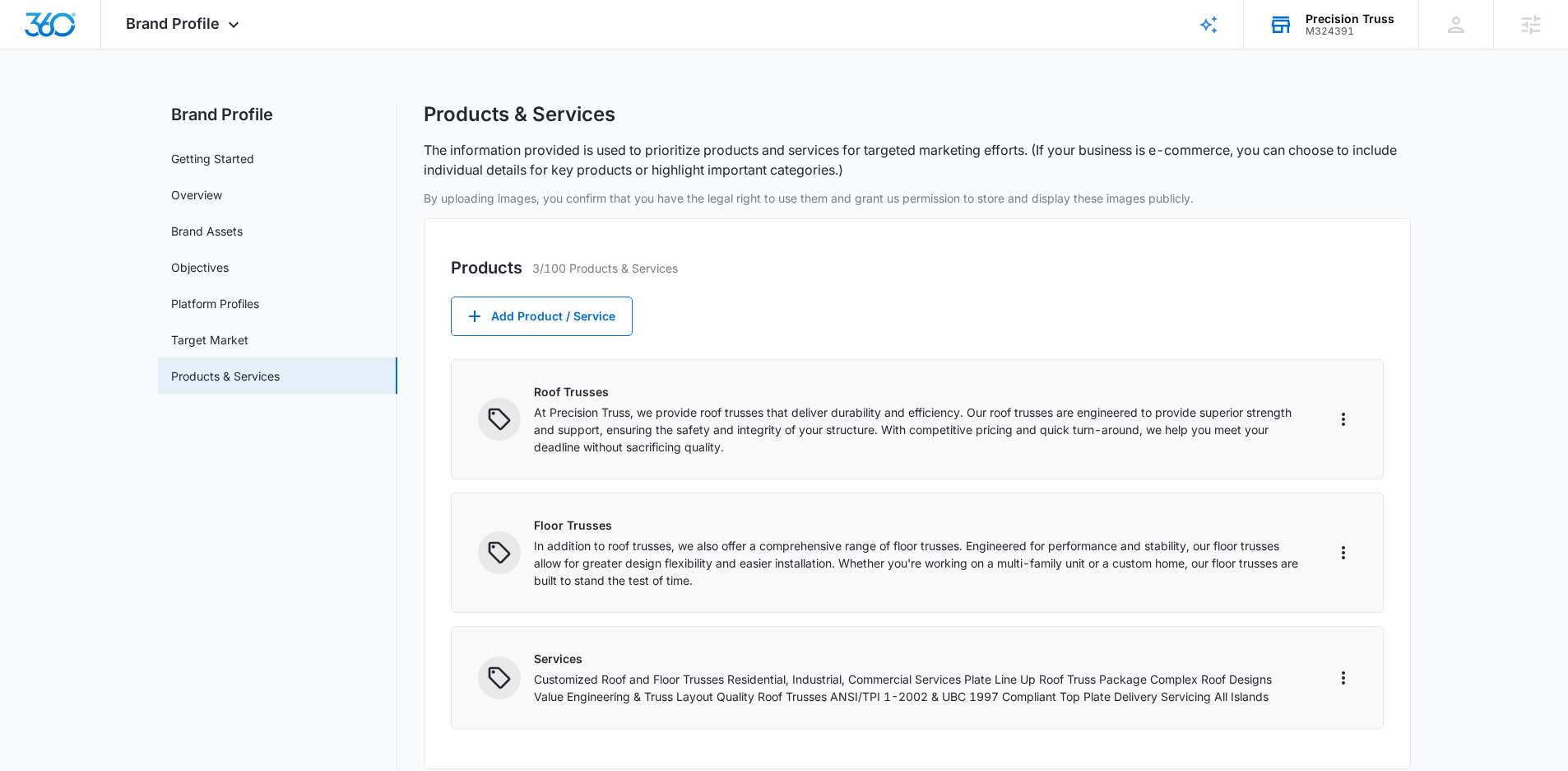
scroll to position [187, 0]
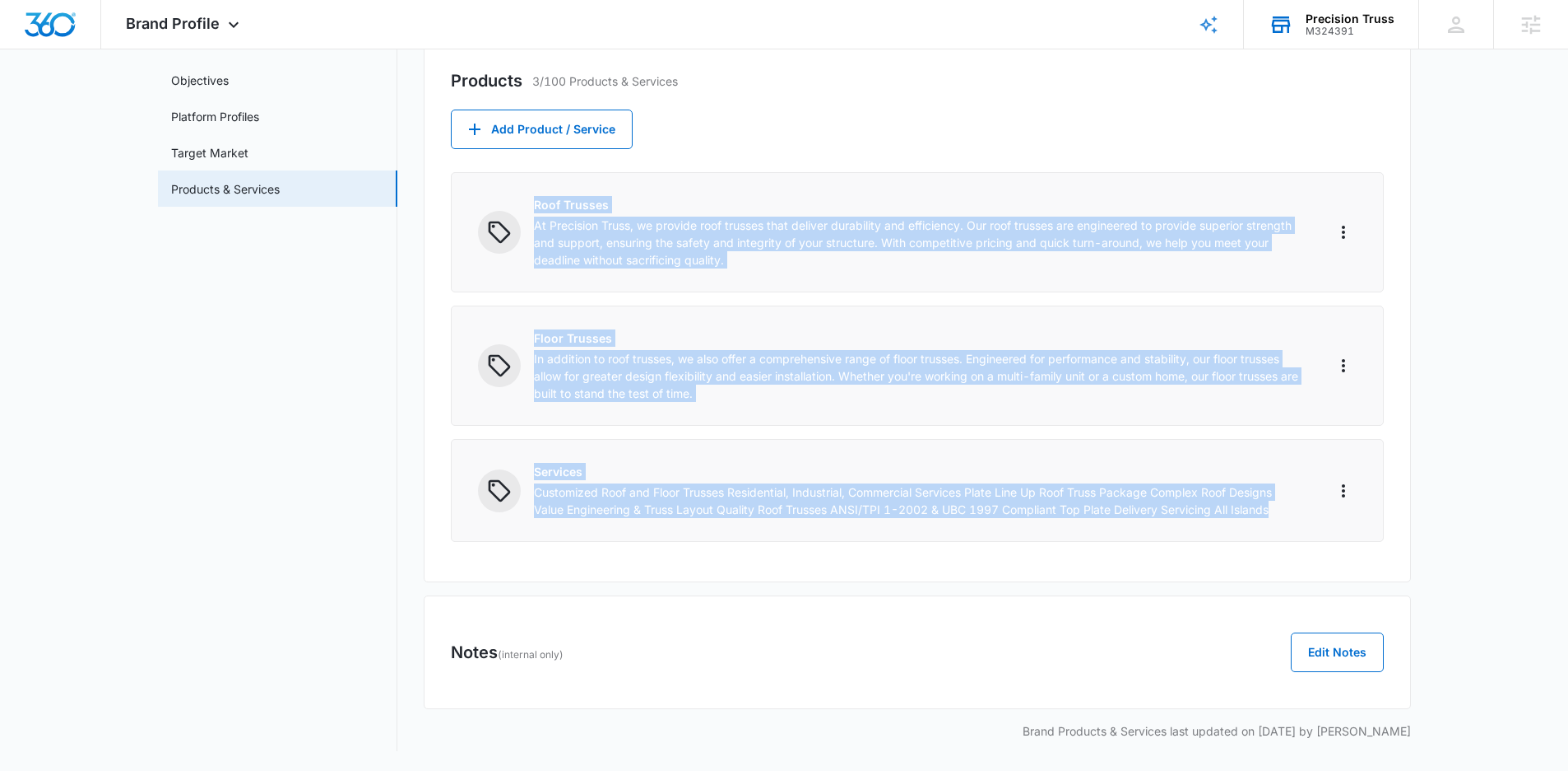
drag, startPoint x: 1291, startPoint y: 513, endPoint x: 524, endPoint y: 206, distance: 826.2
click at [524, 206] on div "Products 3/100 Products & Services Add Product / Service Roof Trusses At Precis…" at bounding box center [918, 307] width 988 height 551
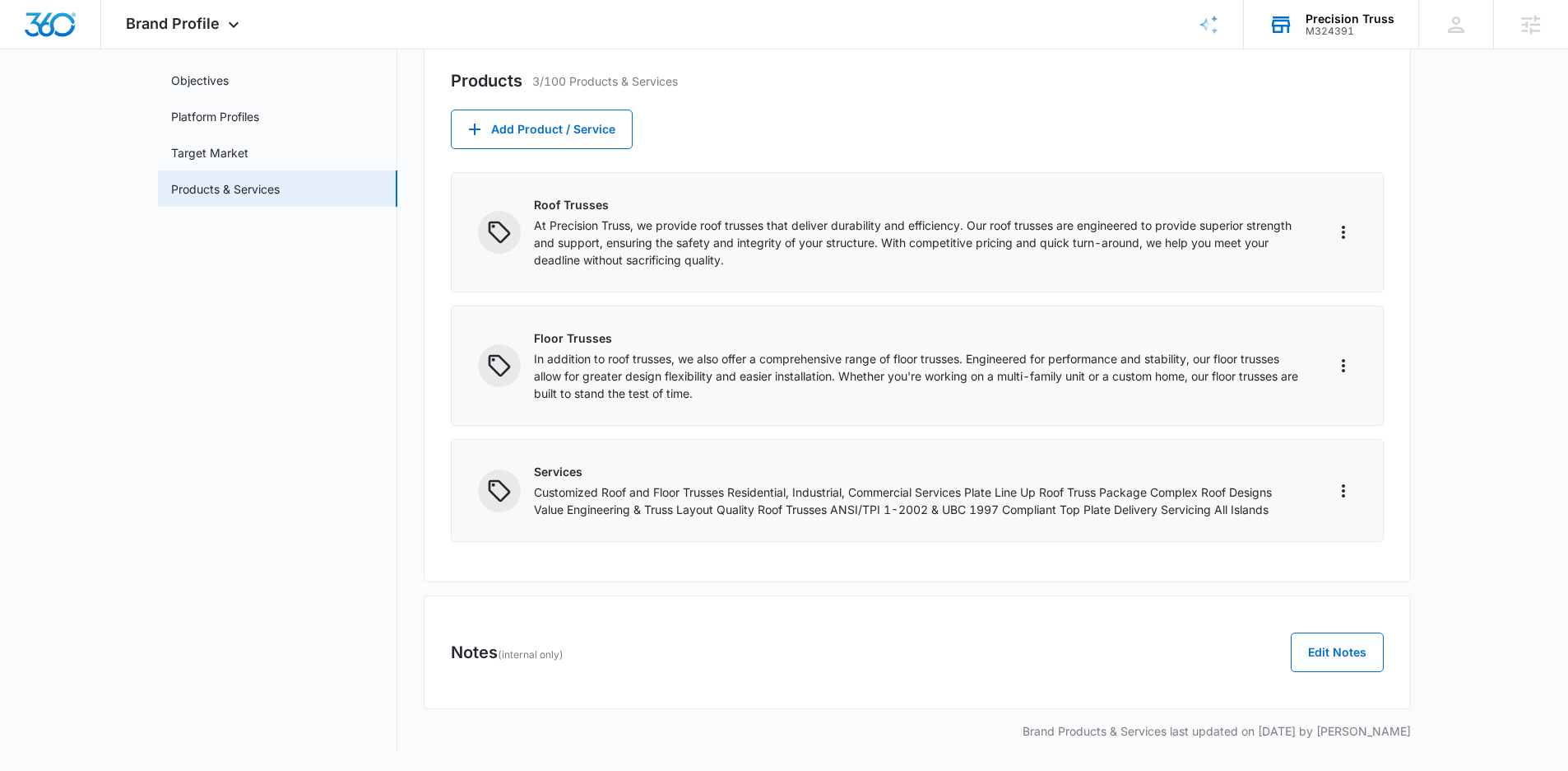
click at [315, 346] on nav "Brand Profile Getting Started Overview Brand Assets Objectives Platform Profile…" at bounding box center [277, 333] width 239 height 835
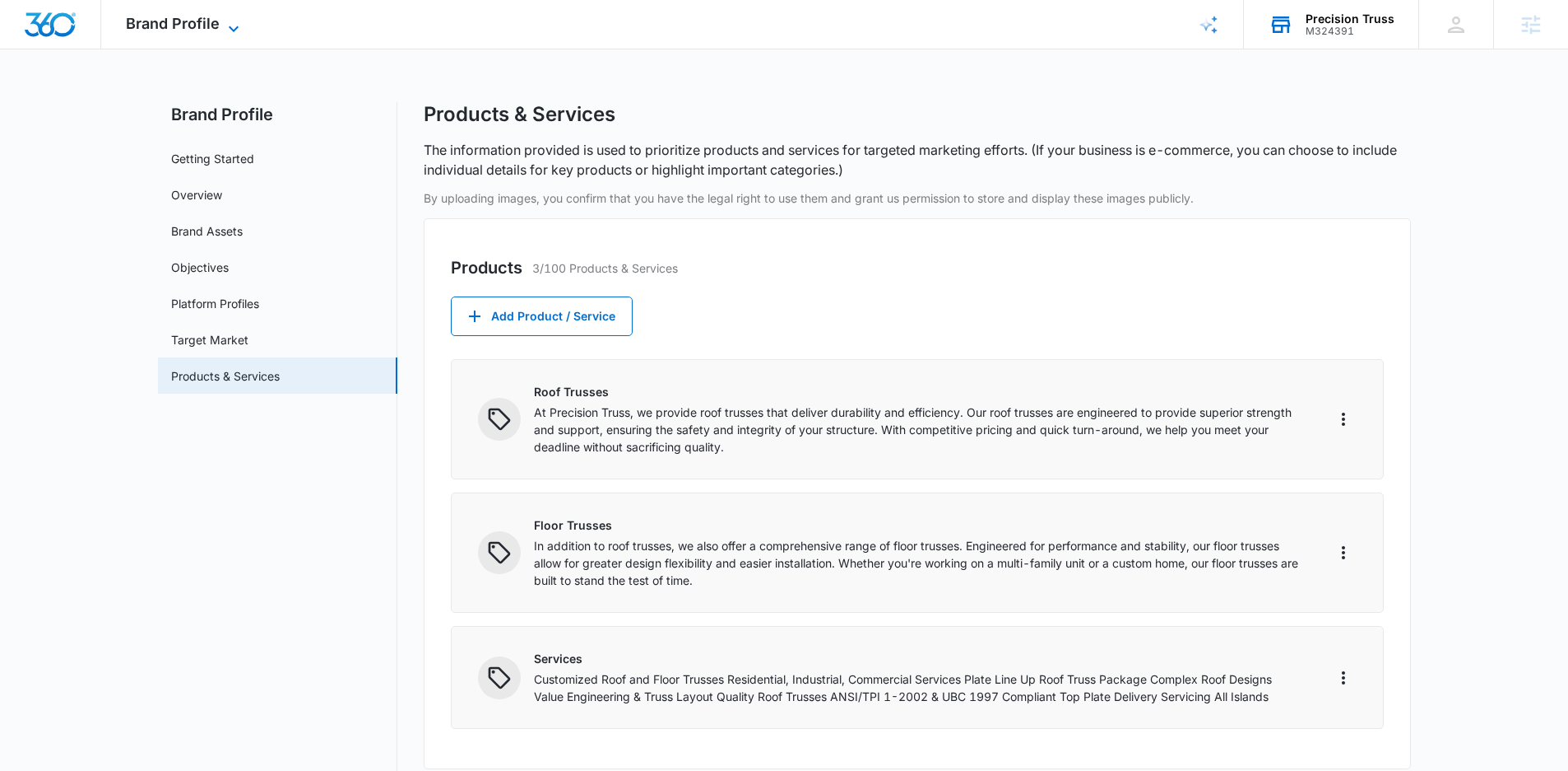
click at [191, 24] on span "Brand Profile" at bounding box center [173, 23] width 94 height 17
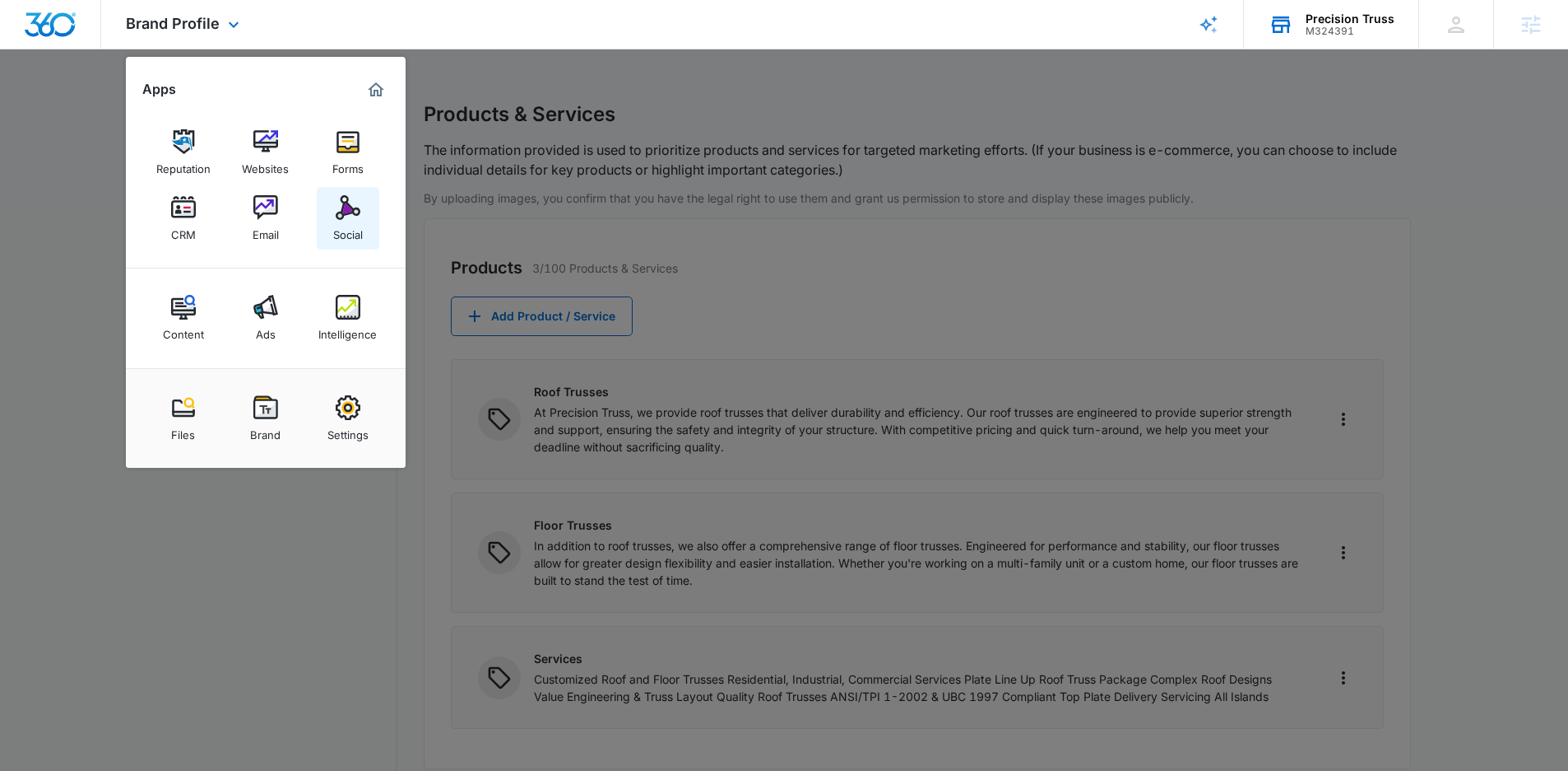
click at [353, 230] on div "Social" at bounding box center [348, 231] width 30 height 21
